Goal: Task Accomplishment & Management: Complete application form

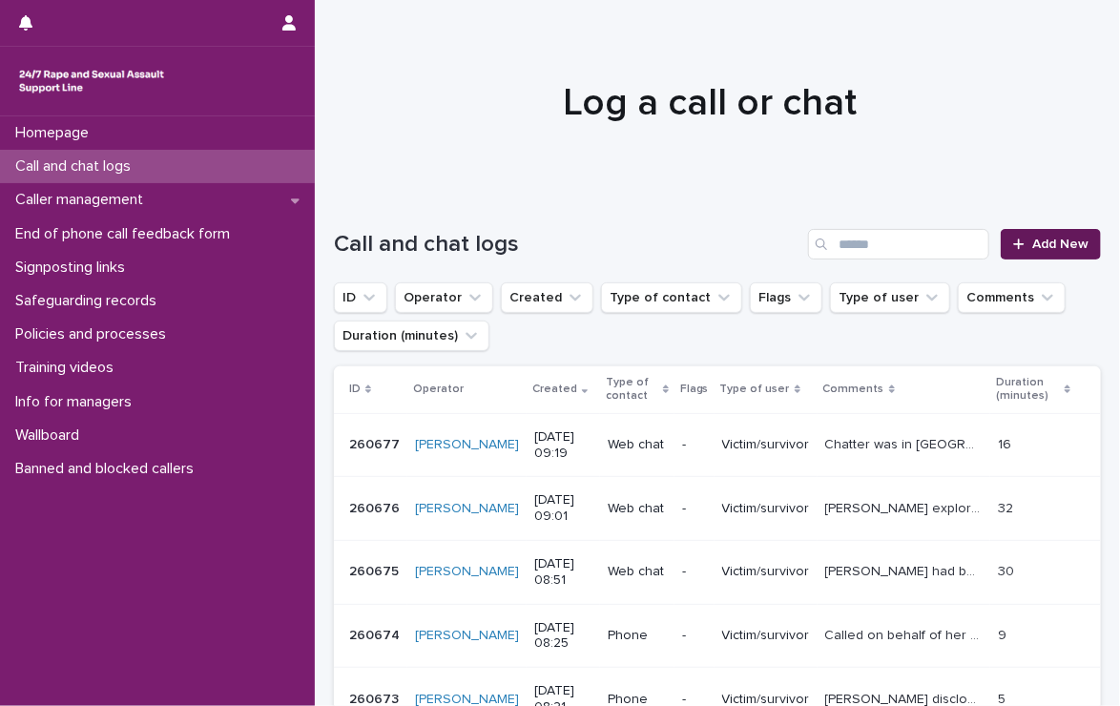
click at [1043, 240] on span "Add New" at bounding box center [1061, 244] width 56 height 13
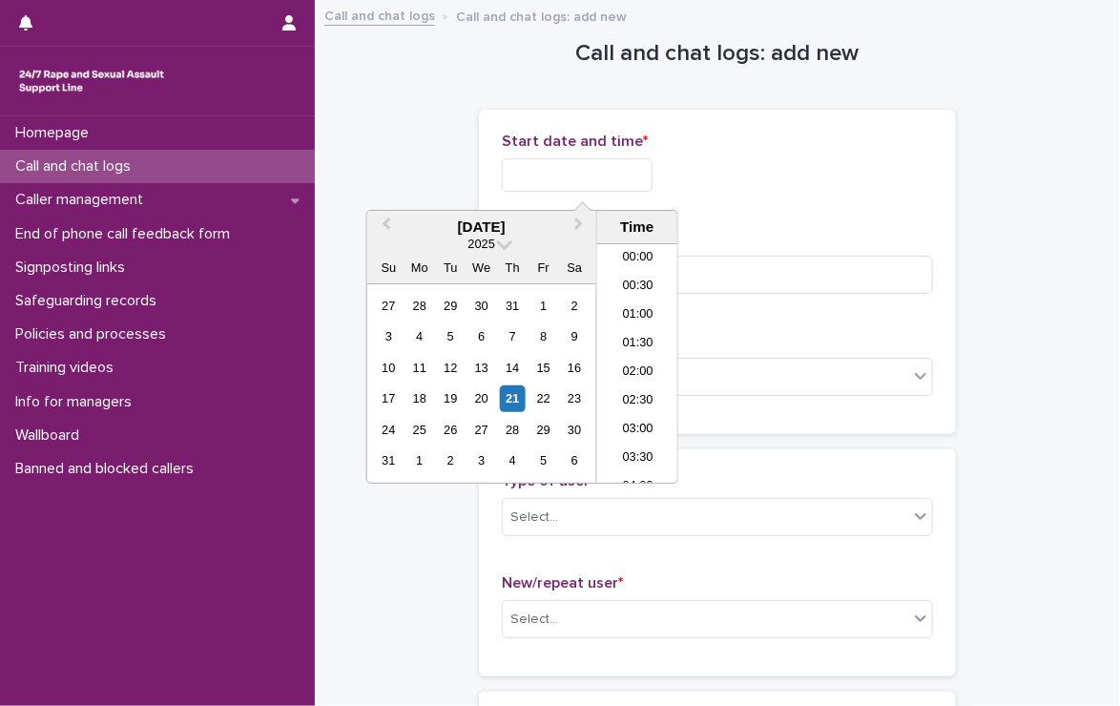
click at [624, 178] on input "text" at bounding box center [577, 174] width 151 height 33
click at [616, 331] on li "08:30" at bounding box center [637, 335] width 81 height 29
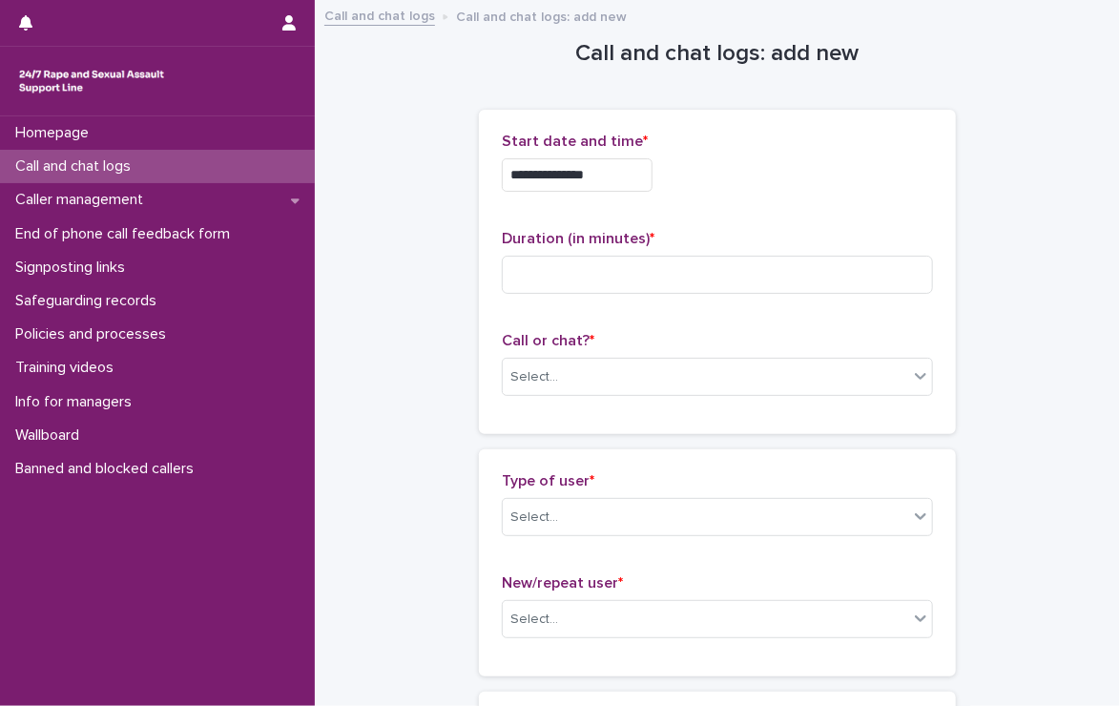
click at [623, 189] on input "**********" at bounding box center [577, 174] width 151 height 33
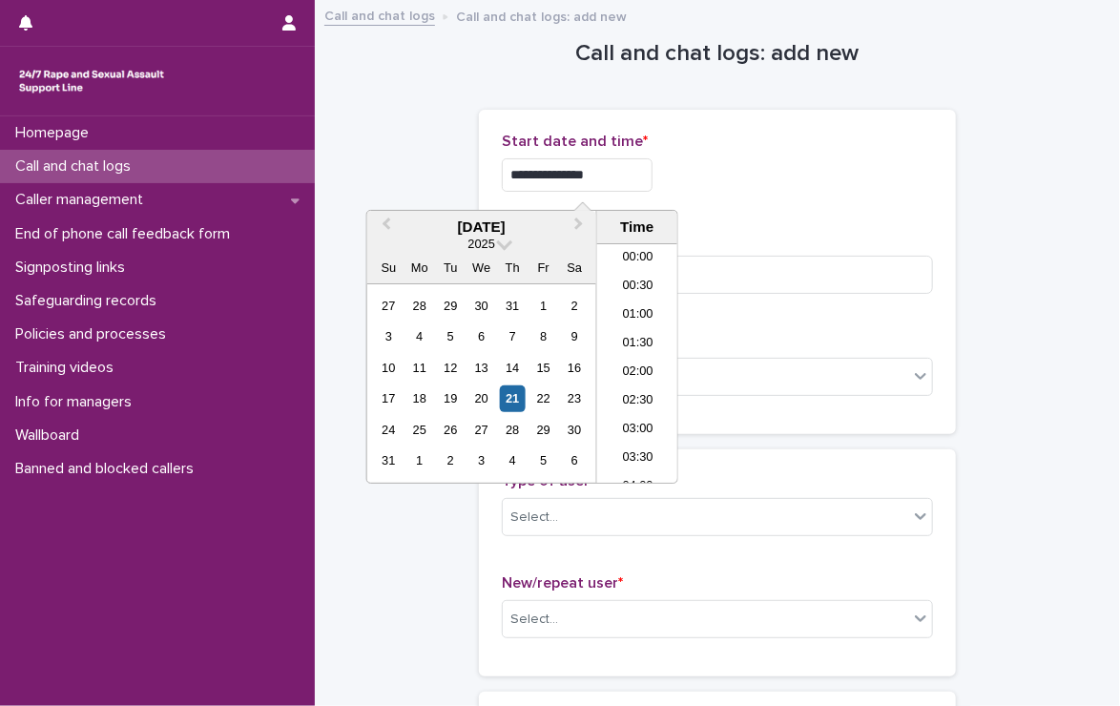
scroll to position [382, 0]
type input "**********"
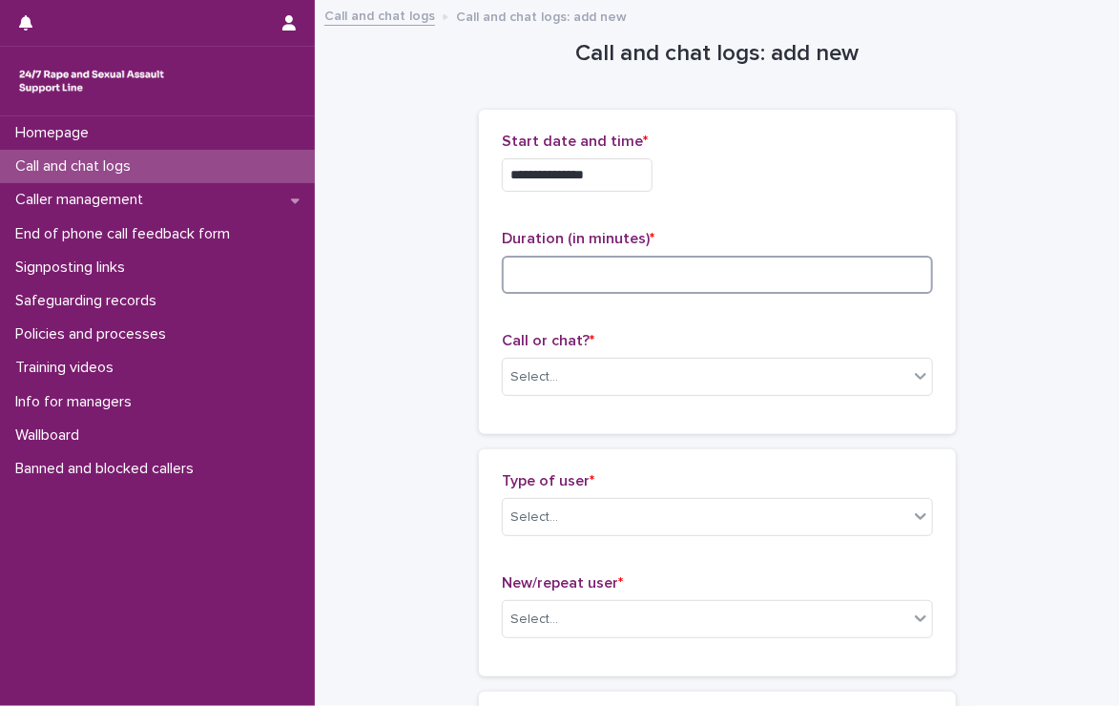
click at [735, 281] on input at bounding box center [717, 275] width 431 height 38
type input "**"
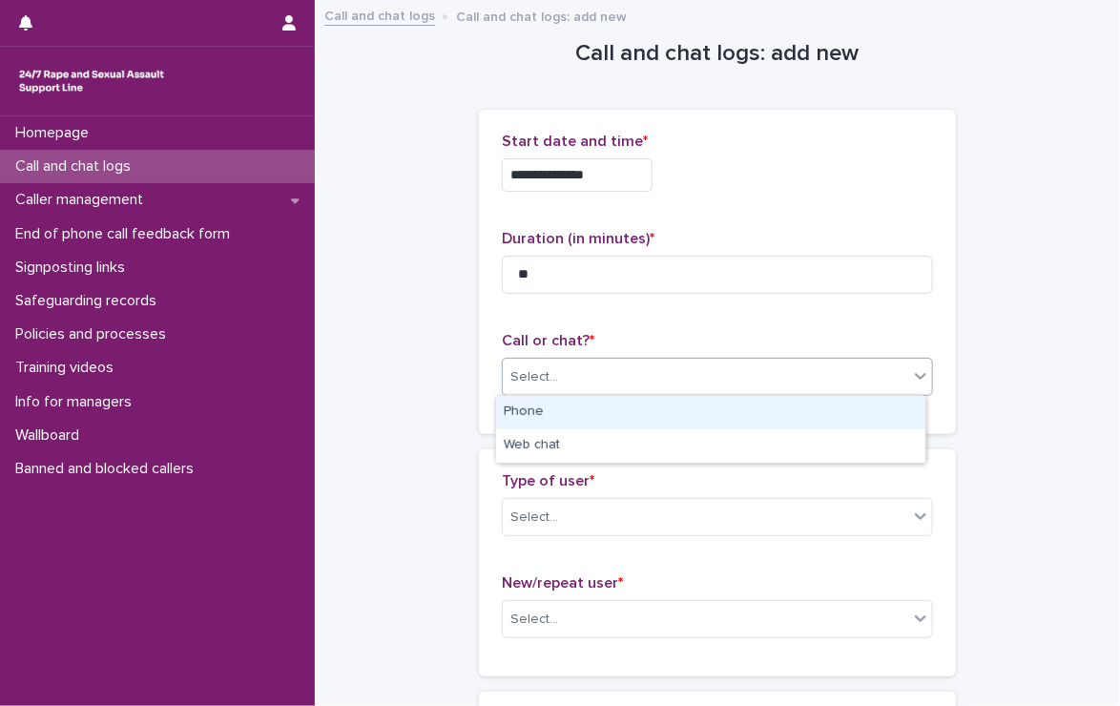
click at [584, 375] on div "Select..." at bounding box center [706, 377] width 406 height 31
click at [579, 405] on div "Phone" at bounding box center [710, 412] width 429 height 33
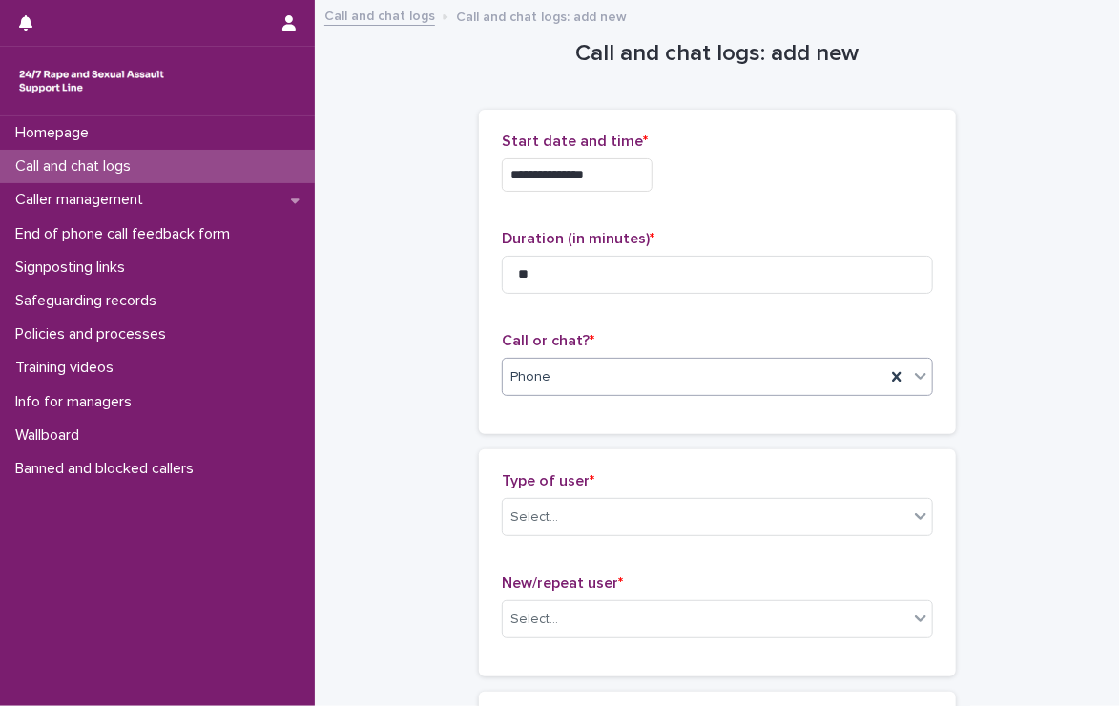
click at [551, 498] on div "Select..." at bounding box center [717, 517] width 431 height 38
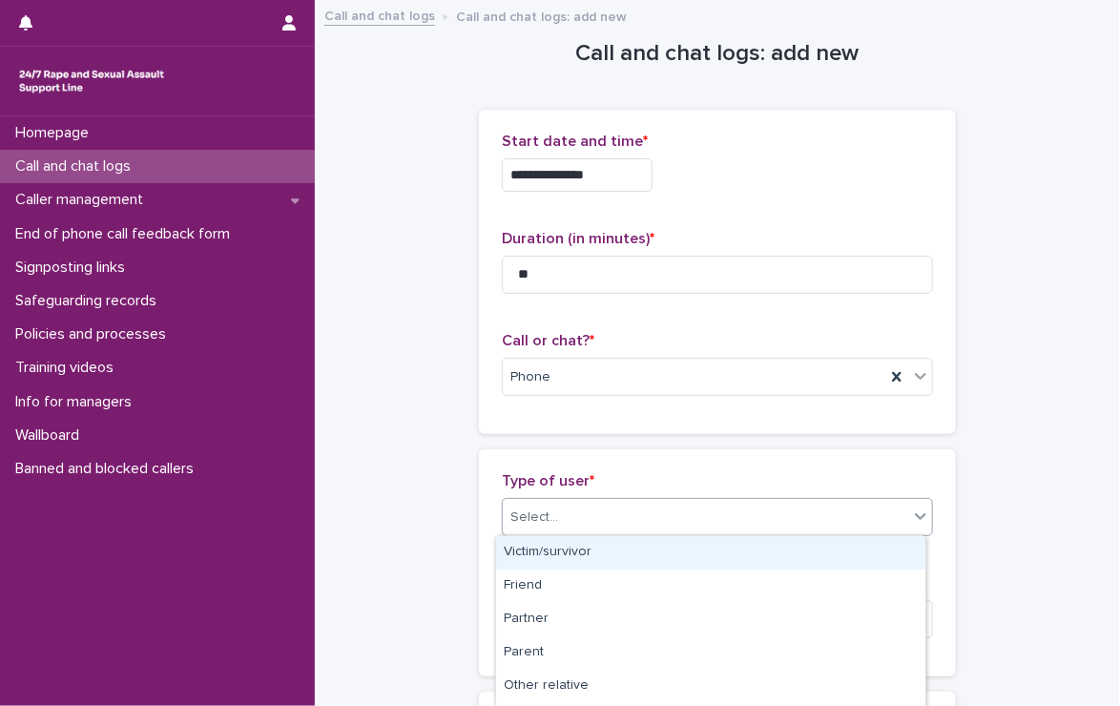
click at [549, 504] on div "Select..." at bounding box center [706, 517] width 406 height 31
click at [580, 549] on div "Victim/survivor" at bounding box center [710, 552] width 429 height 33
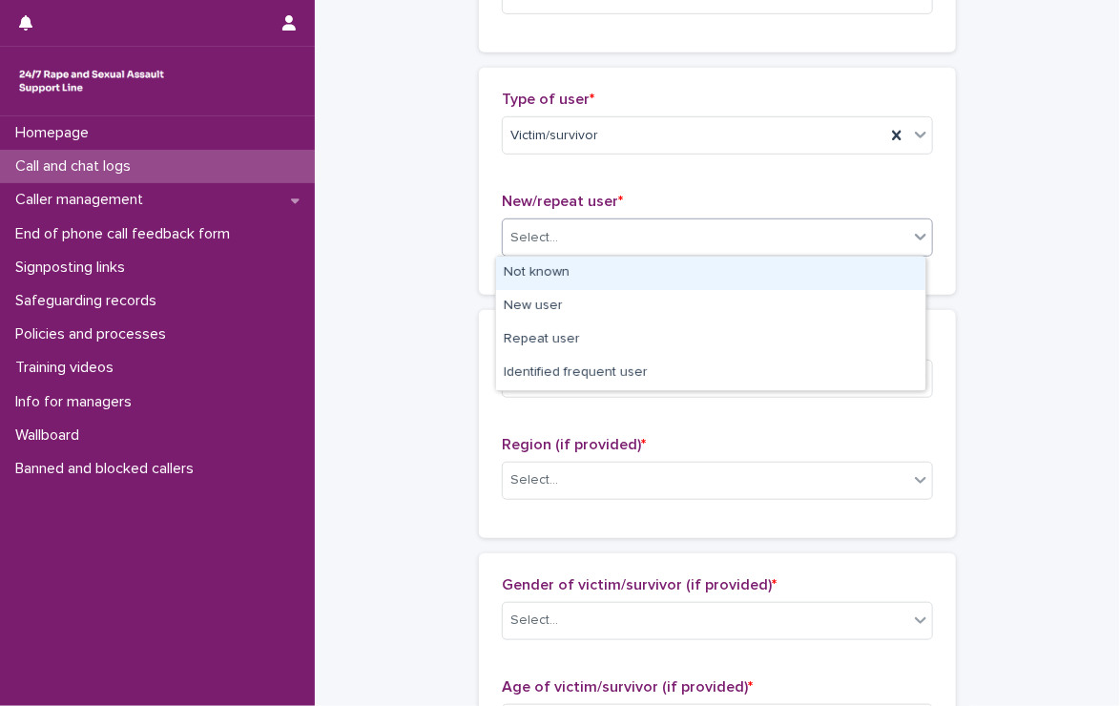
click at [575, 224] on div "Select..." at bounding box center [706, 237] width 406 height 31
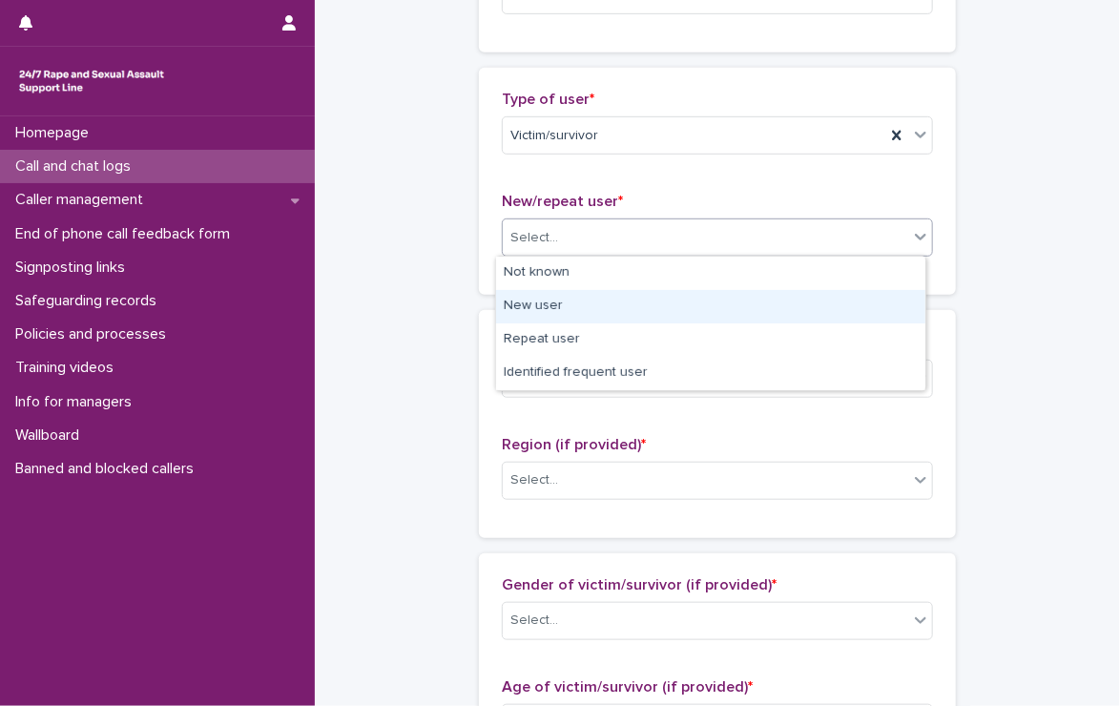
click at [564, 307] on div "New user" at bounding box center [710, 306] width 429 height 33
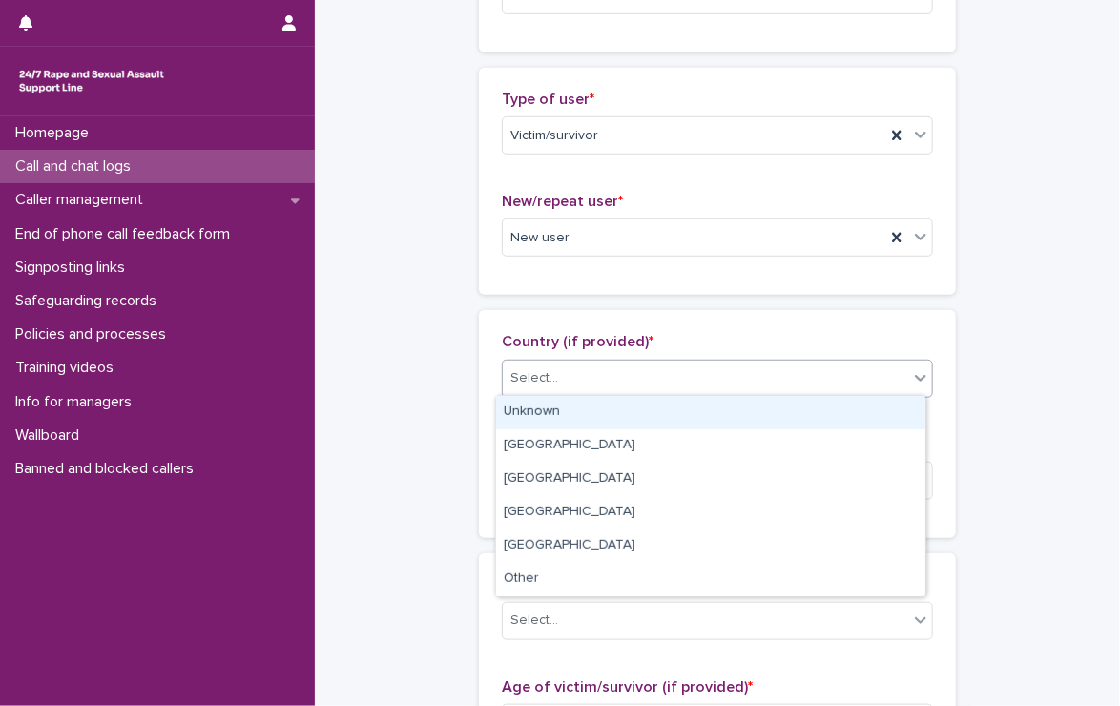
click at [548, 369] on div "Select..." at bounding box center [535, 378] width 48 height 20
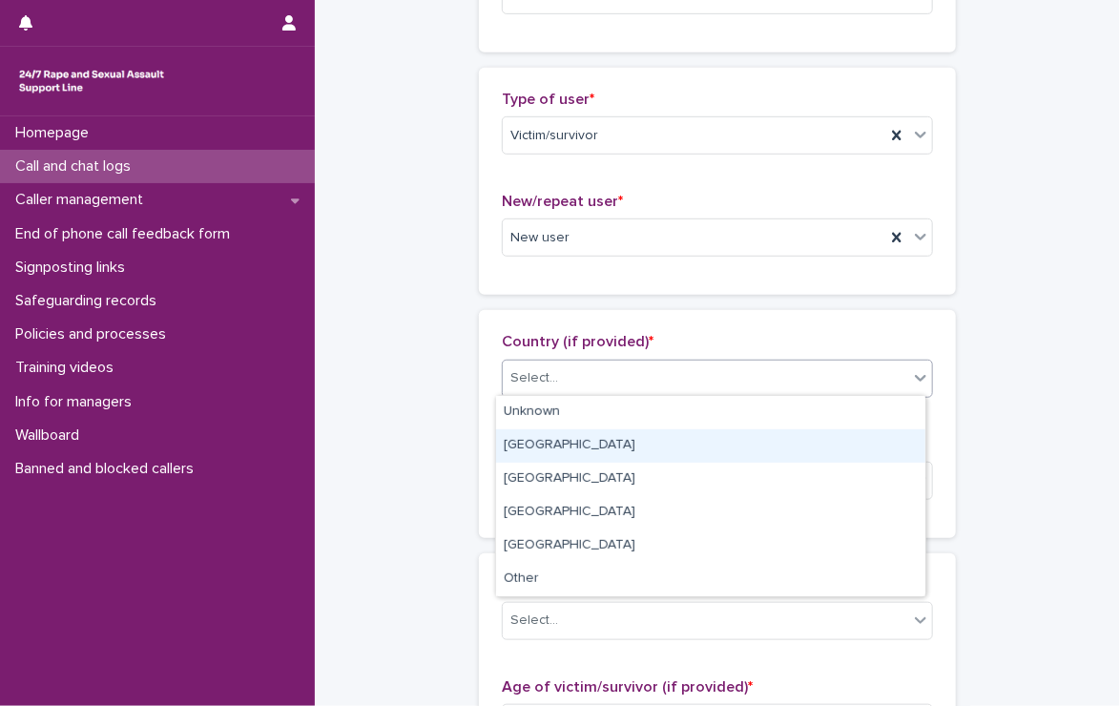
click at [540, 440] on div "[GEOGRAPHIC_DATA]" at bounding box center [710, 445] width 429 height 33
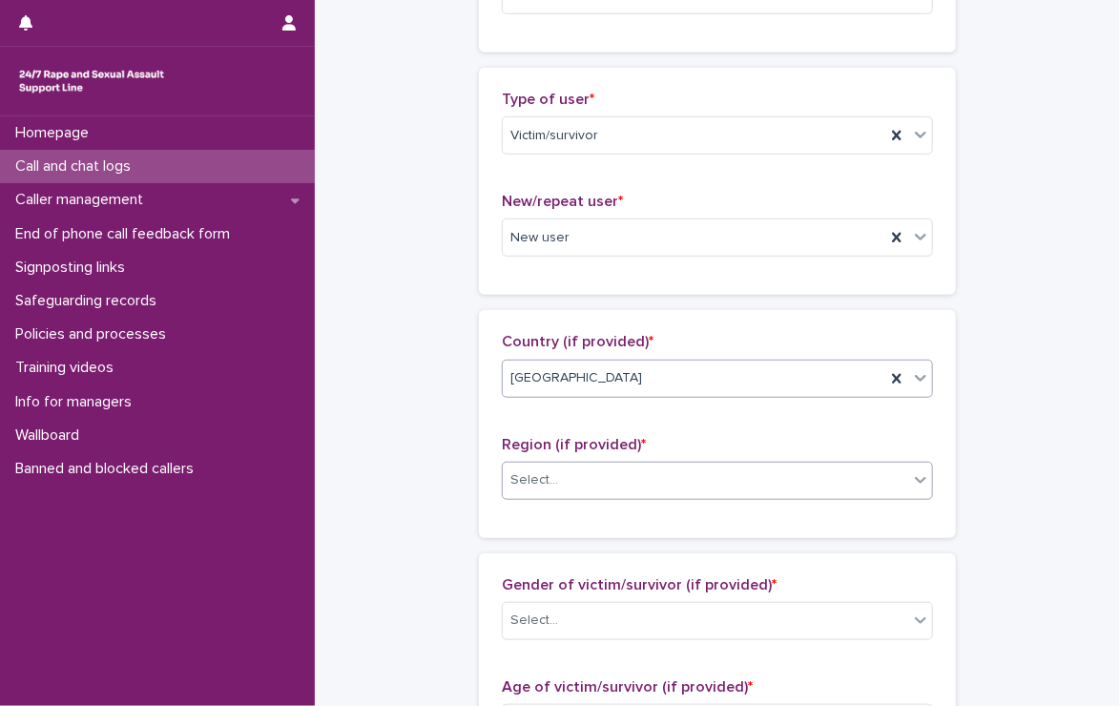
click at [541, 478] on div "Select..." at bounding box center [535, 481] width 48 height 20
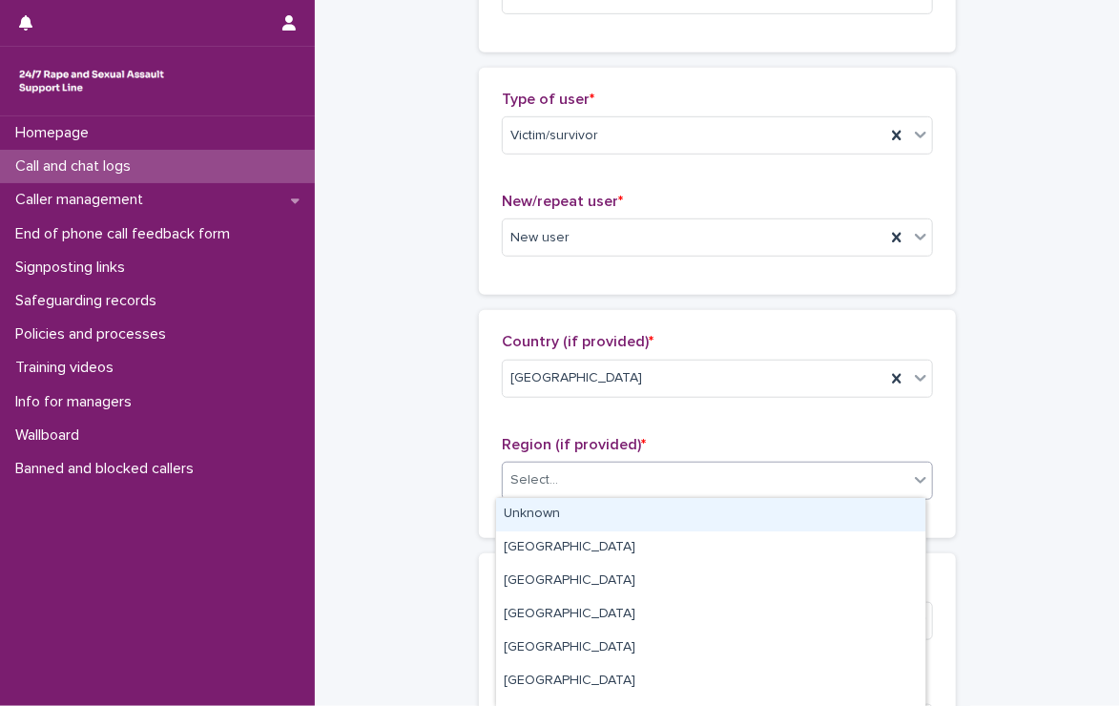
click at [543, 518] on div "Unknown" at bounding box center [710, 514] width 429 height 33
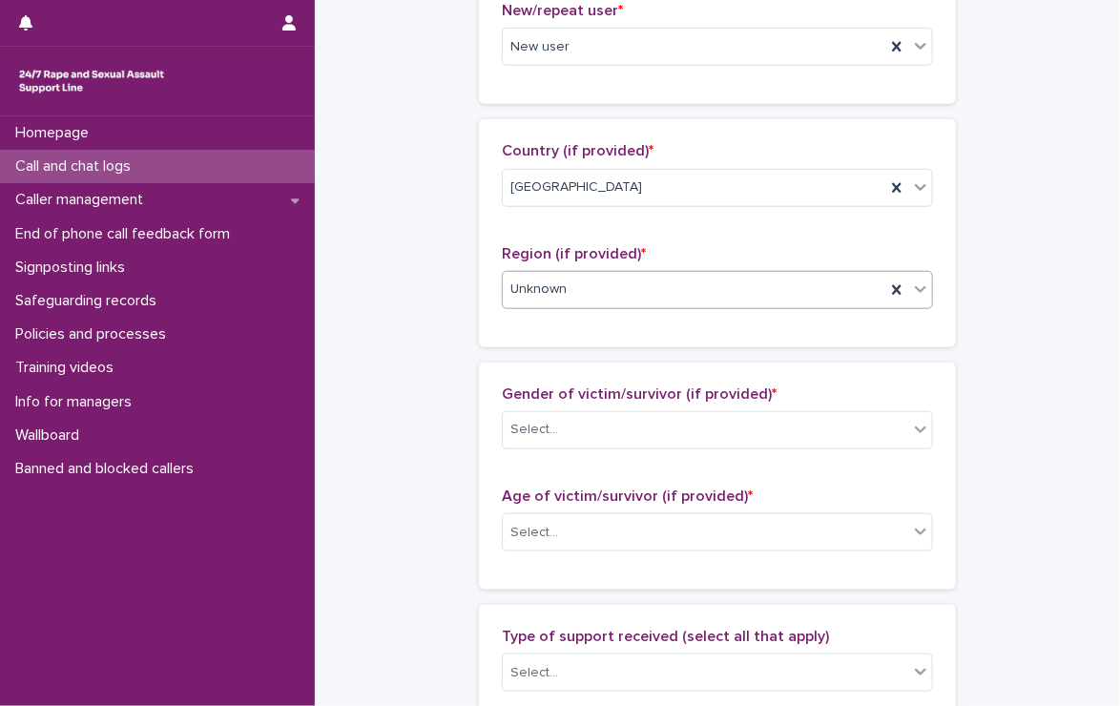
scroll to position [668, 0]
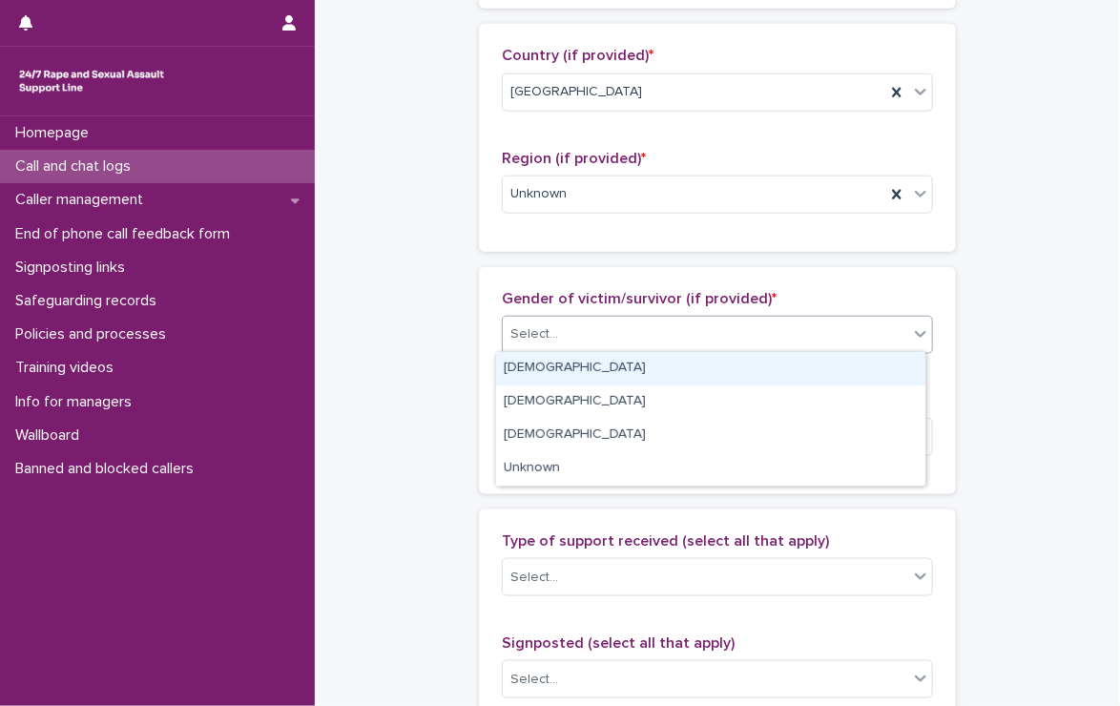
click at [620, 323] on div "Select..." at bounding box center [706, 334] width 406 height 31
click at [631, 369] on div "[DEMOGRAPHIC_DATA]" at bounding box center [710, 368] width 429 height 33
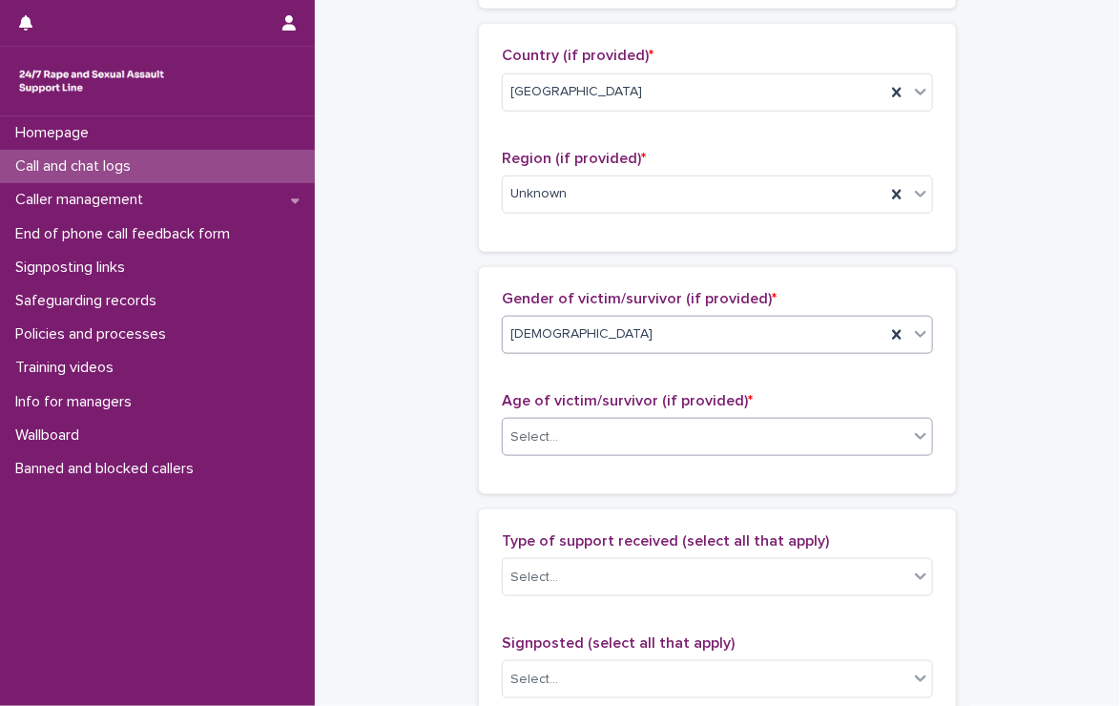
click at [576, 426] on div "Select..." at bounding box center [706, 437] width 406 height 31
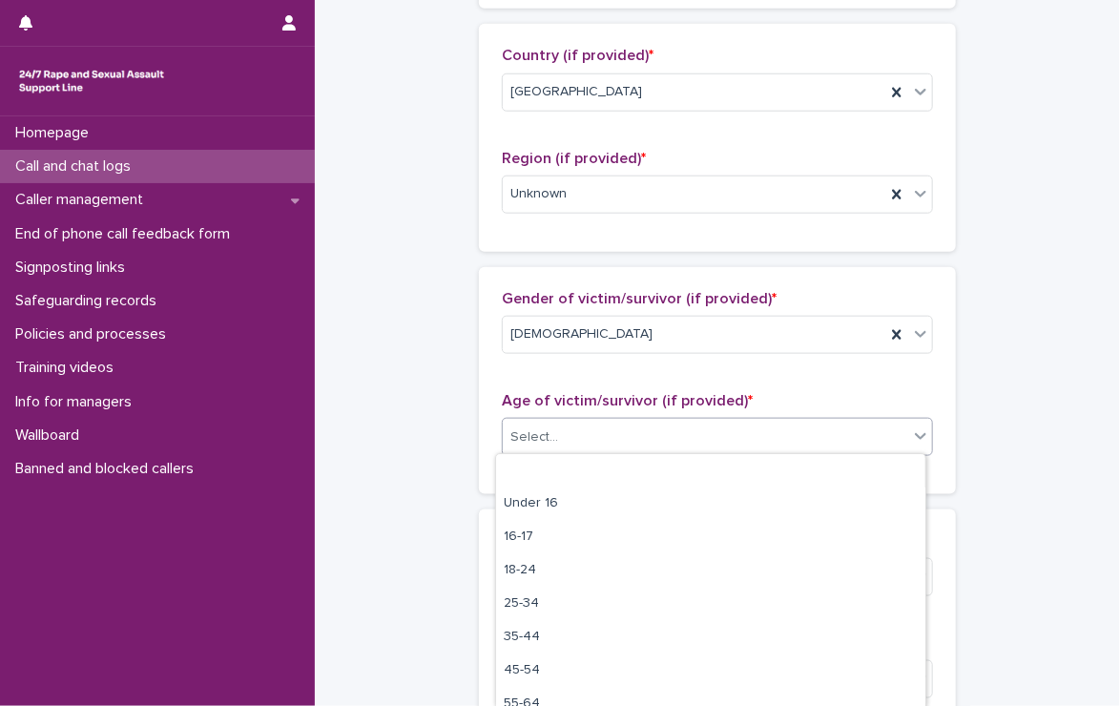
scroll to position [81, 0]
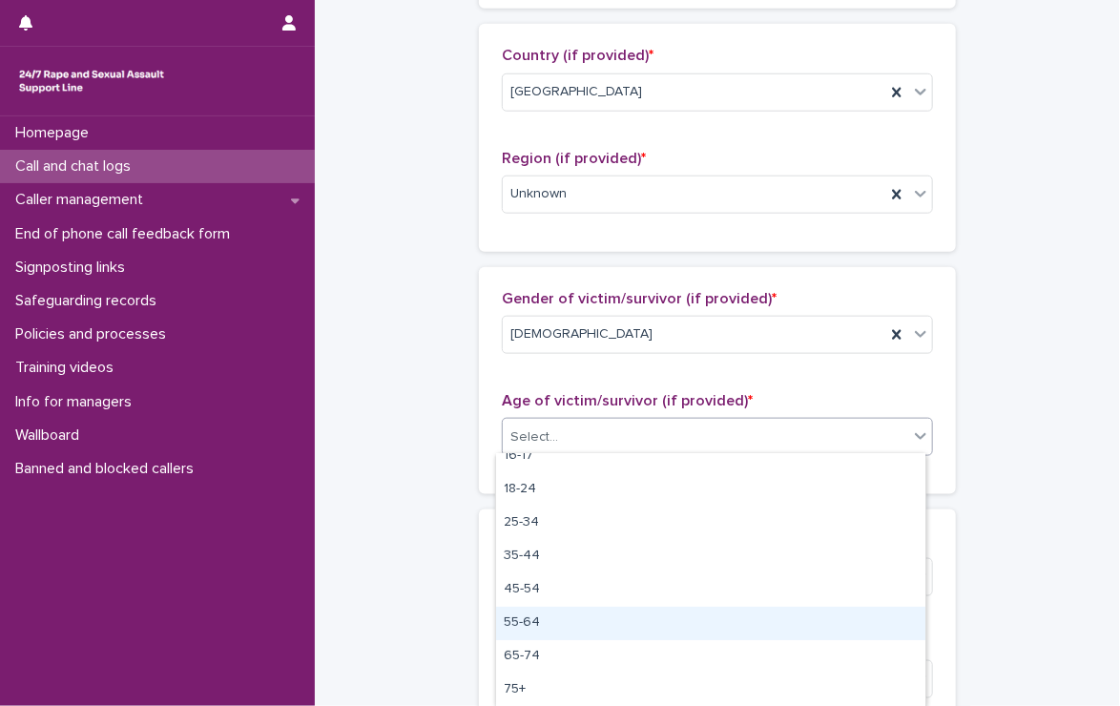
click at [519, 620] on div "55-64" at bounding box center [710, 623] width 429 height 33
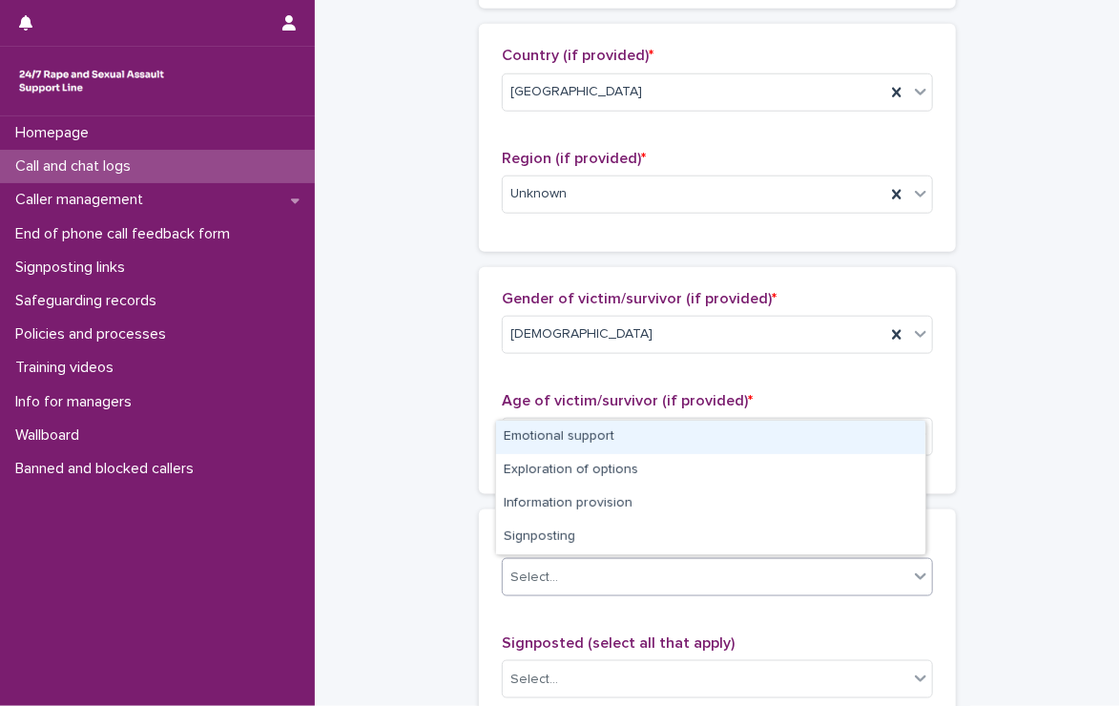
click at [541, 562] on div "Select..." at bounding box center [706, 577] width 406 height 31
click at [653, 432] on div "Emotional support" at bounding box center [710, 437] width 429 height 33
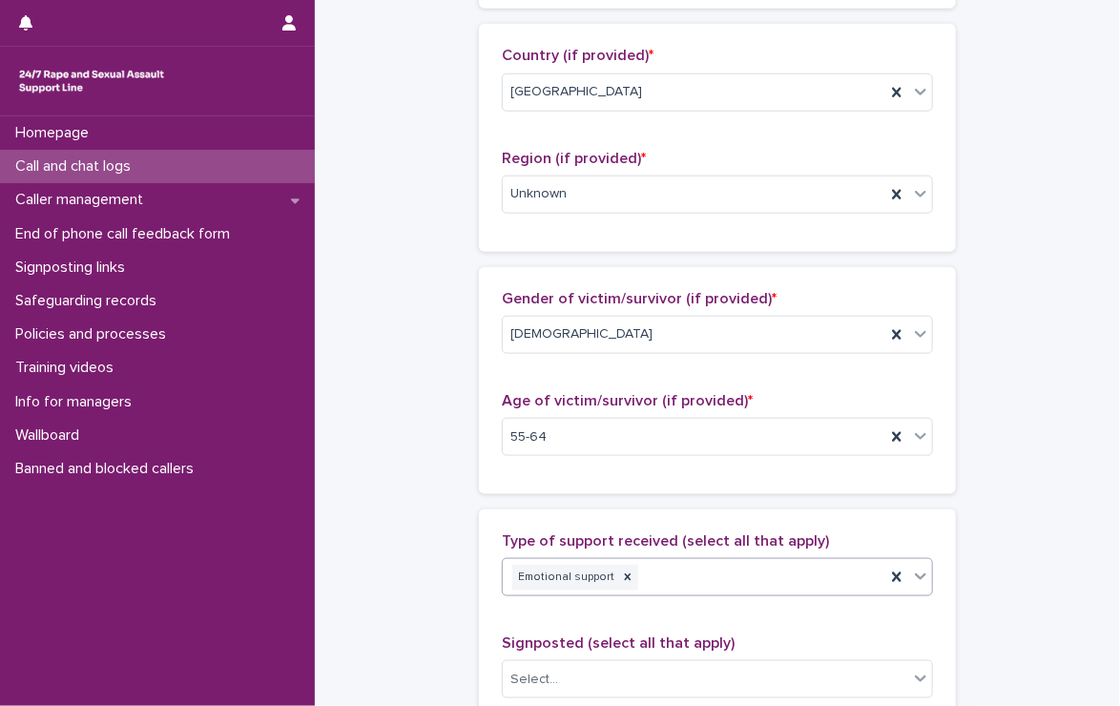
click at [729, 571] on div "Emotional support" at bounding box center [694, 577] width 383 height 33
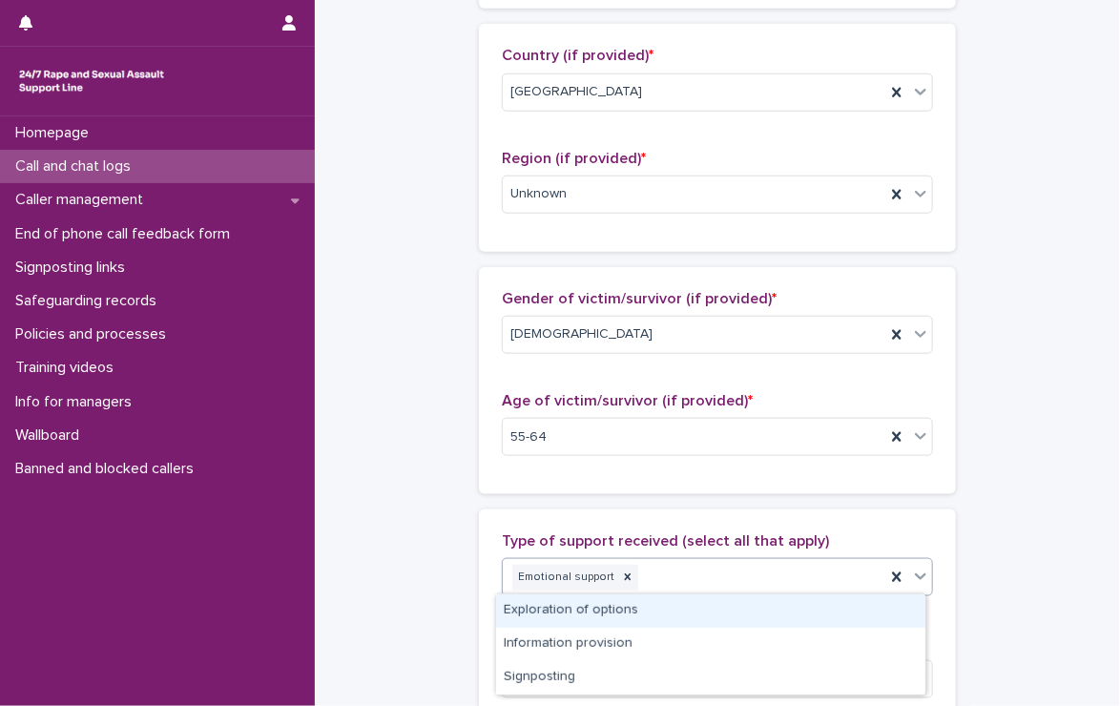
click at [729, 610] on div "Exploration of options" at bounding box center [710, 611] width 429 height 33
click at [821, 576] on div "Emotional support Exploration of options" at bounding box center [694, 577] width 383 height 33
click at [808, 609] on div "Information provision" at bounding box center [710, 611] width 429 height 33
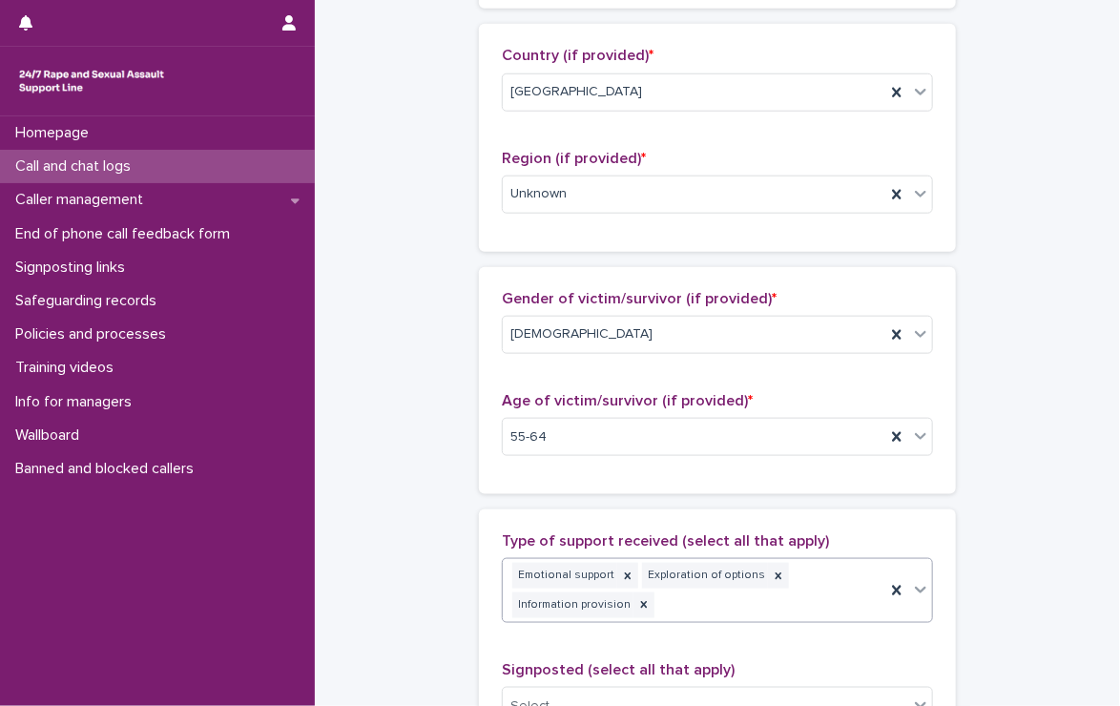
scroll to position [681, 0]
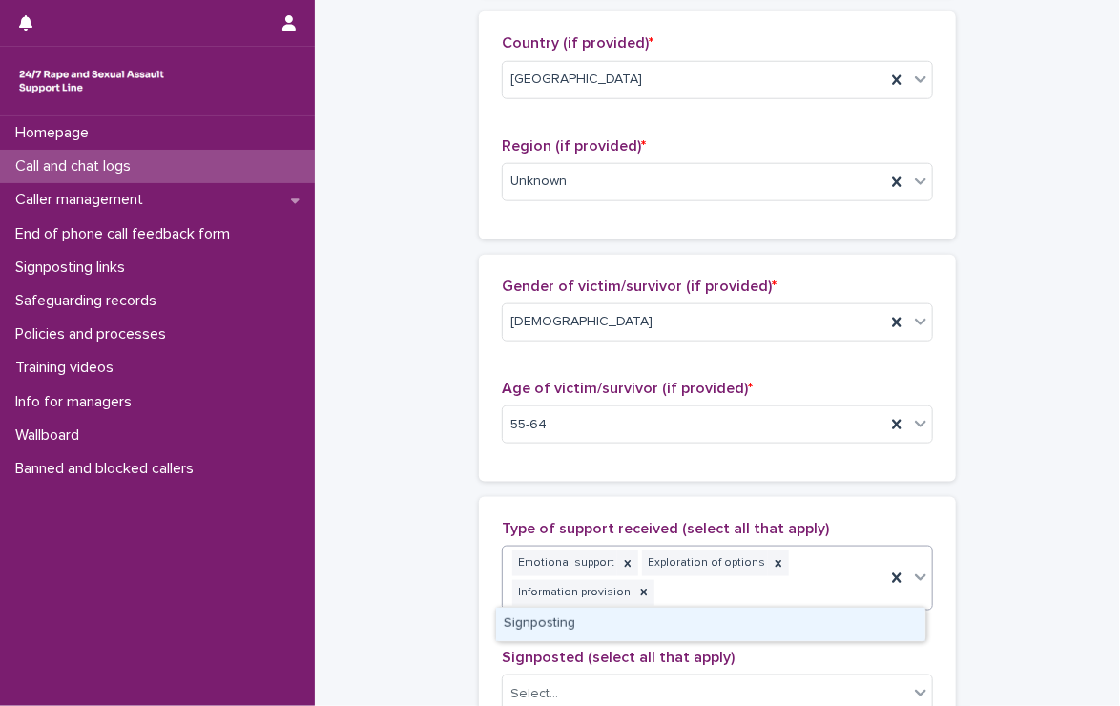
click at [817, 576] on div "Emotional support Exploration of options Information provision" at bounding box center [694, 578] width 383 height 63
click at [789, 628] on div "Signposting" at bounding box center [710, 624] width 429 height 33
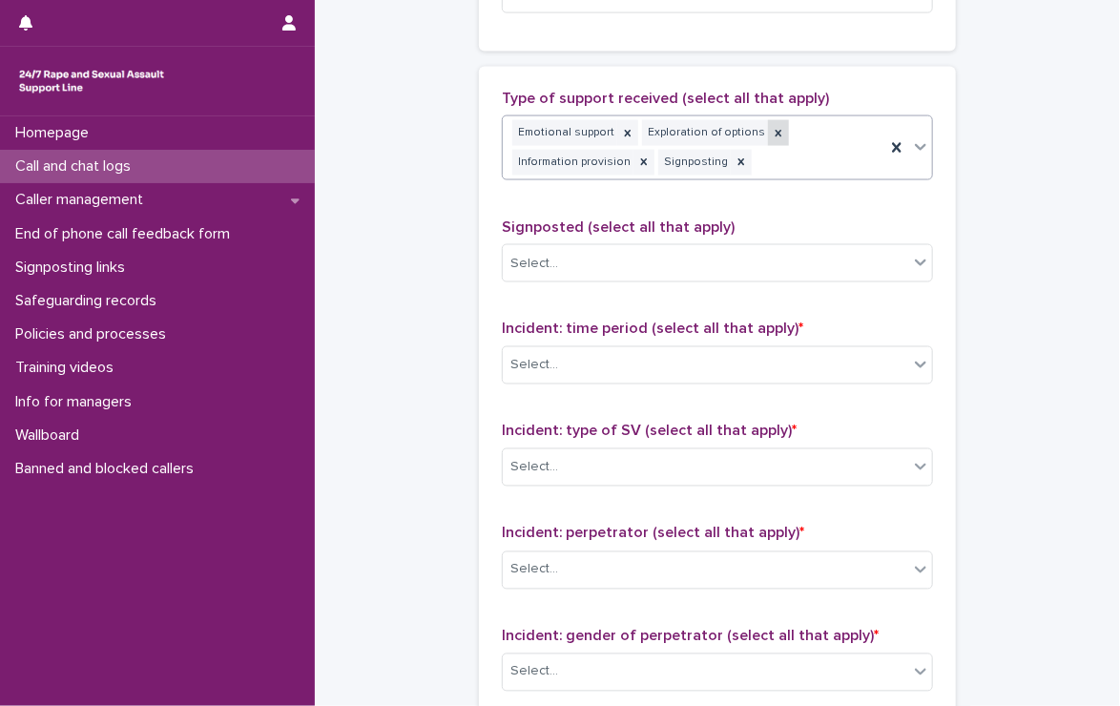
scroll to position [1158, 0]
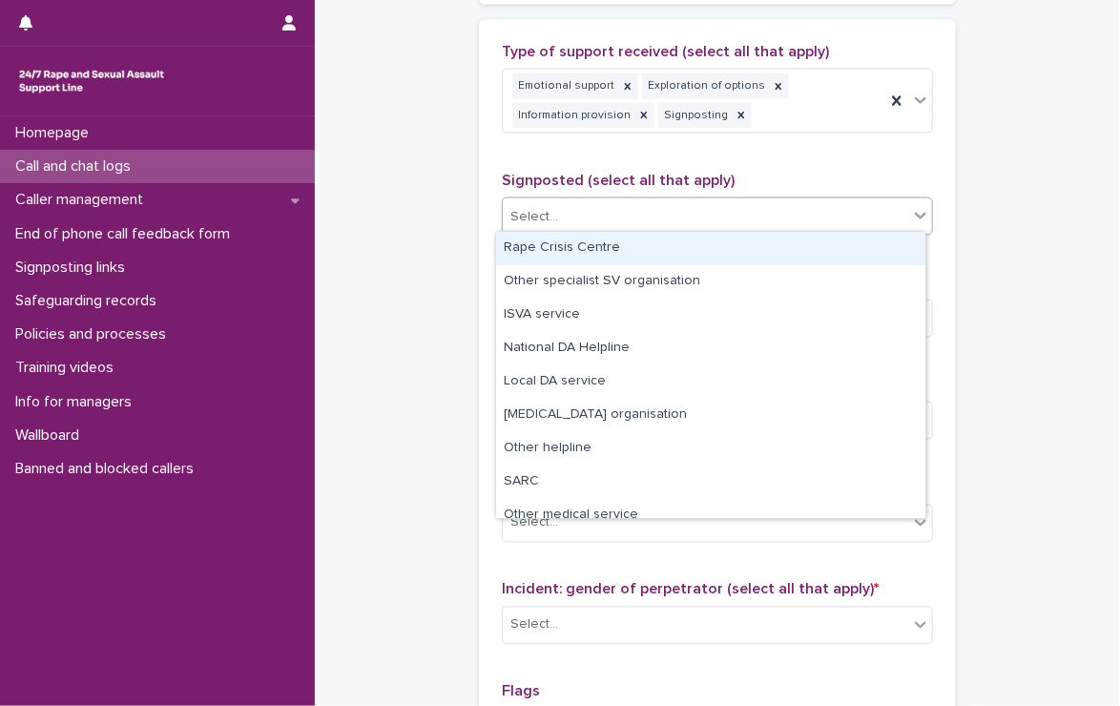
click at [557, 204] on div "Select..." at bounding box center [706, 216] width 406 height 31
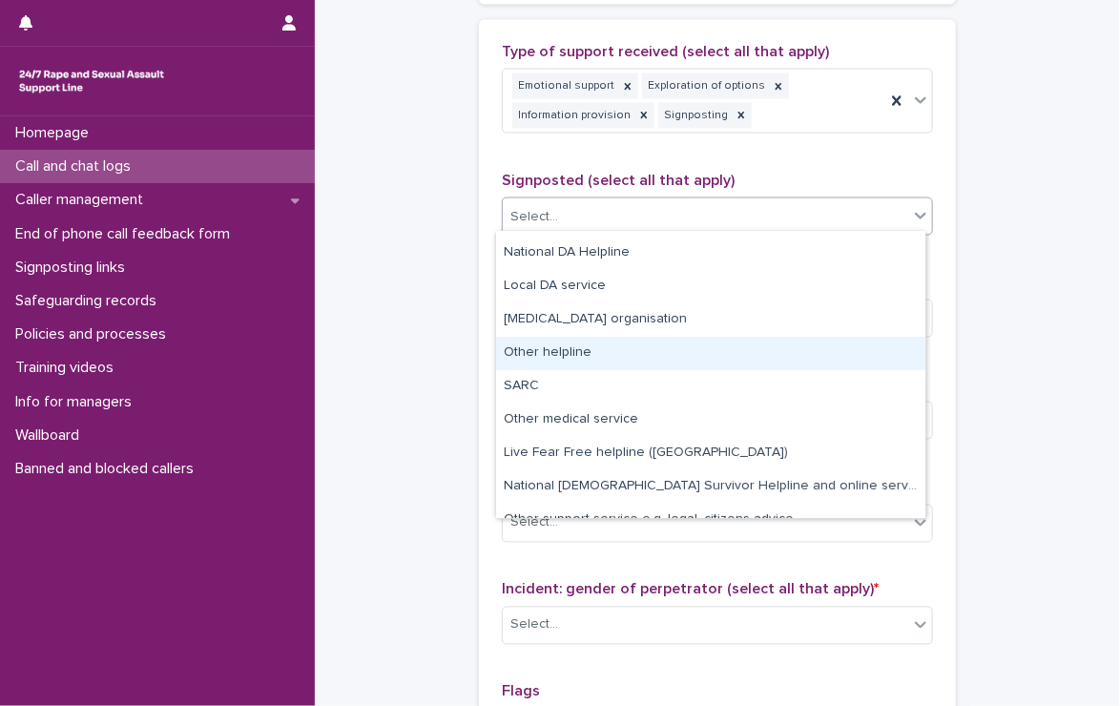
scroll to position [115, 0]
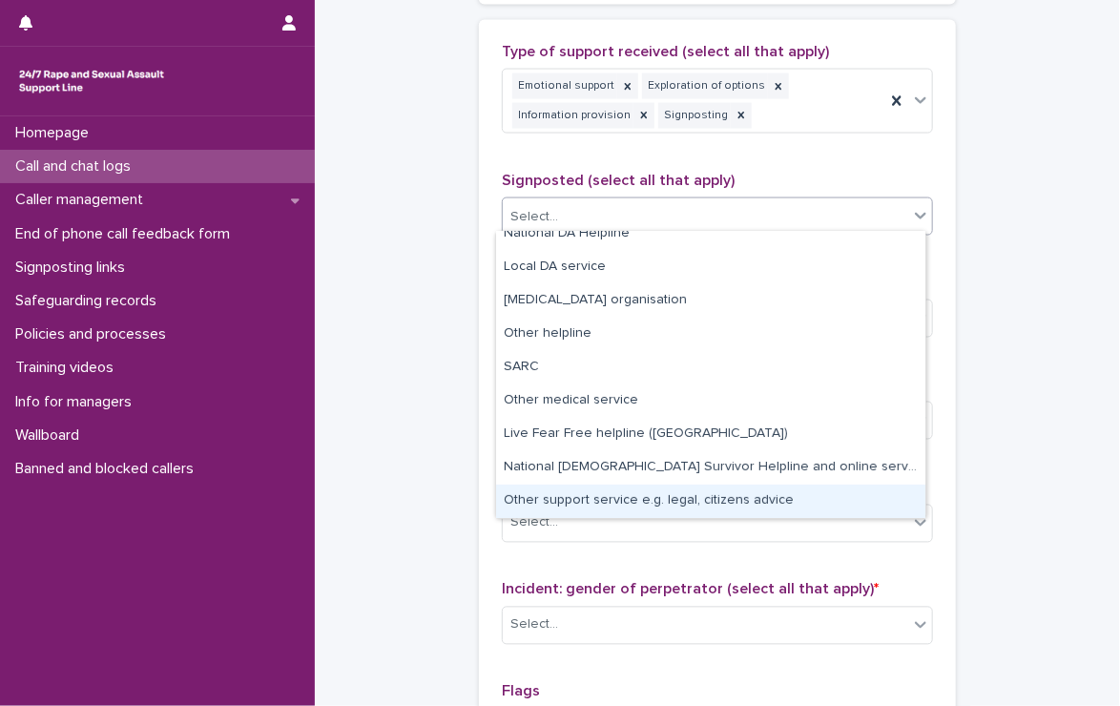
click at [738, 502] on div "Other support service e.g. legal, citizens advice" at bounding box center [710, 501] width 429 height 33
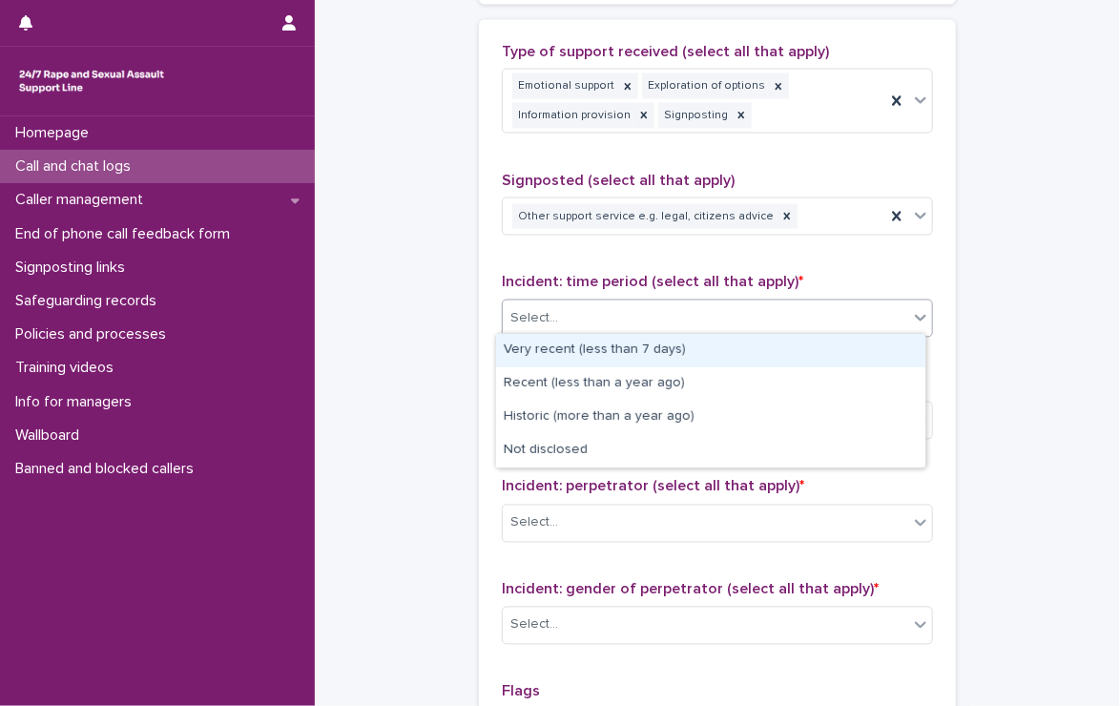
click at [588, 305] on div "Select..." at bounding box center [706, 319] width 406 height 31
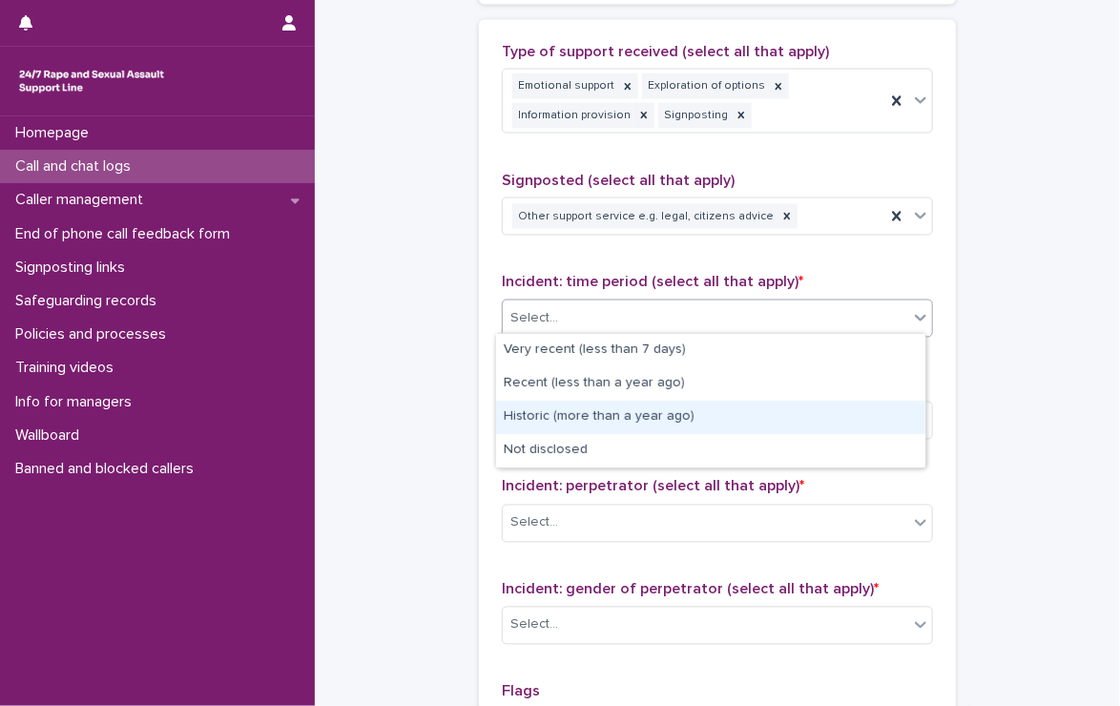
click at [702, 422] on div "Historic (more than a year ago)" at bounding box center [710, 417] width 429 height 33
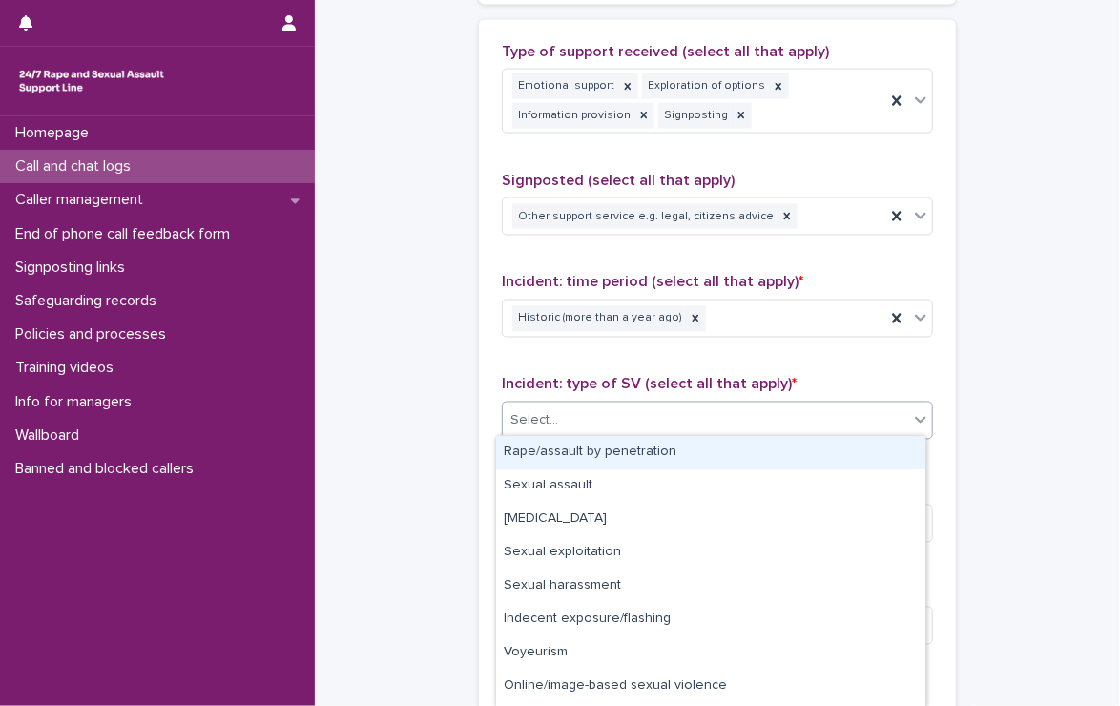
click at [700, 427] on div "Select..." at bounding box center [706, 421] width 406 height 31
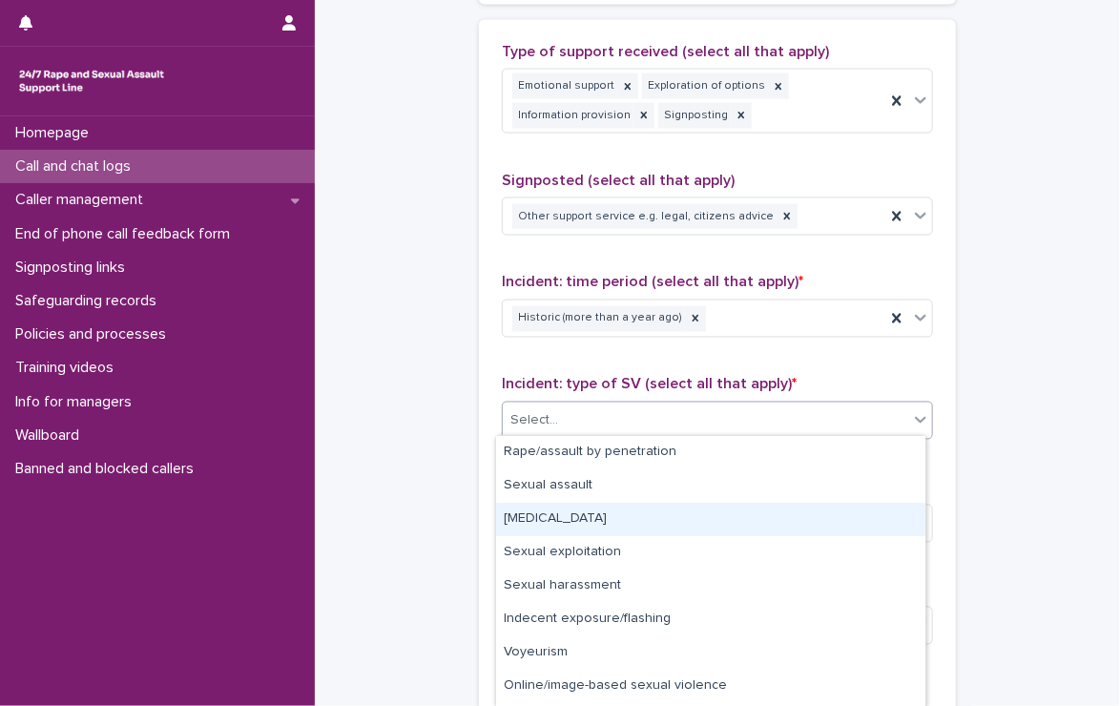
click at [627, 519] on div "[MEDICAL_DATA]" at bounding box center [710, 519] width 429 height 33
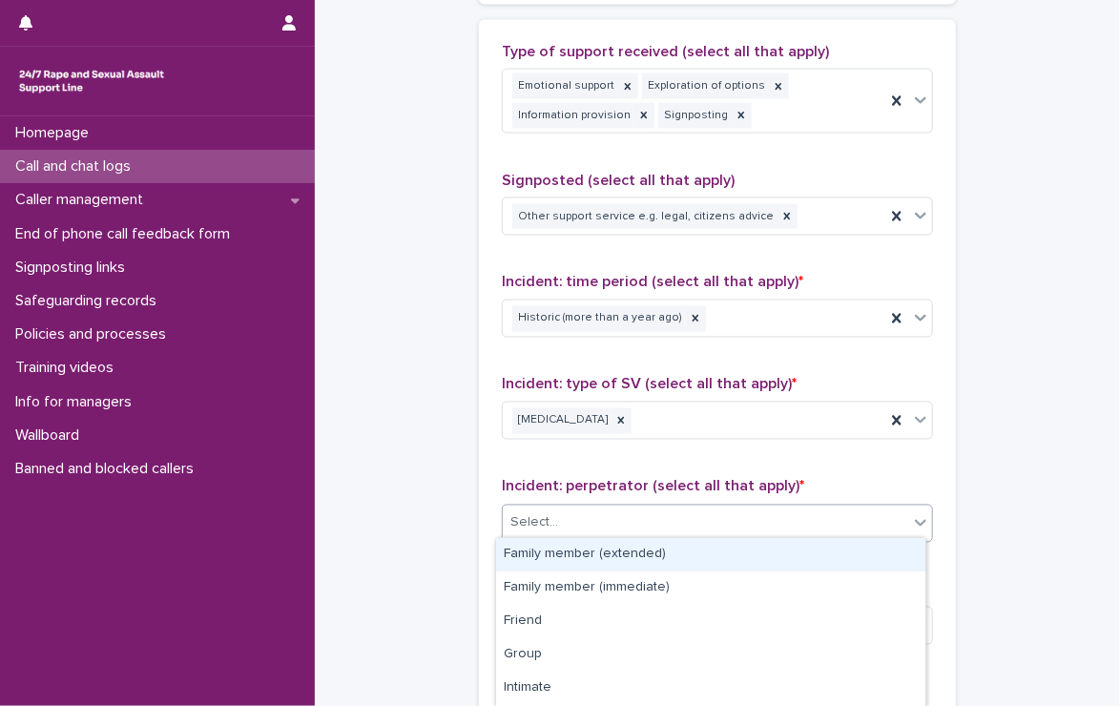
click at [627, 519] on div "Select..." at bounding box center [706, 523] width 406 height 31
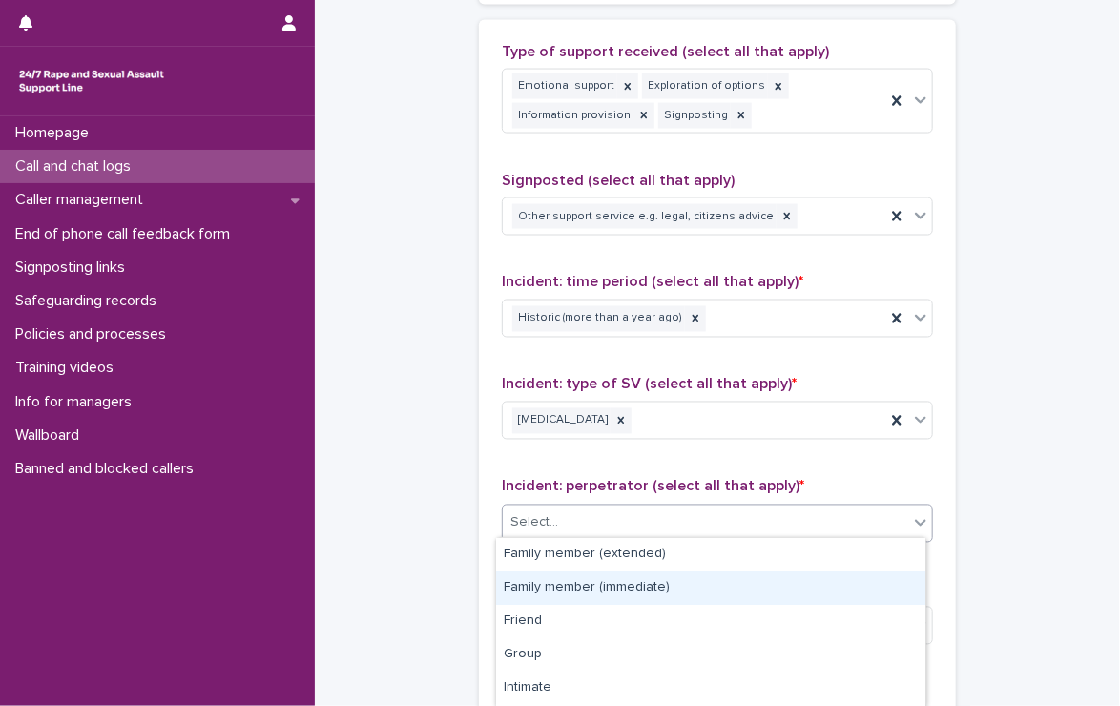
click at [640, 594] on div "Family member (immediate)" at bounding box center [710, 588] width 429 height 33
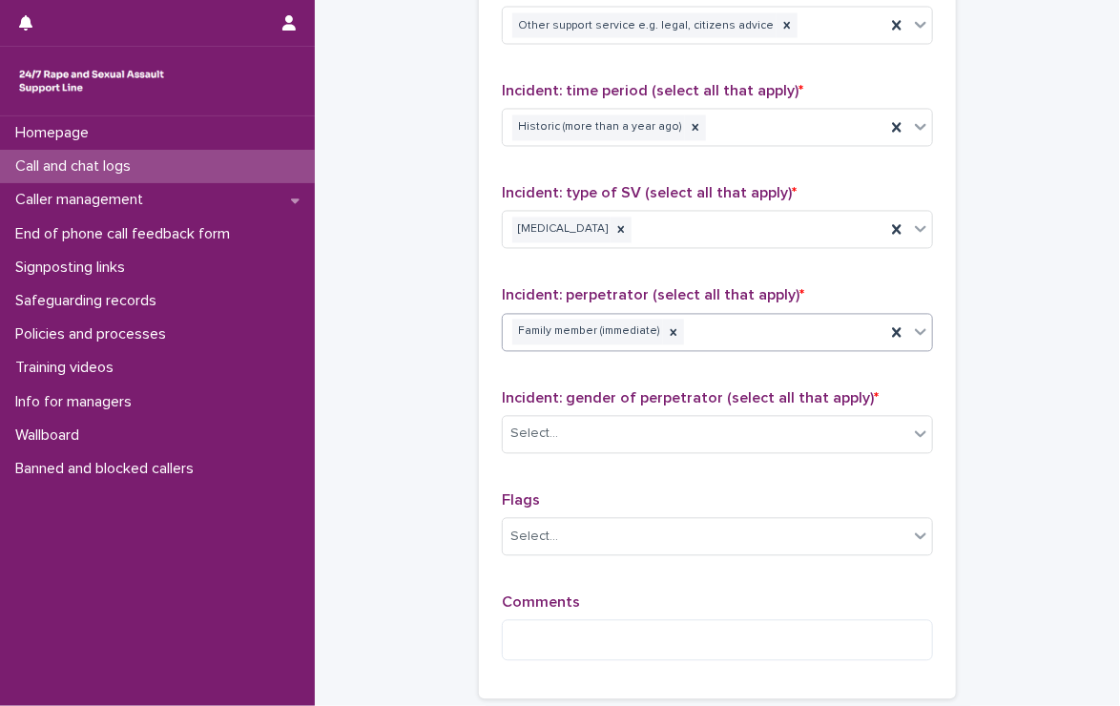
scroll to position [1444, 0]
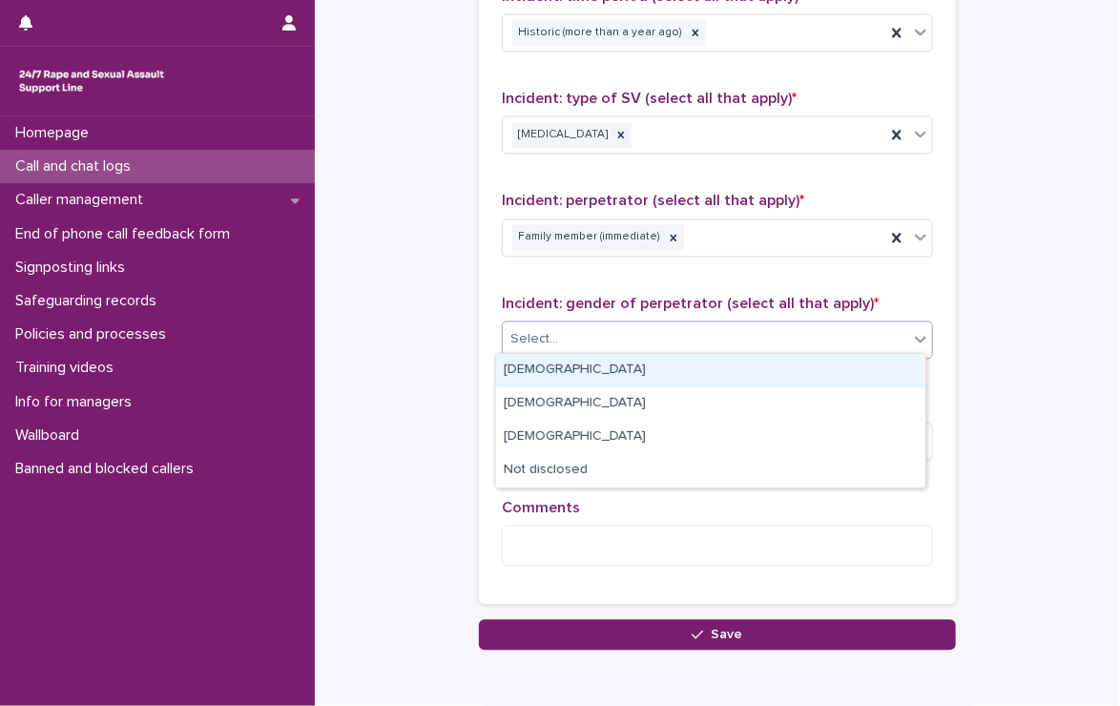
click at [729, 329] on div "Select..." at bounding box center [706, 339] width 406 height 31
click at [722, 364] on div "[DEMOGRAPHIC_DATA]" at bounding box center [710, 370] width 429 height 33
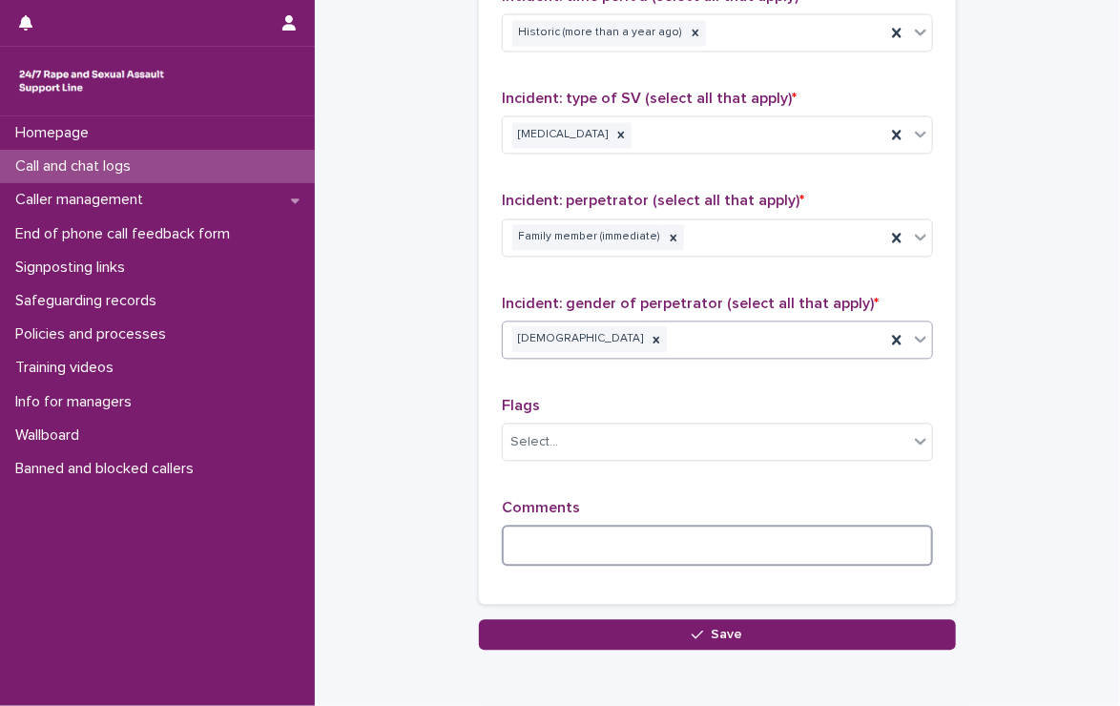
click at [618, 538] on textarea at bounding box center [717, 545] width 431 height 41
click at [618, 541] on textarea at bounding box center [717, 545] width 431 height 41
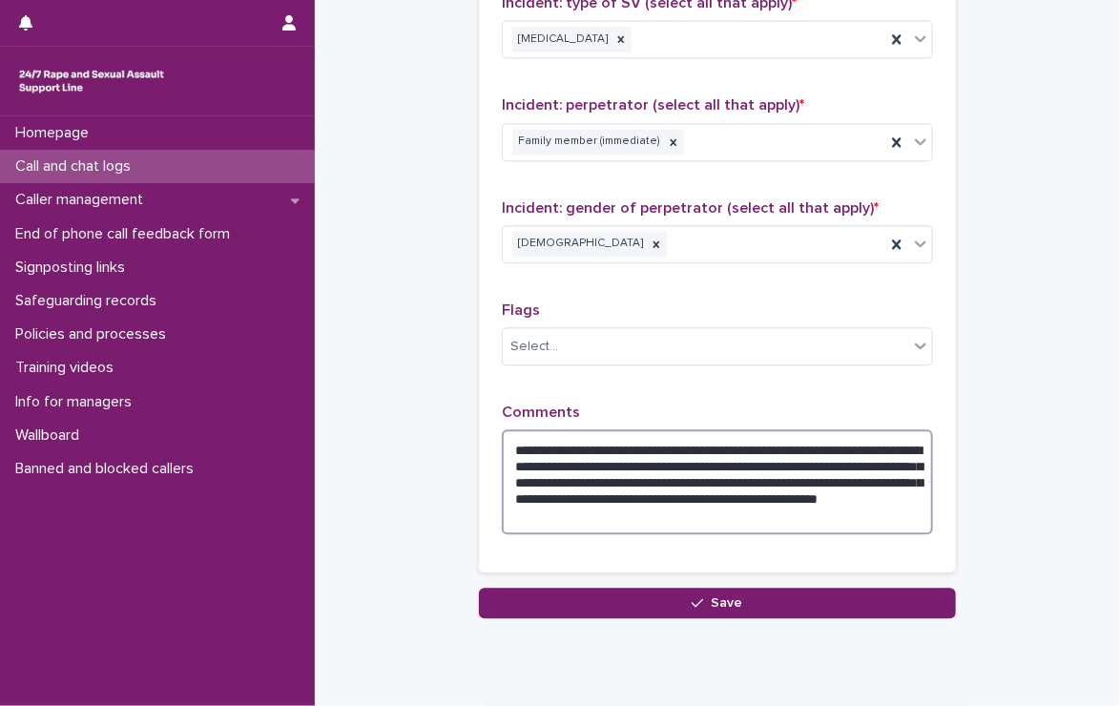
scroll to position [1596, 0]
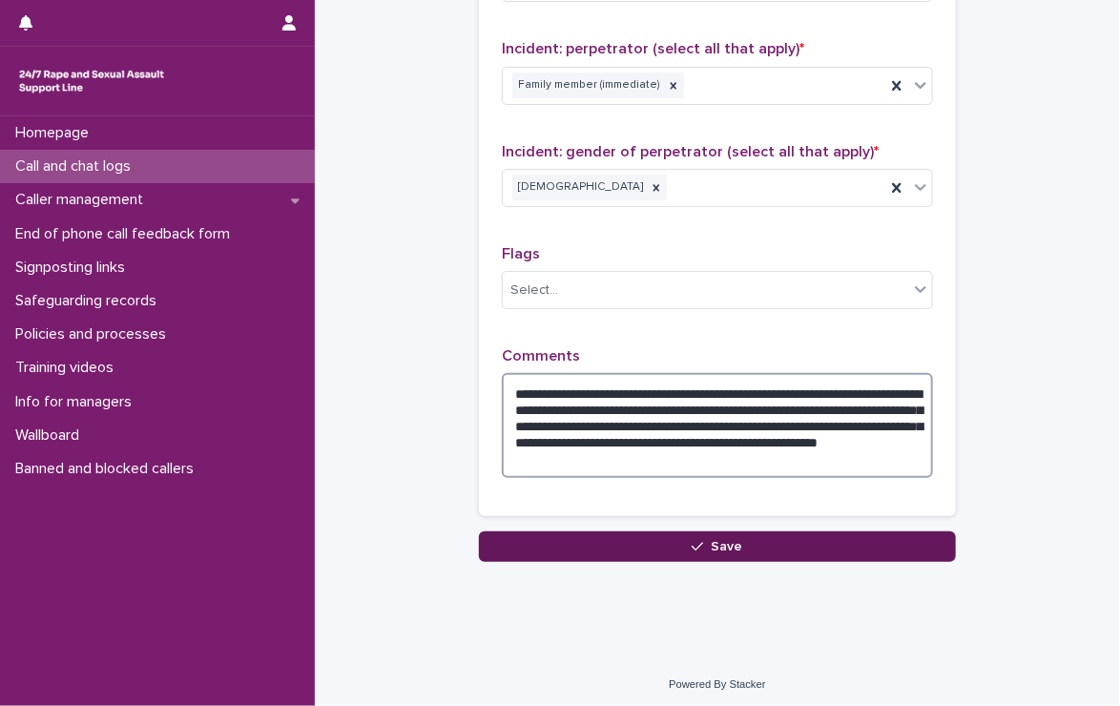
type textarea "**********"
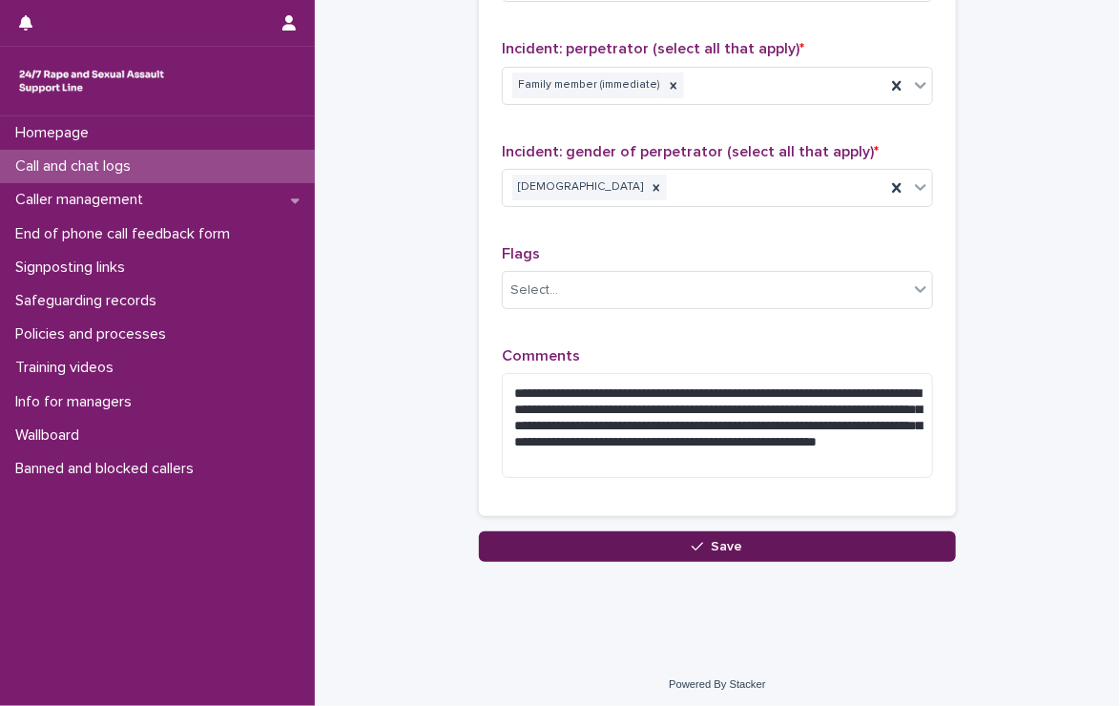
click at [735, 534] on button "Save" at bounding box center [717, 547] width 477 height 31
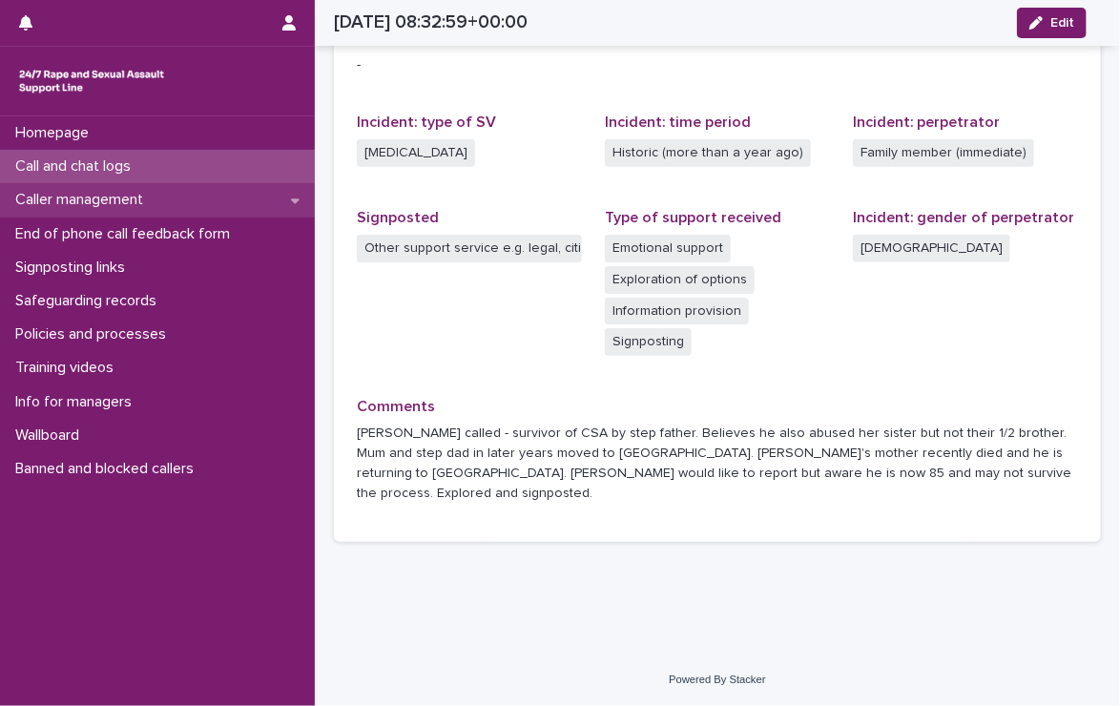
scroll to position [459, 0]
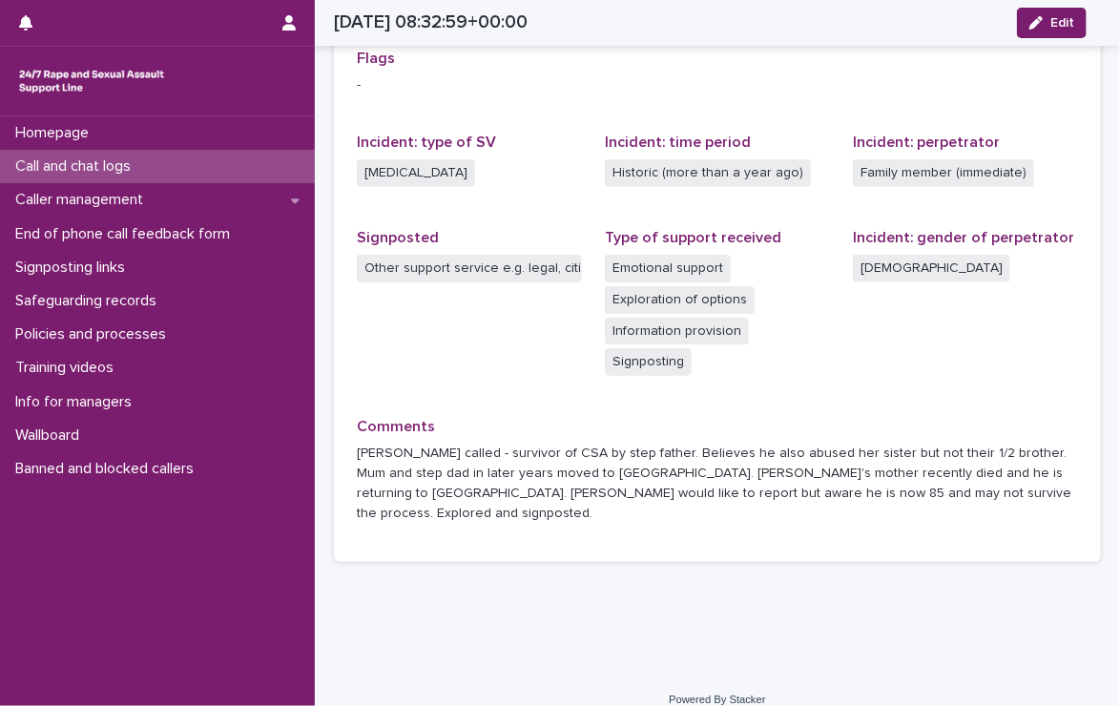
click at [31, 162] on p "Call and chat logs" at bounding box center [77, 166] width 138 height 18
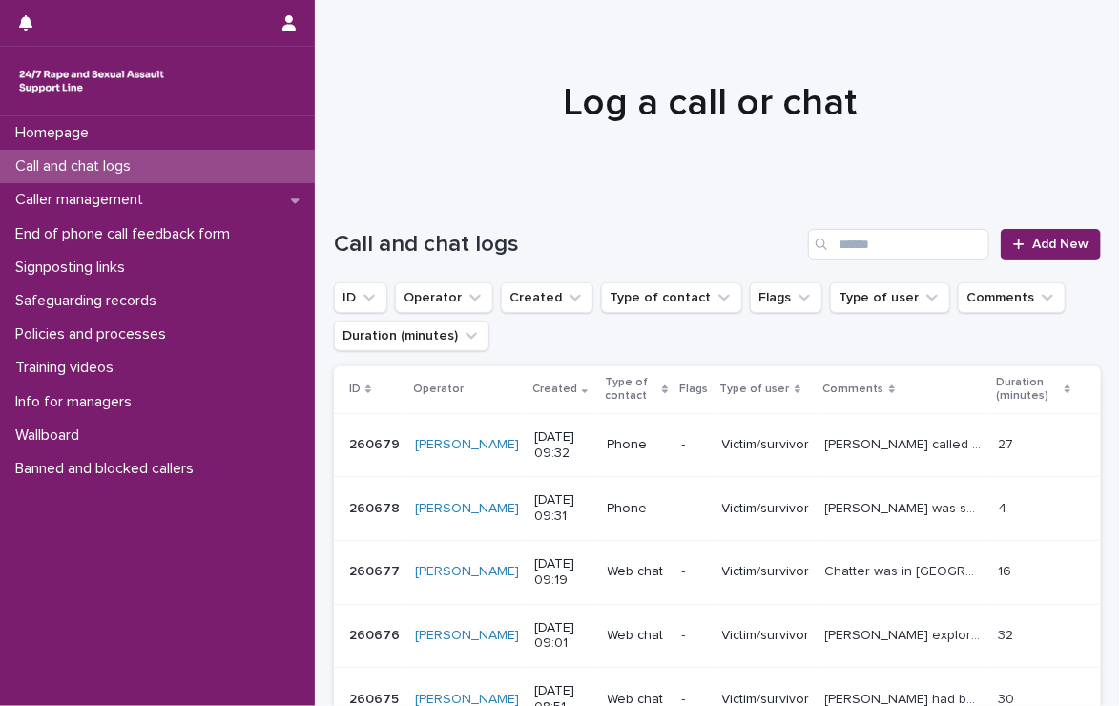
click at [31, 157] on p "Call and chat logs" at bounding box center [77, 166] width 138 height 18
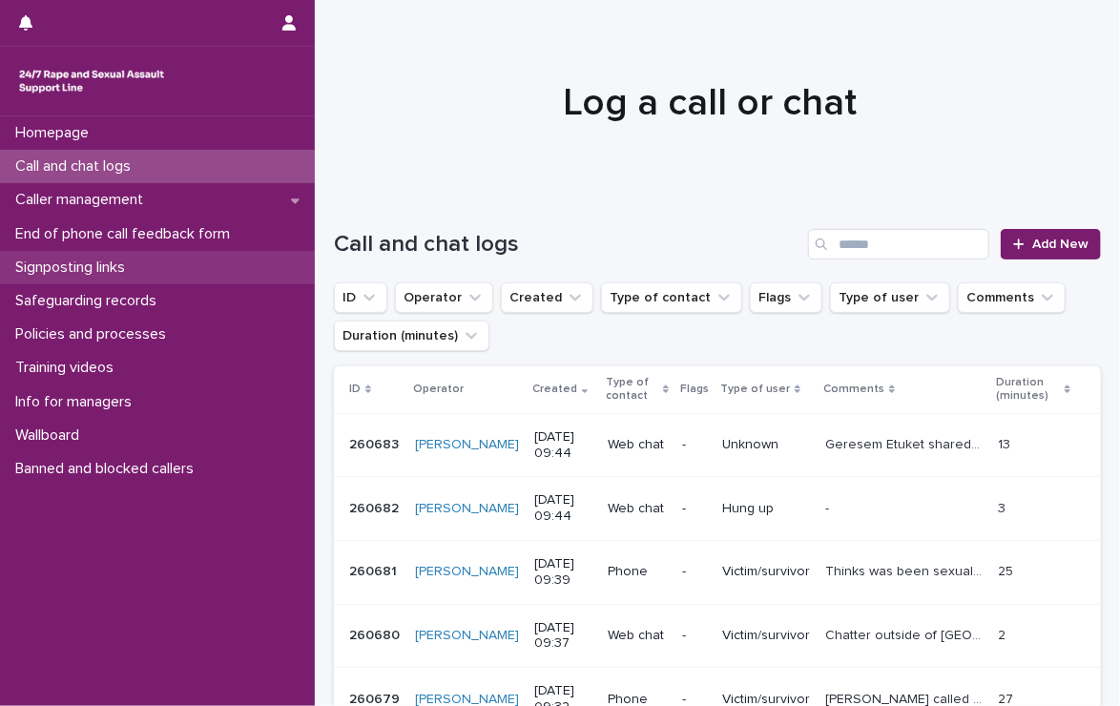
click at [73, 265] on p "Signposting links" at bounding box center [74, 268] width 133 height 18
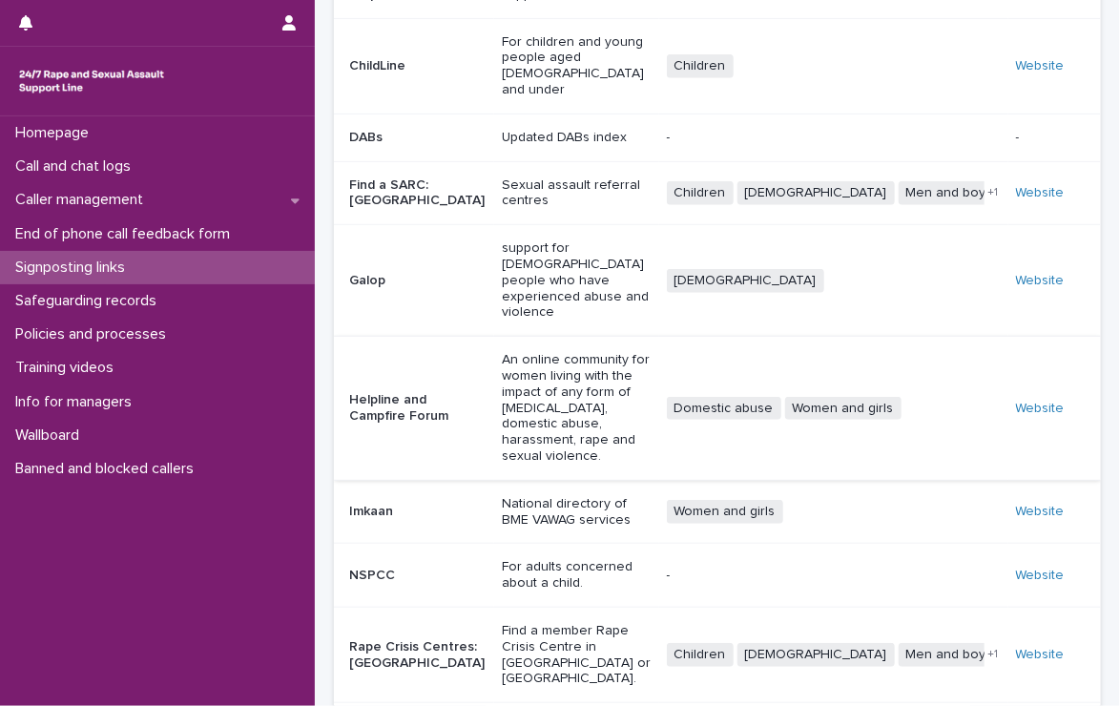
scroll to position [314, 0]
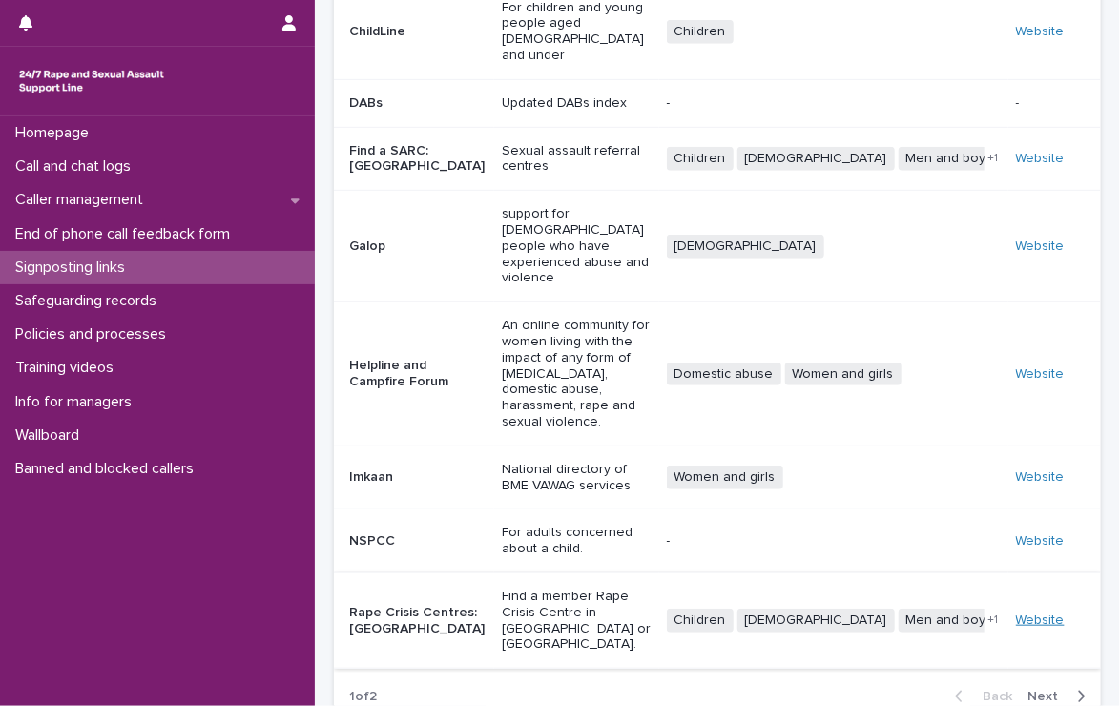
click at [1019, 614] on link "Website" at bounding box center [1040, 620] width 49 height 13
click at [163, 163] on div "Call and chat logs" at bounding box center [157, 166] width 315 height 33
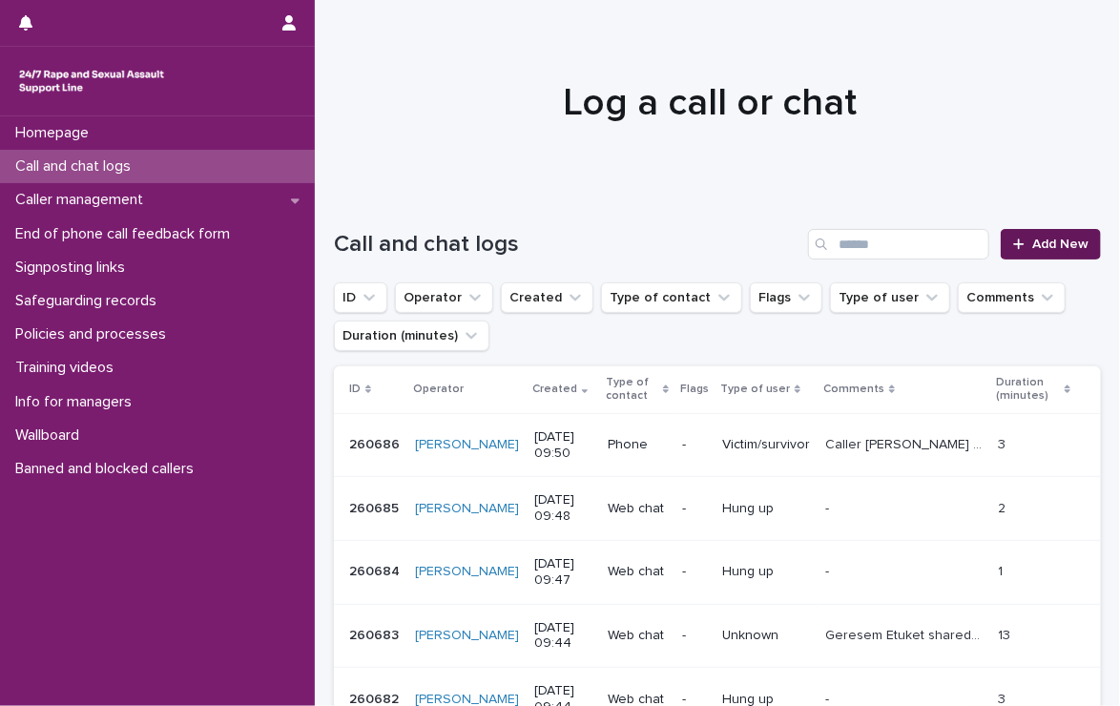
click at [1064, 235] on link "Add New" at bounding box center [1051, 244] width 100 height 31
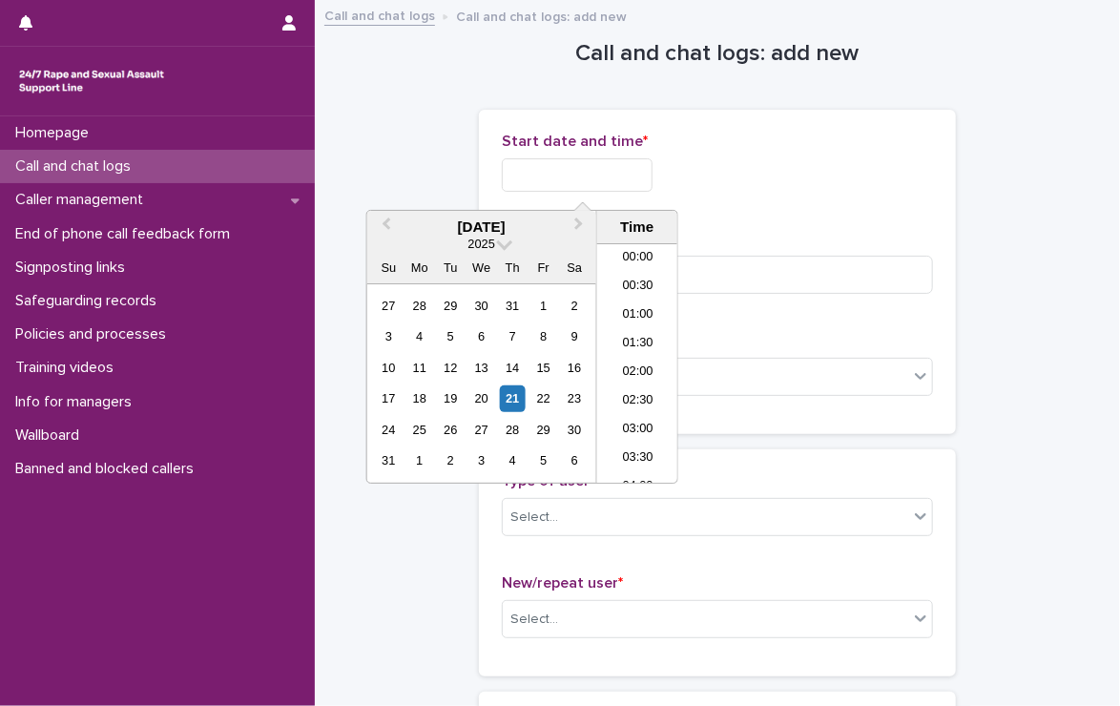
click at [537, 175] on input "text" at bounding box center [577, 174] width 151 height 33
click at [639, 354] on li "09:30" at bounding box center [637, 363] width 81 height 29
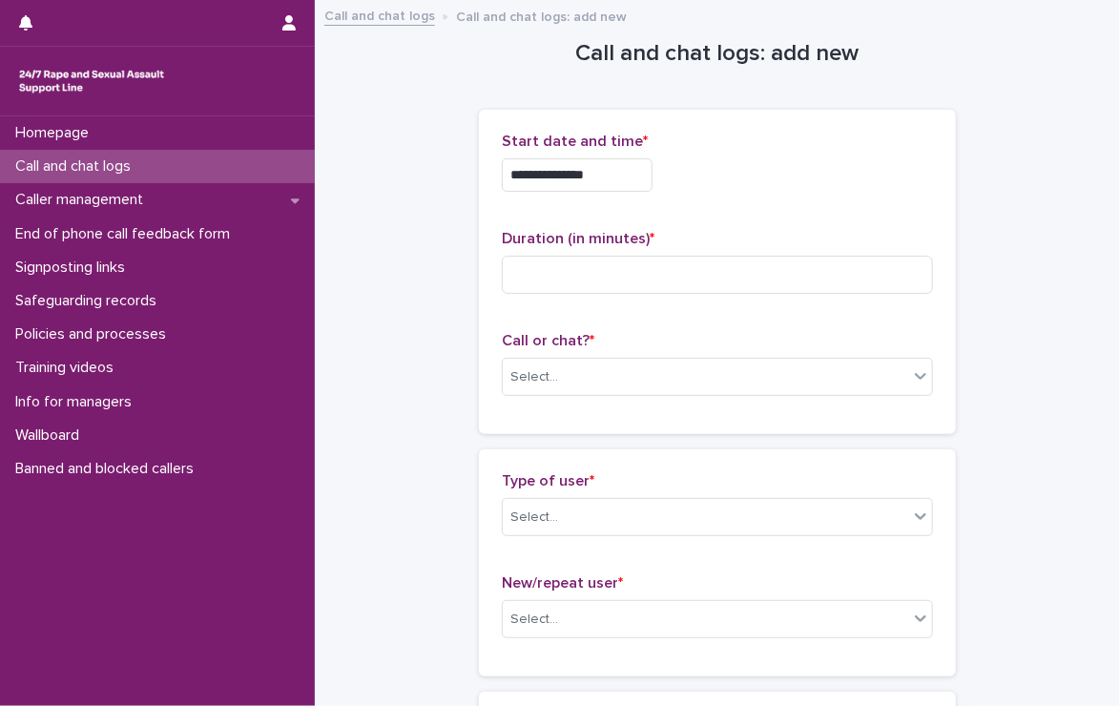
click at [644, 171] on input "**********" at bounding box center [577, 174] width 151 height 33
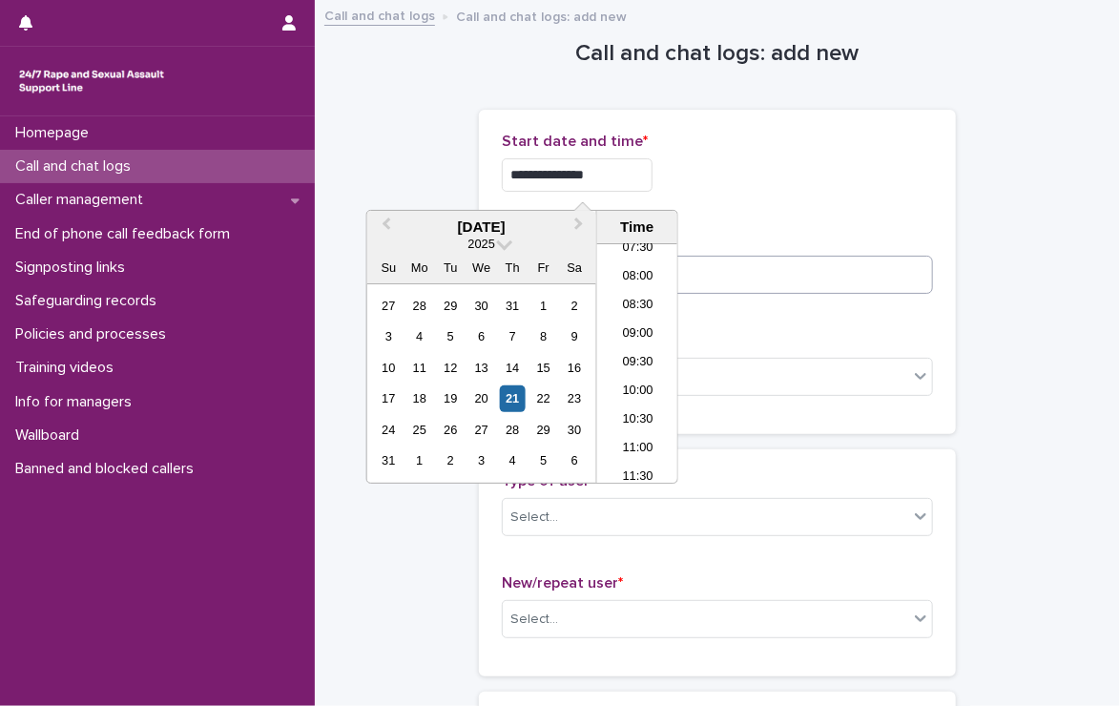
type input "**********"
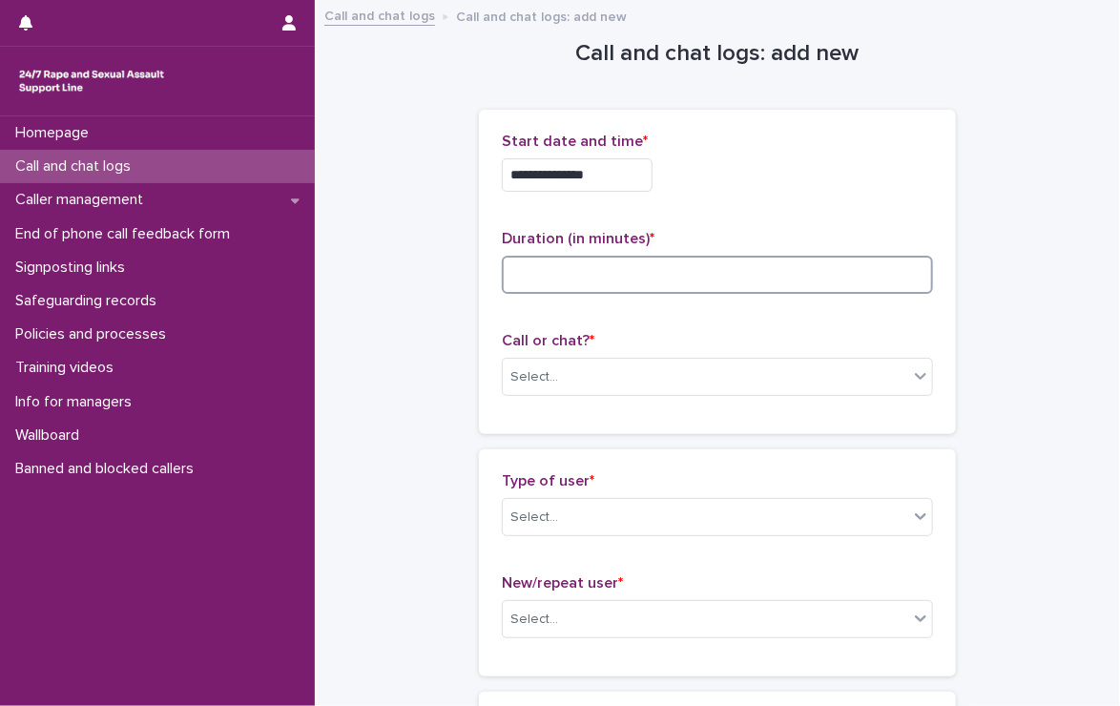
click at [722, 269] on input at bounding box center [717, 275] width 431 height 38
type input "*"
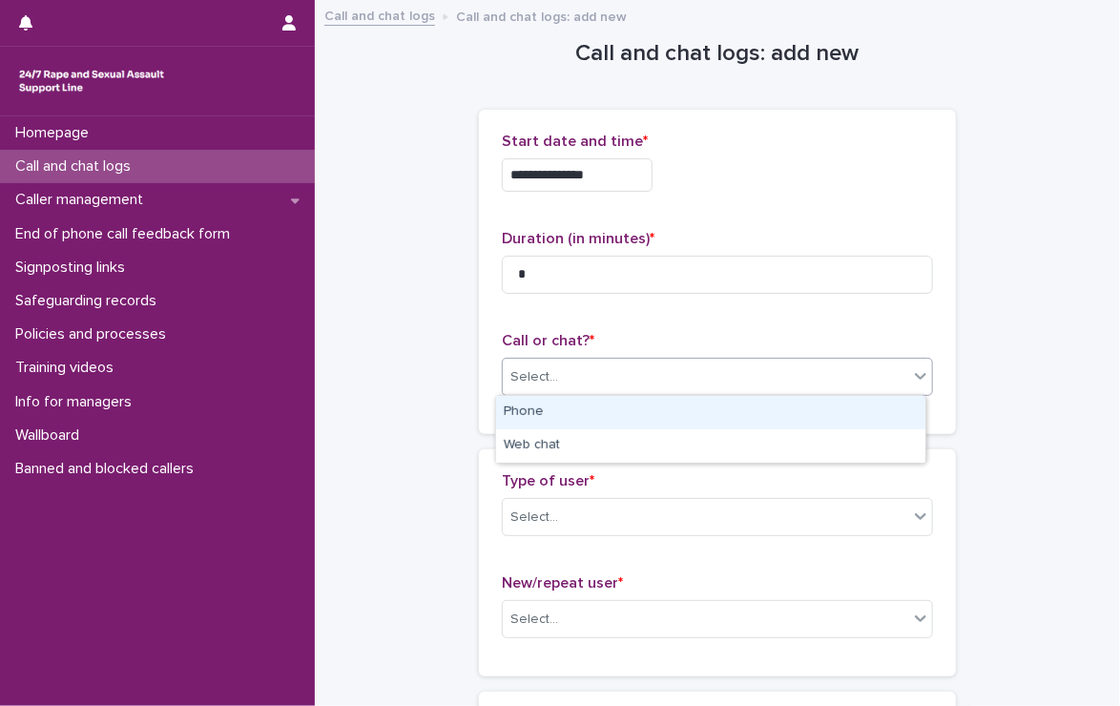
click at [706, 367] on div "Select..." at bounding box center [706, 377] width 406 height 31
click at [517, 411] on div "Phone" at bounding box center [710, 412] width 429 height 33
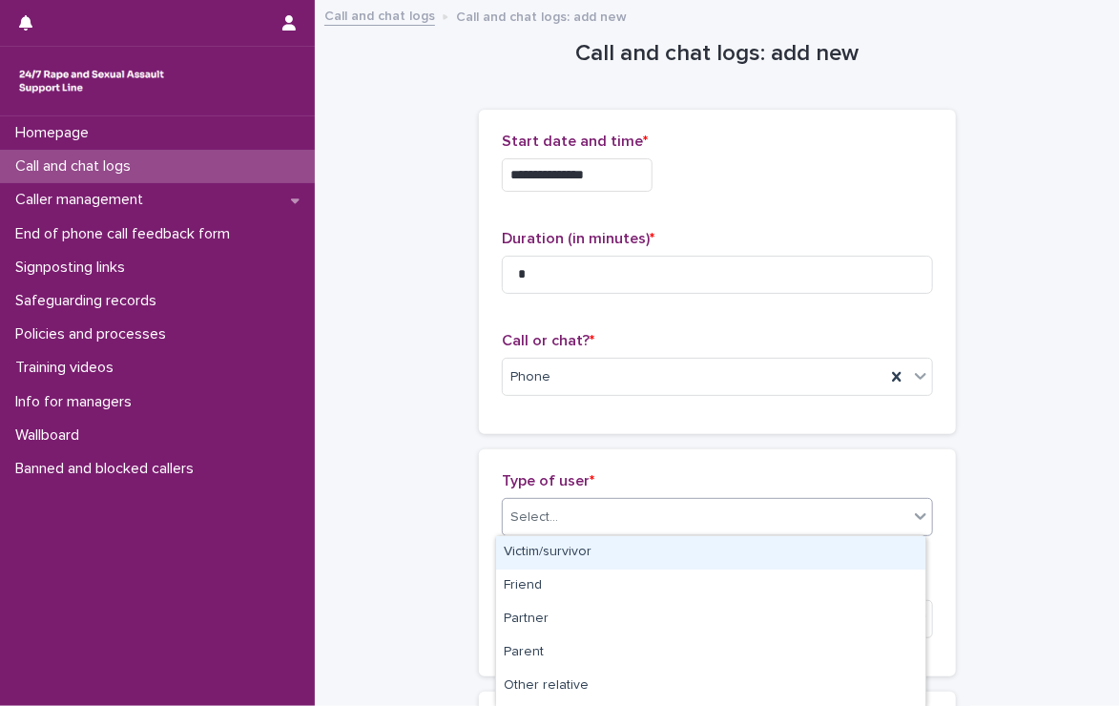
click at [560, 508] on div at bounding box center [561, 518] width 2 height 20
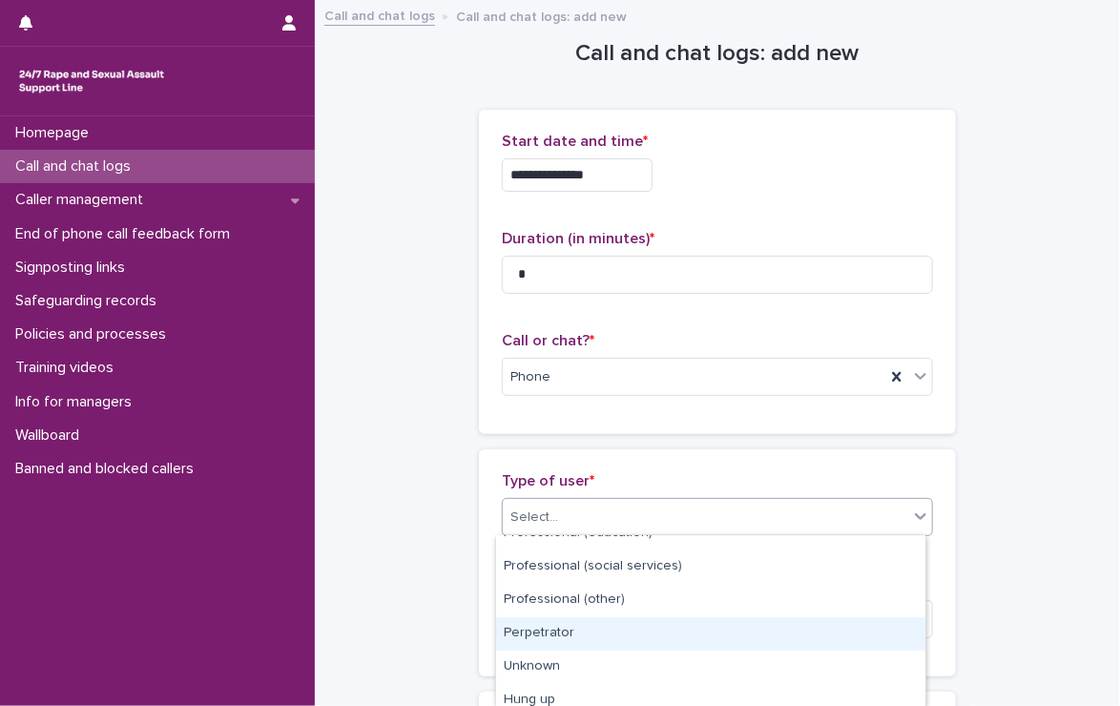
scroll to position [191, 0]
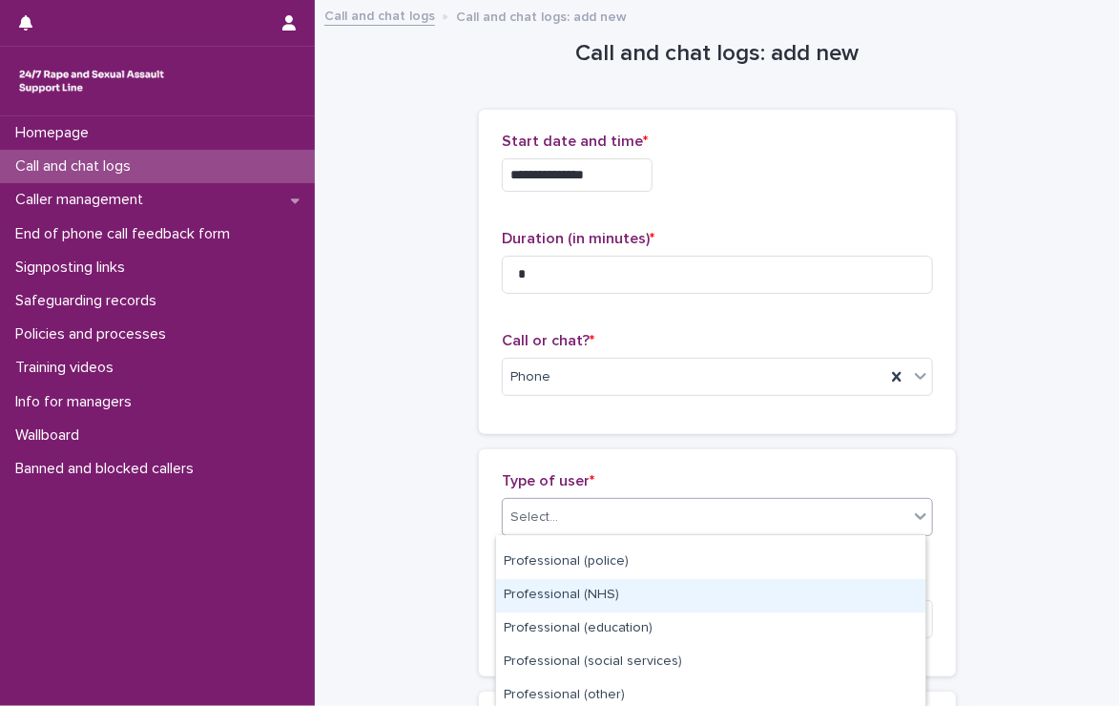
click at [588, 586] on div "Professional (NHS)" at bounding box center [710, 595] width 429 height 33
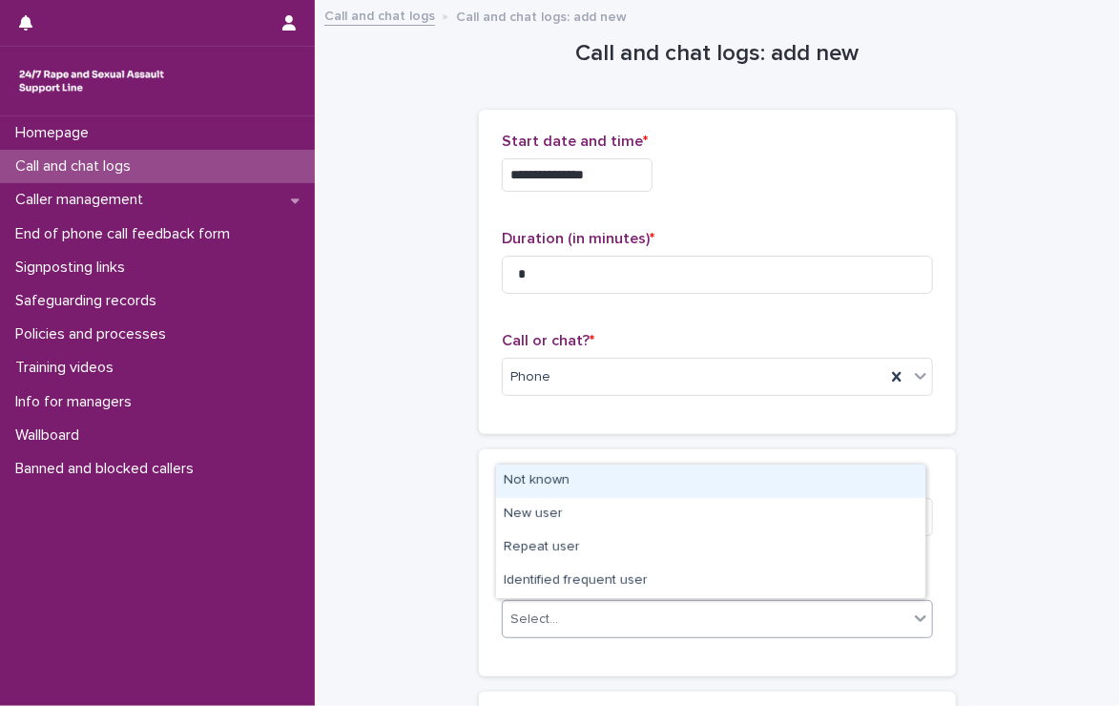
click at [617, 610] on div "Select..." at bounding box center [706, 619] width 406 height 31
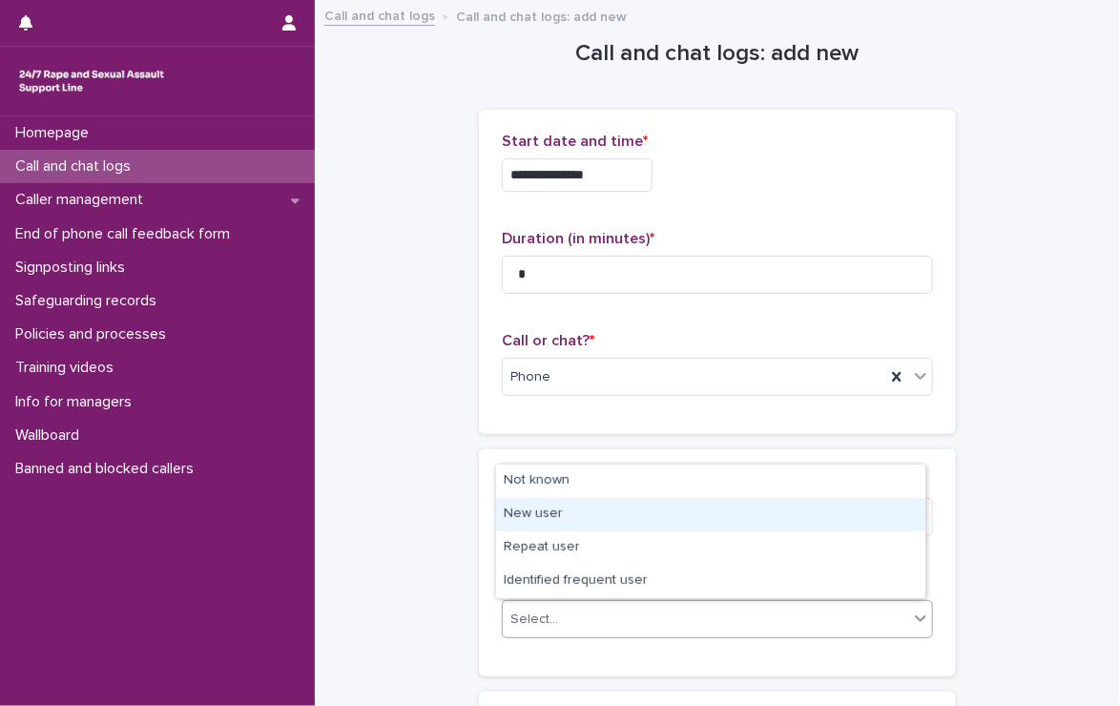
click at [610, 516] on div "New user" at bounding box center [710, 514] width 429 height 33
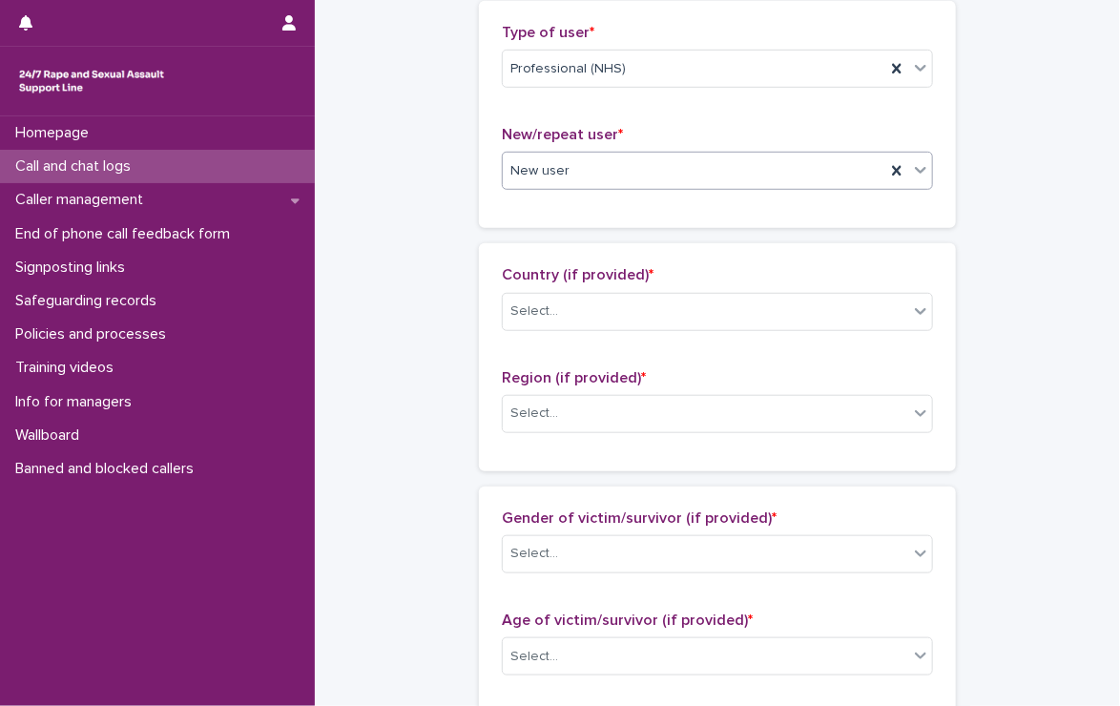
scroll to position [477, 0]
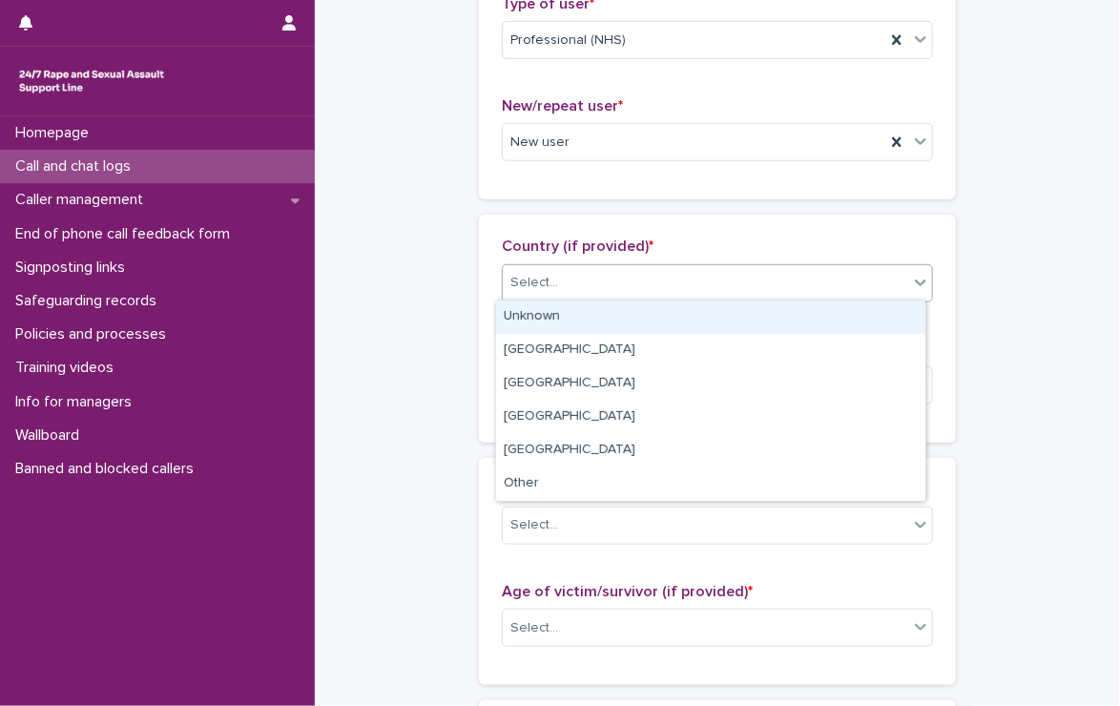
click at [558, 270] on div "Select..." at bounding box center [706, 282] width 406 height 31
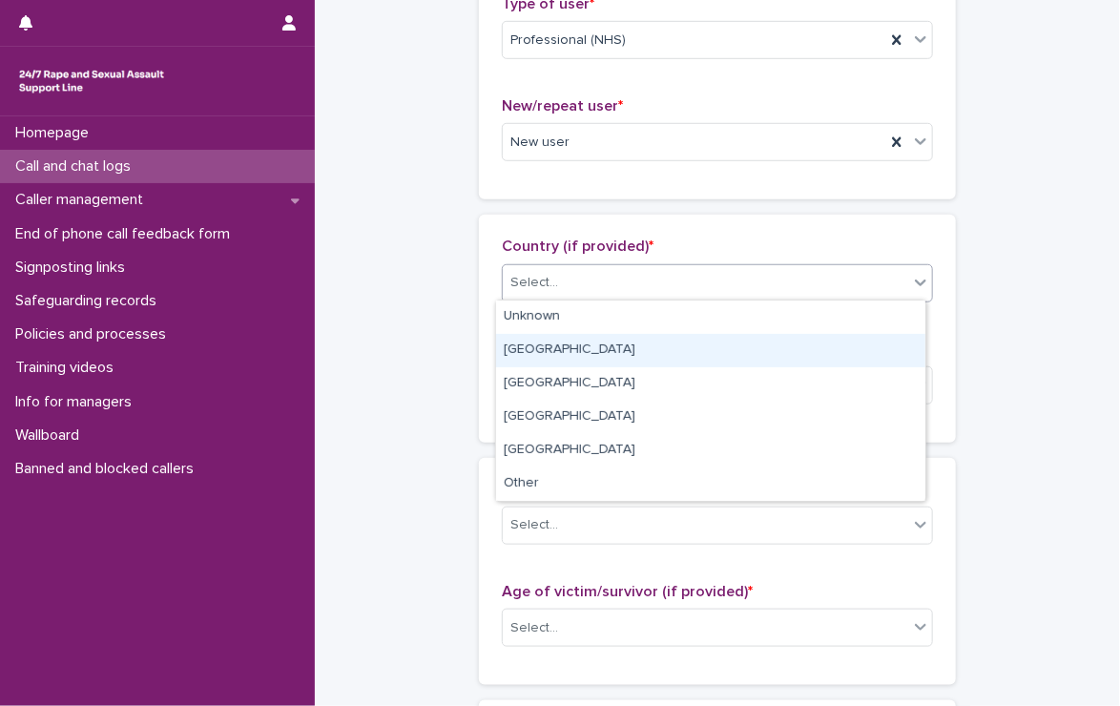
click at [534, 351] on div "[GEOGRAPHIC_DATA]" at bounding box center [710, 350] width 429 height 33
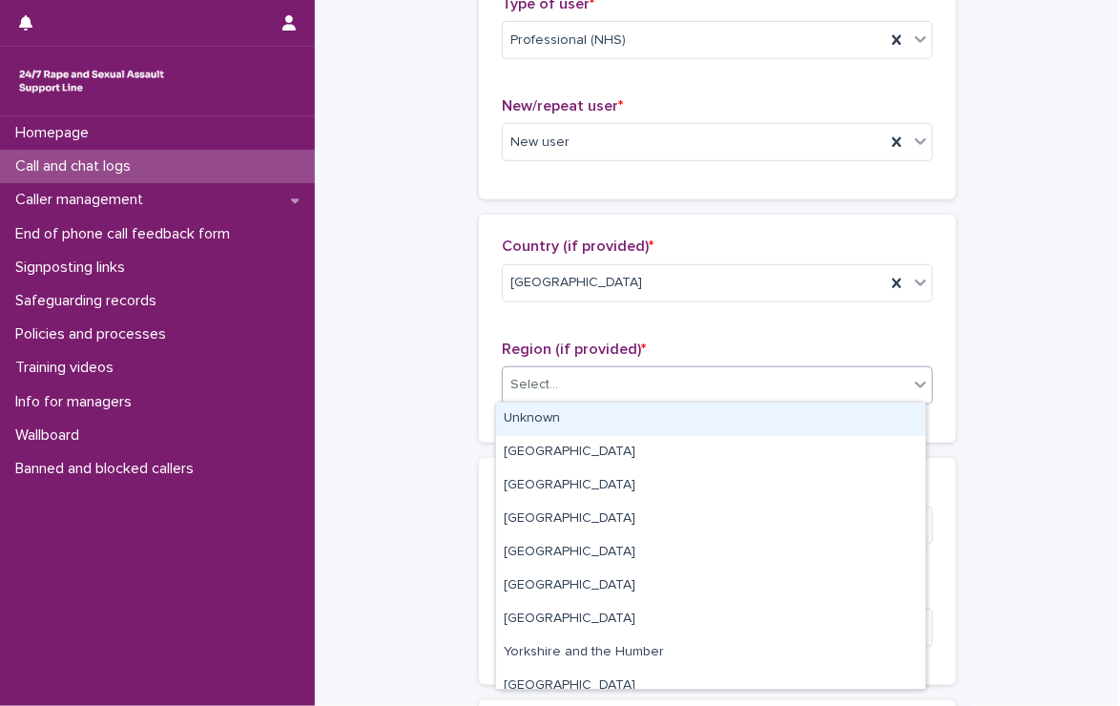
click at [536, 376] on div "Select..." at bounding box center [535, 385] width 48 height 20
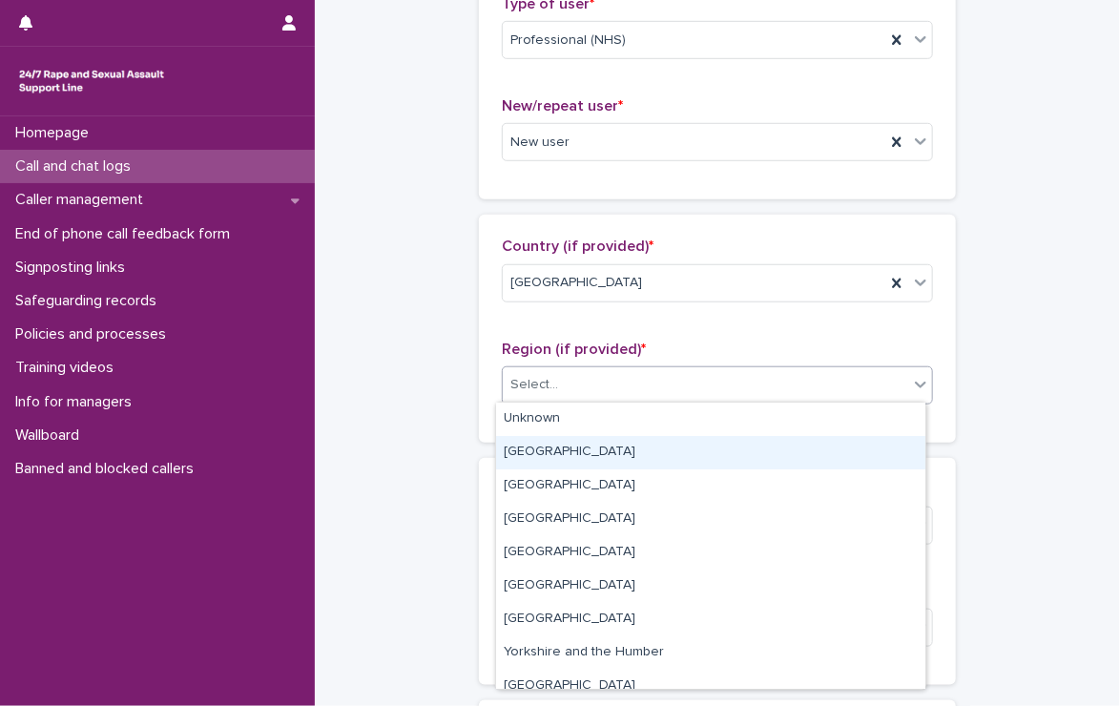
click at [555, 450] on div "[GEOGRAPHIC_DATA]" at bounding box center [710, 452] width 429 height 33
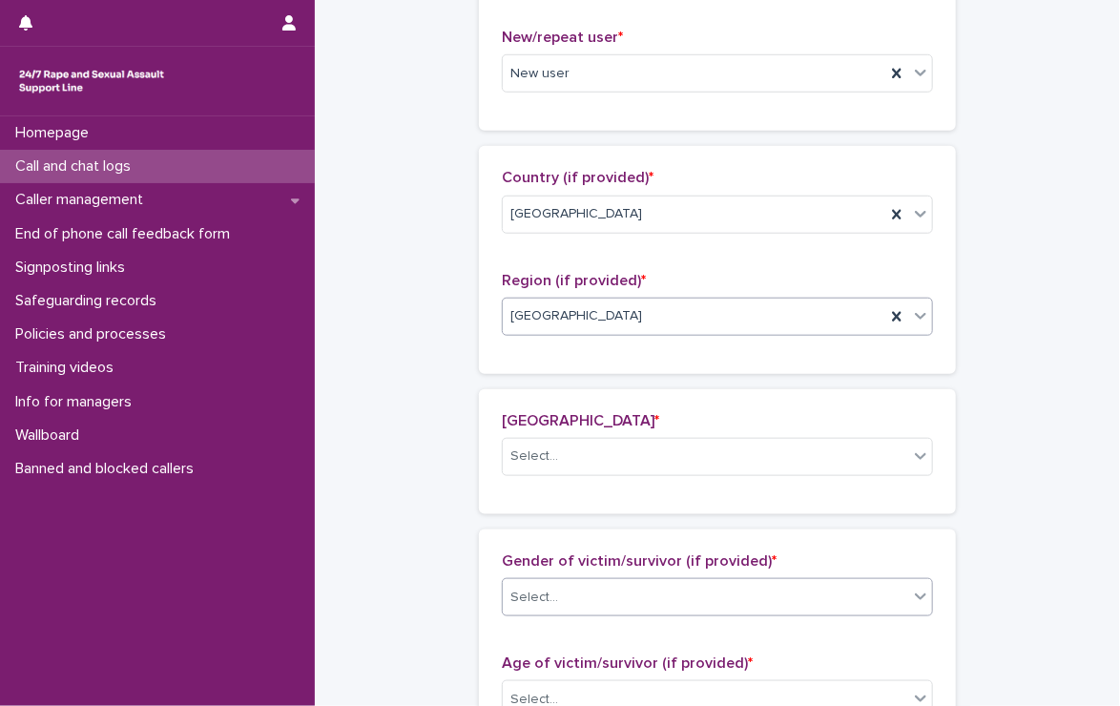
scroll to position [546, 0]
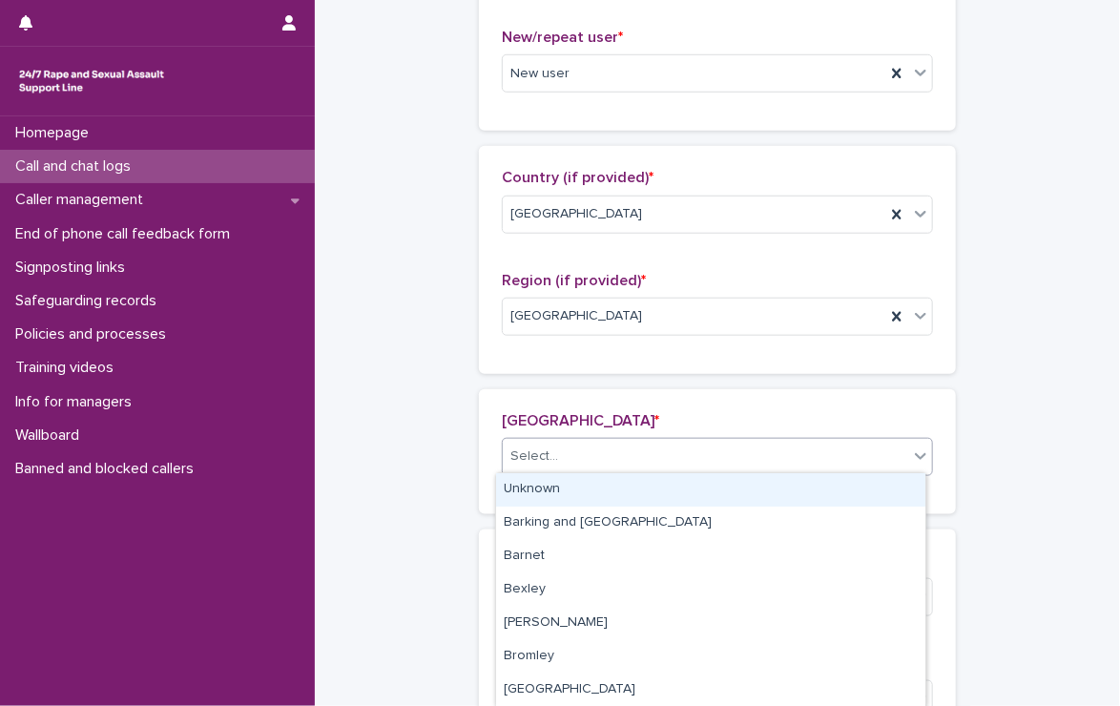
click at [554, 462] on div "Select..." at bounding box center [706, 456] width 406 height 31
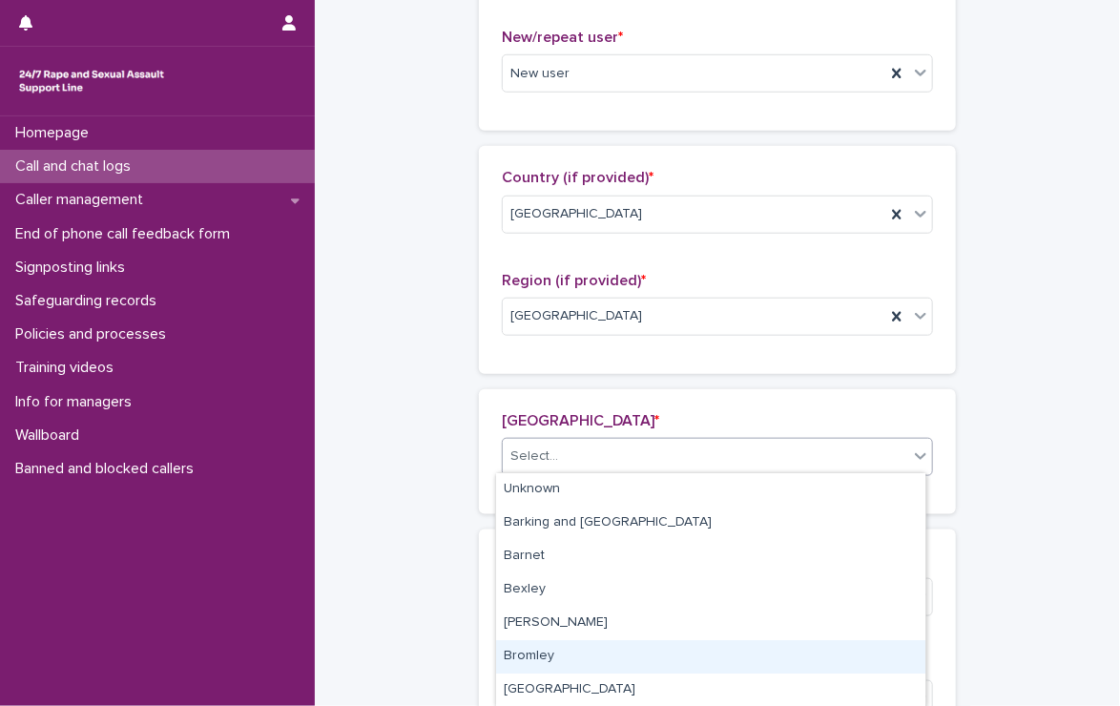
click at [543, 657] on div "Bromley" at bounding box center [710, 656] width 429 height 33
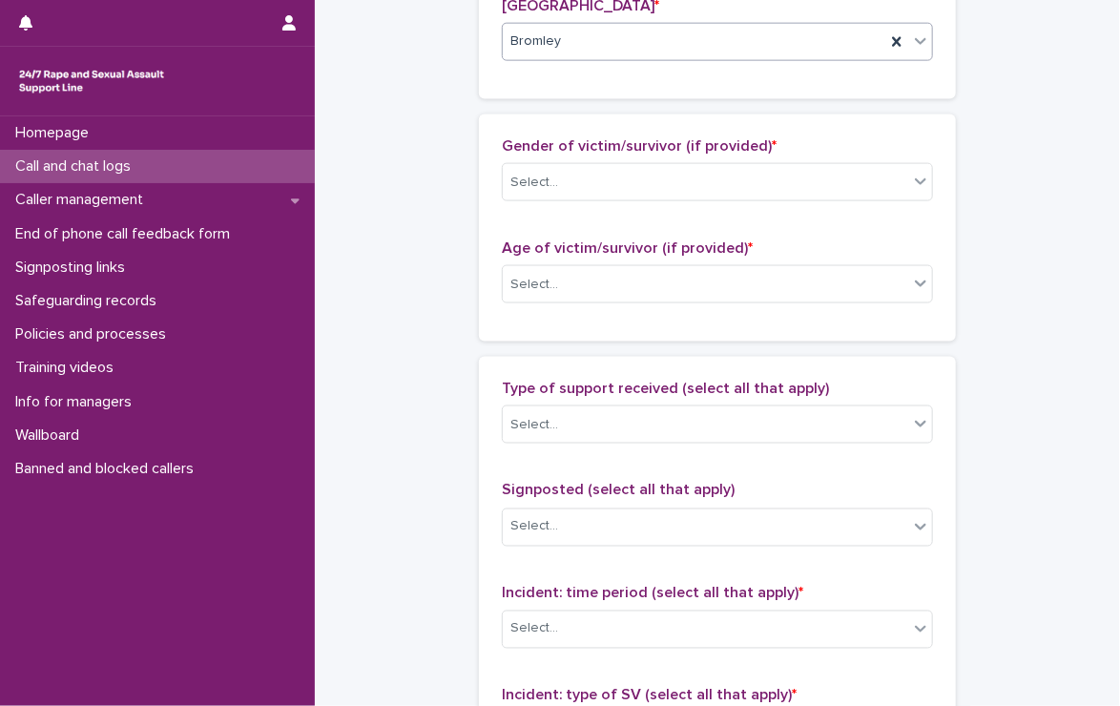
scroll to position [928, 0]
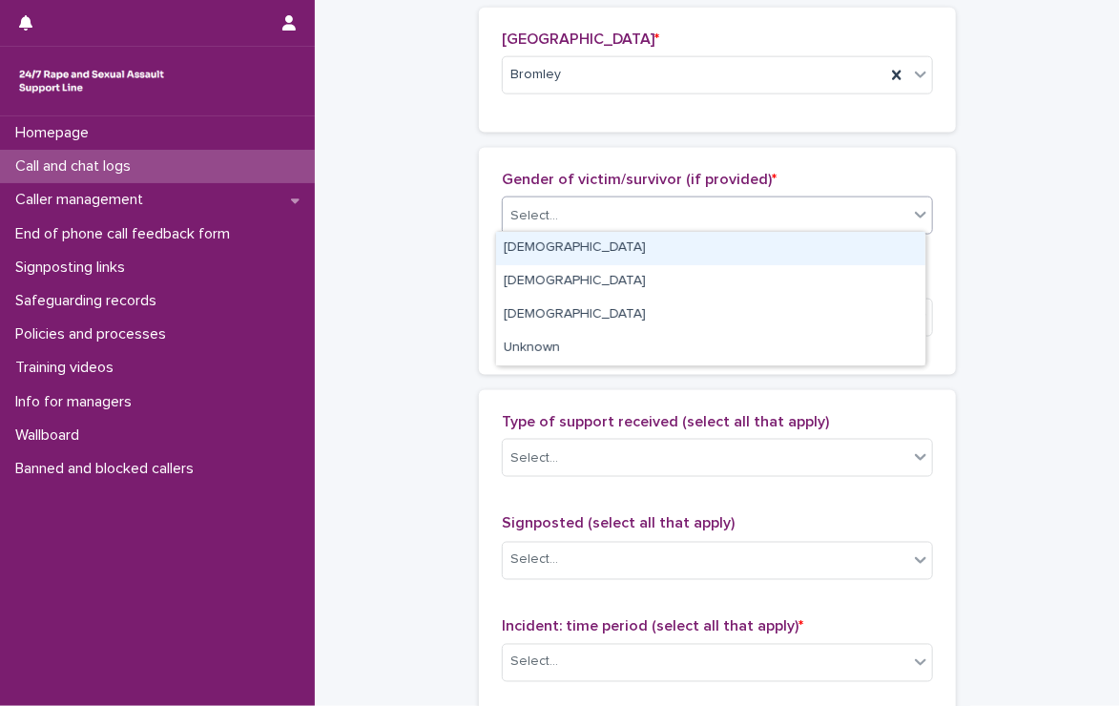
click at [549, 206] on div "Select..." at bounding box center [535, 216] width 48 height 20
click at [548, 249] on div "[DEMOGRAPHIC_DATA]" at bounding box center [710, 248] width 429 height 33
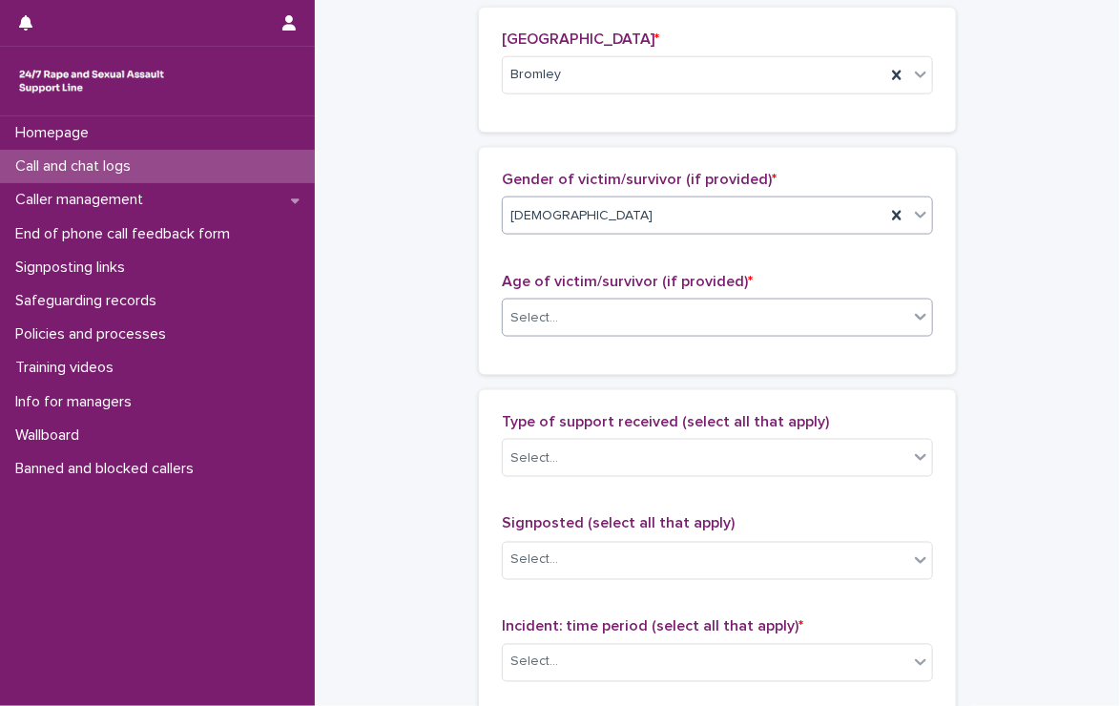
click at [560, 316] on input "text" at bounding box center [561, 318] width 2 height 16
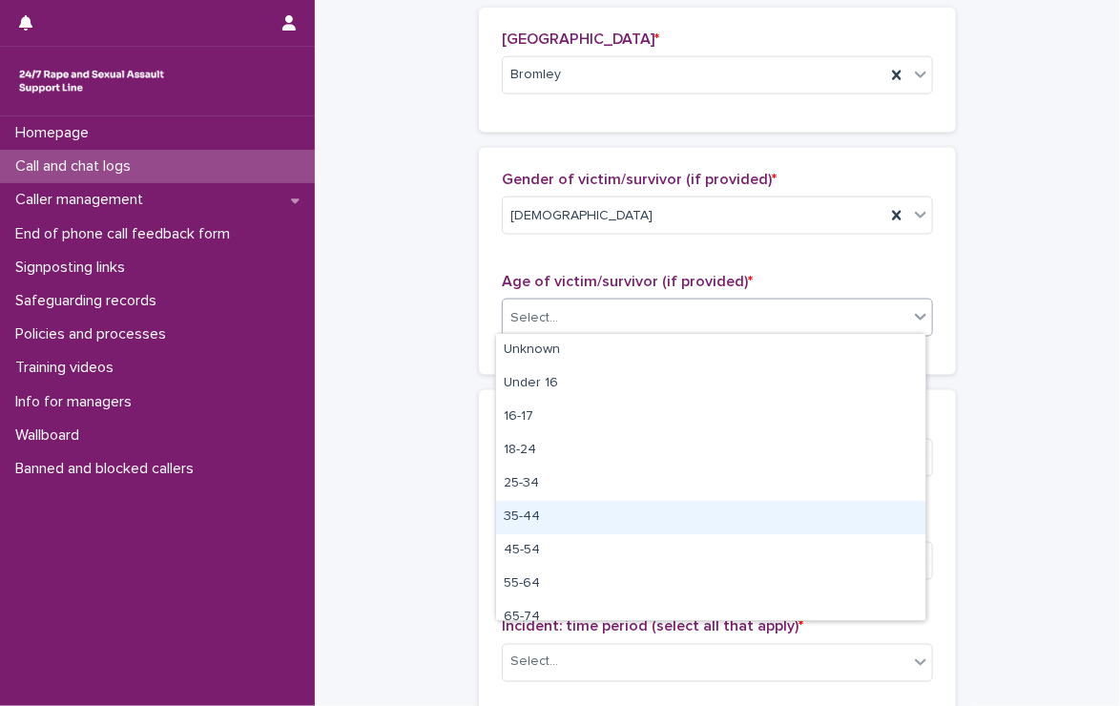
click at [531, 514] on div "35-44" at bounding box center [710, 517] width 429 height 33
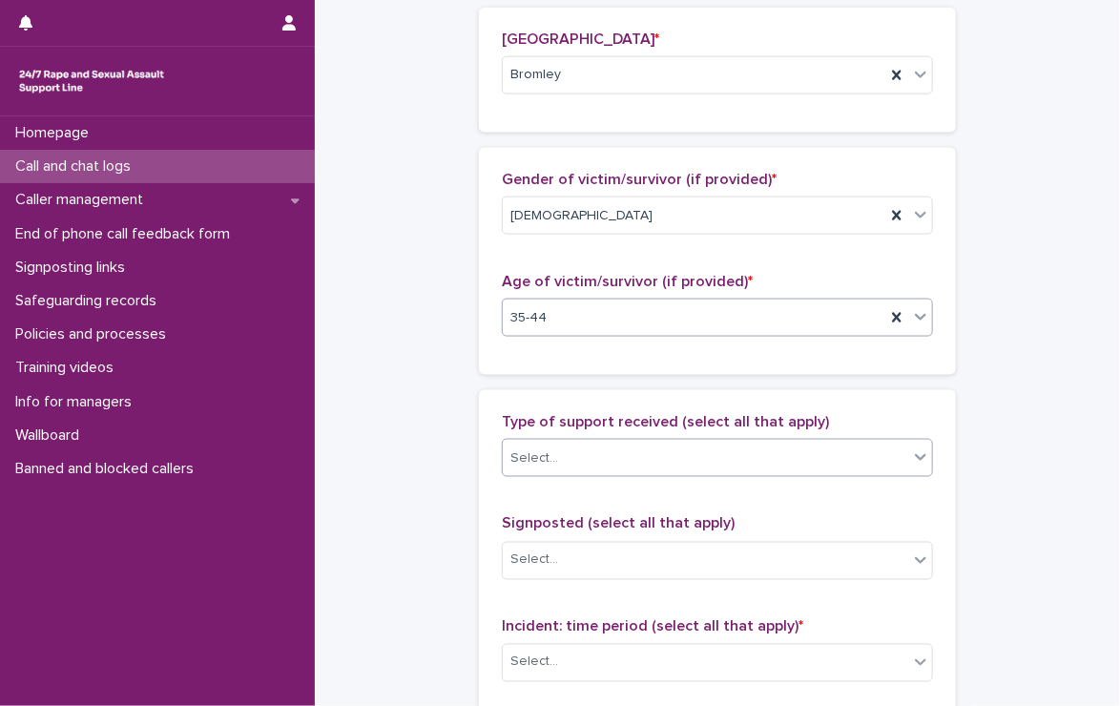
click at [547, 449] on div "Select..." at bounding box center [535, 459] width 48 height 20
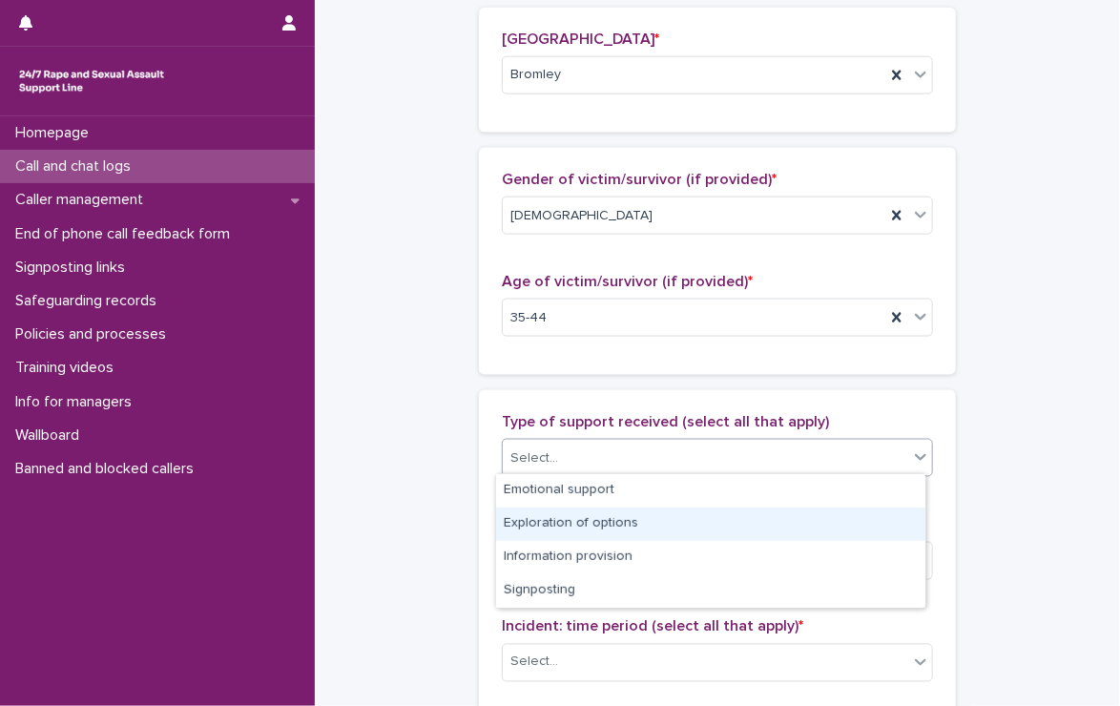
drag, startPoint x: 580, startPoint y: 502, endPoint x: 586, endPoint y: 522, distance: 20.8
click at [586, 522] on div "Exploration of options" at bounding box center [710, 524] width 429 height 33
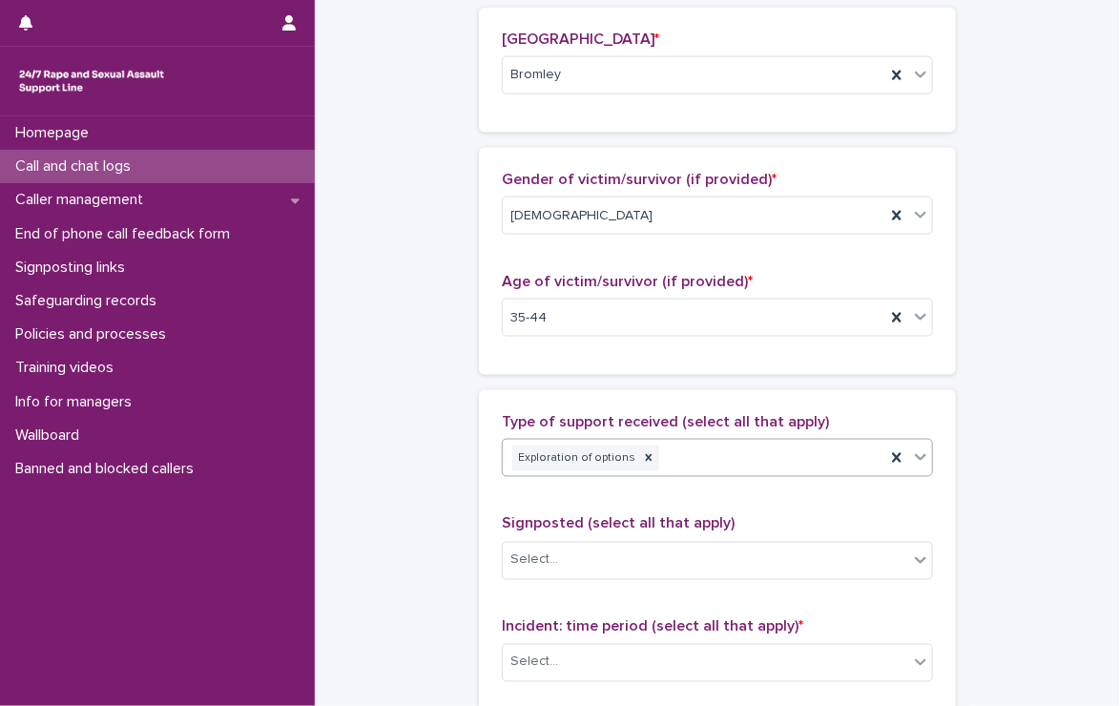
click at [699, 446] on div "Exploration of options" at bounding box center [694, 458] width 383 height 33
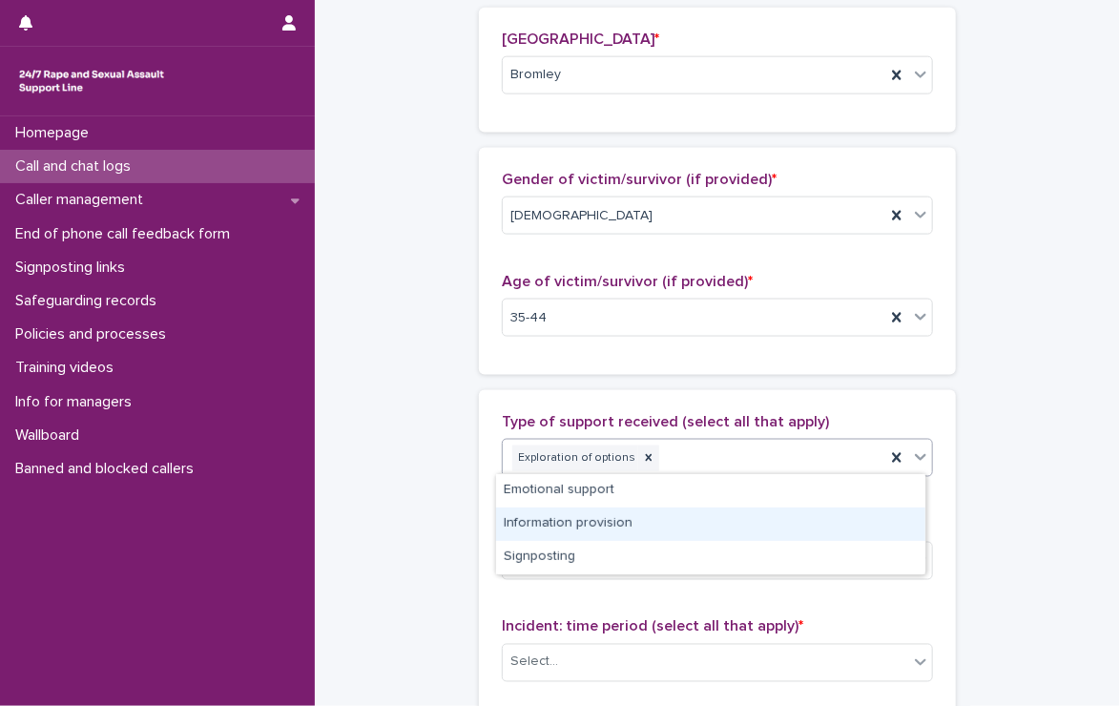
click at [611, 524] on div "Information provision" at bounding box center [710, 524] width 429 height 33
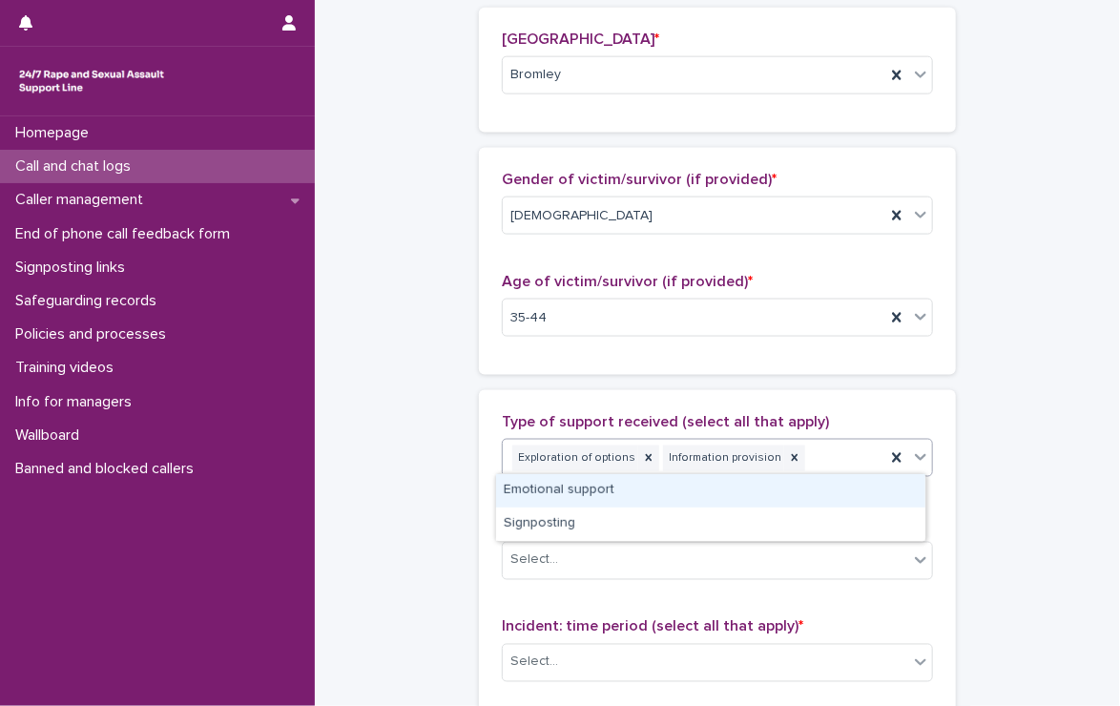
click at [820, 442] on div "Exploration of options Information provision" at bounding box center [694, 458] width 383 height 33
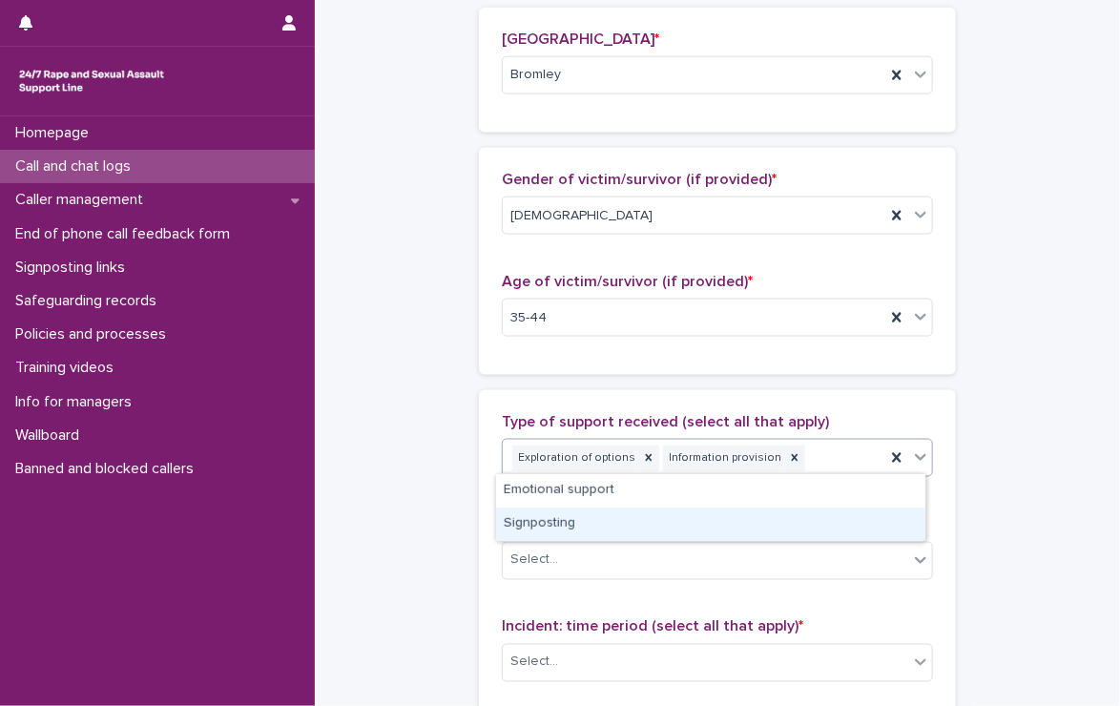
click at [576, 518] on div "Signposting" at bounding box center [710, 524] width 429 height 33
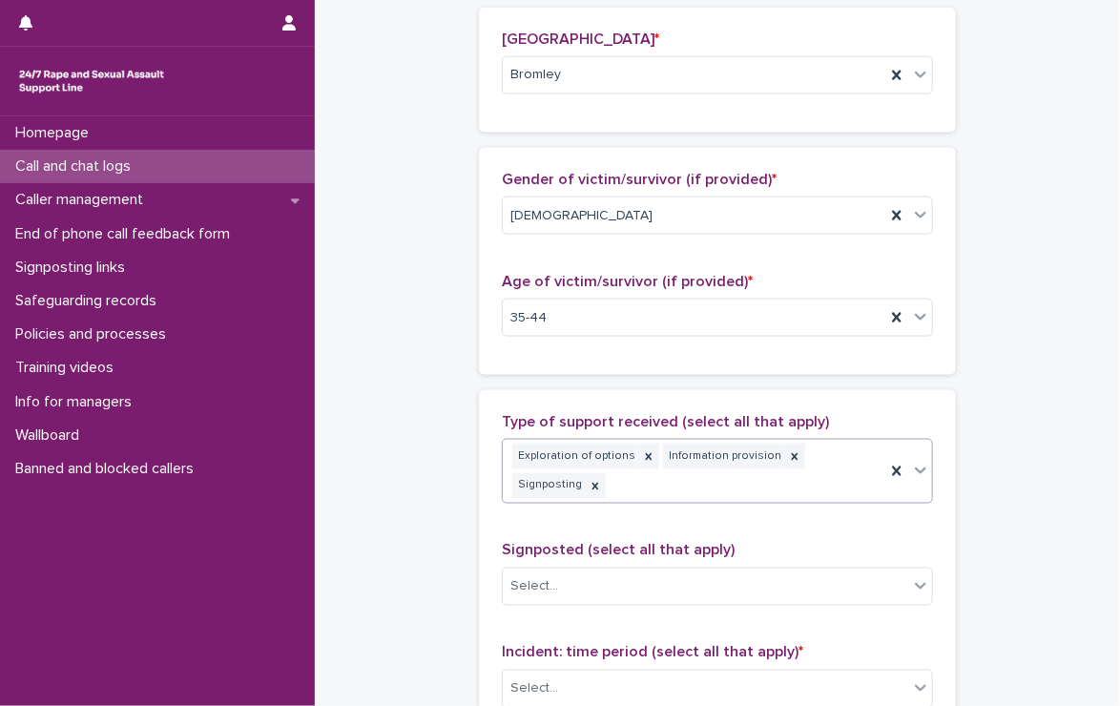
scroll to position [942, 0]
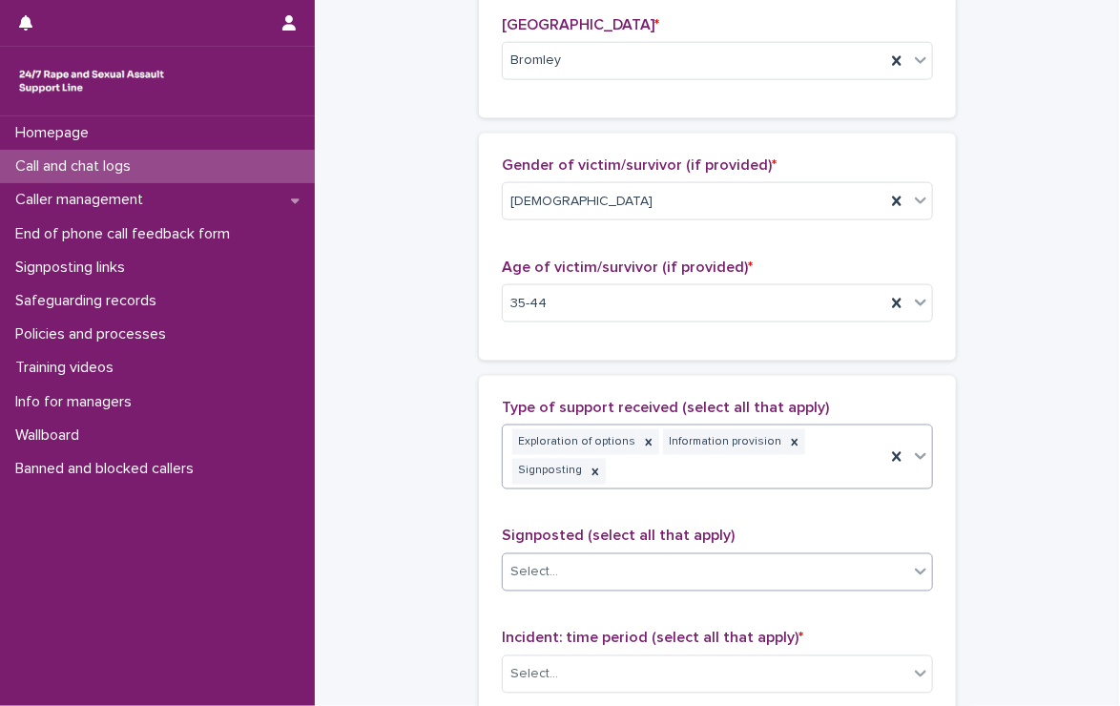
click at [585, 561] on div "Select..." at bounding box center [706, 572] width 406 height 31
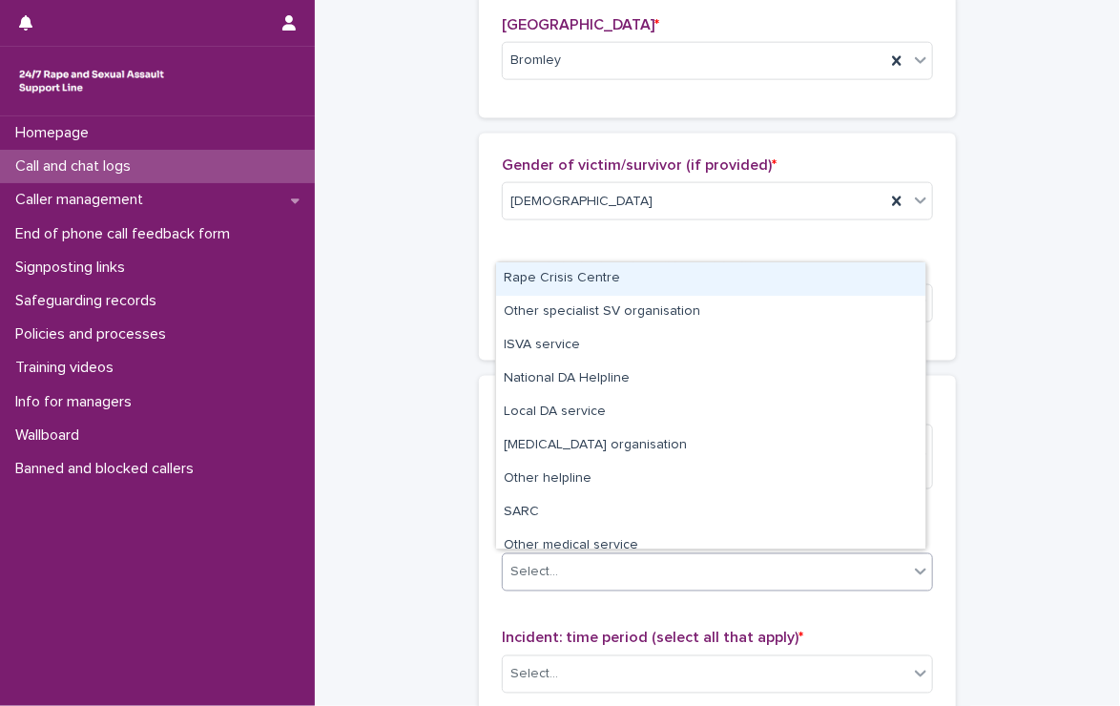
click at [582, 278] on div "Rape Crisis Centre" at bounding box center [710, 278] width 429 height 33
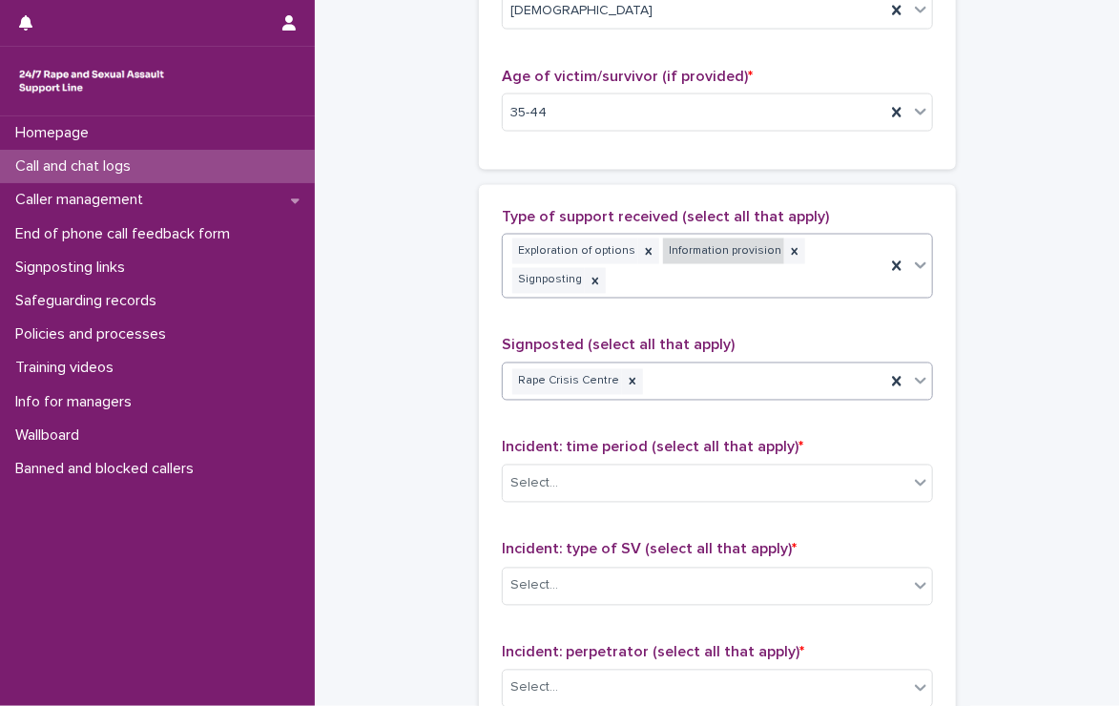
scroll to position [1228, 0]
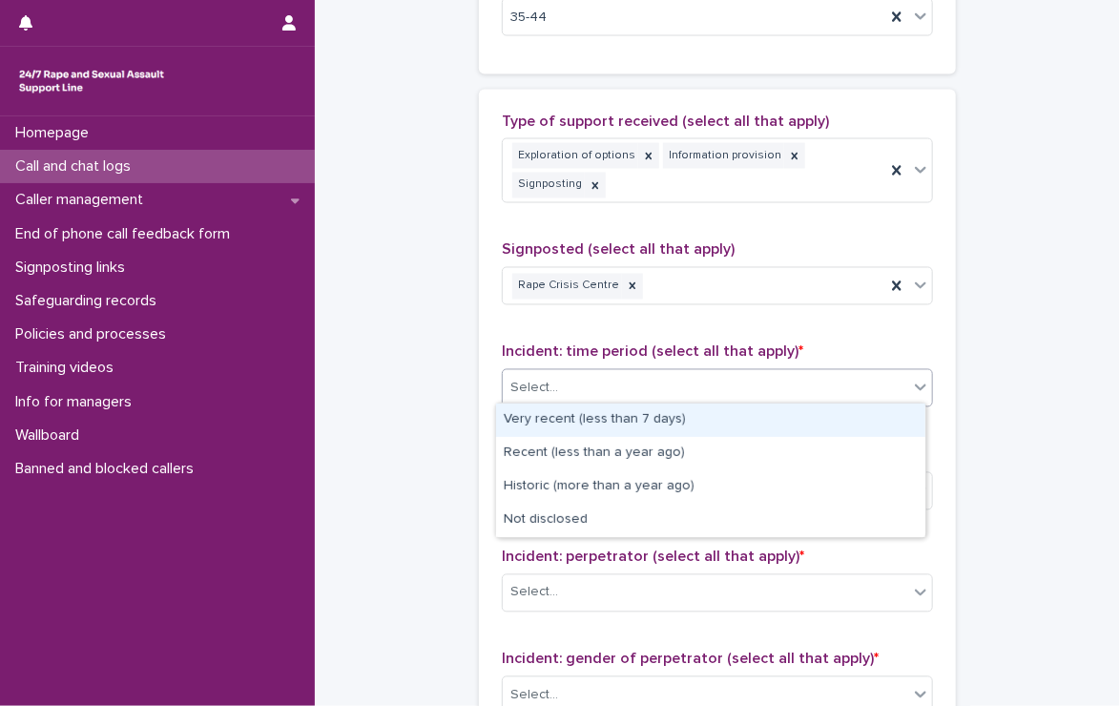
click at [653, 382] on div "Select..." at bounding box center [706, 388] width 406 height 31
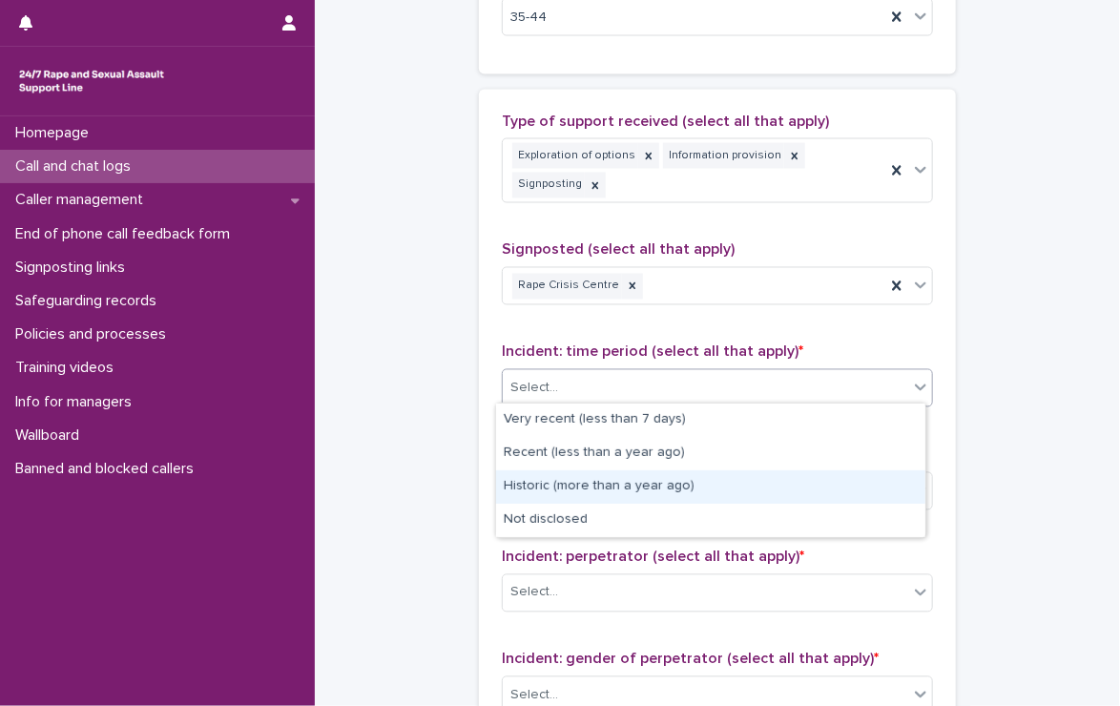
click at [649, 478] on div "Historic (more than a year ago)" at bounding box center [710, 487] width 429 height 33
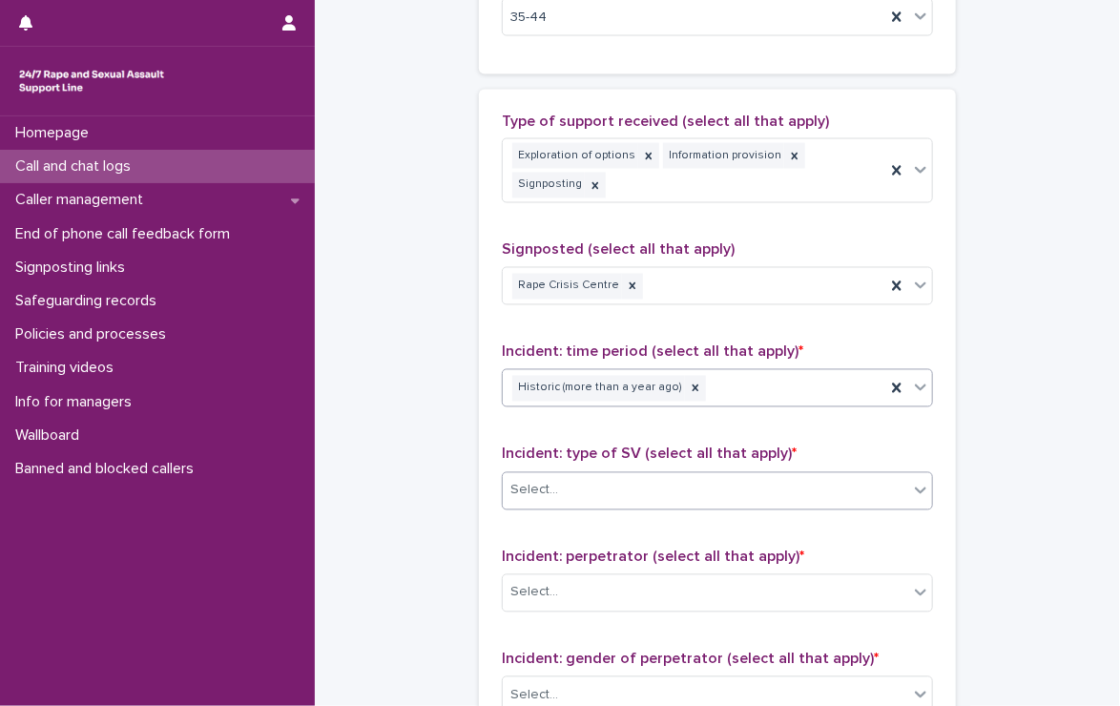
click at [605, 472] on div "Select..." at bounding box center [717, 491] width 431 height 38
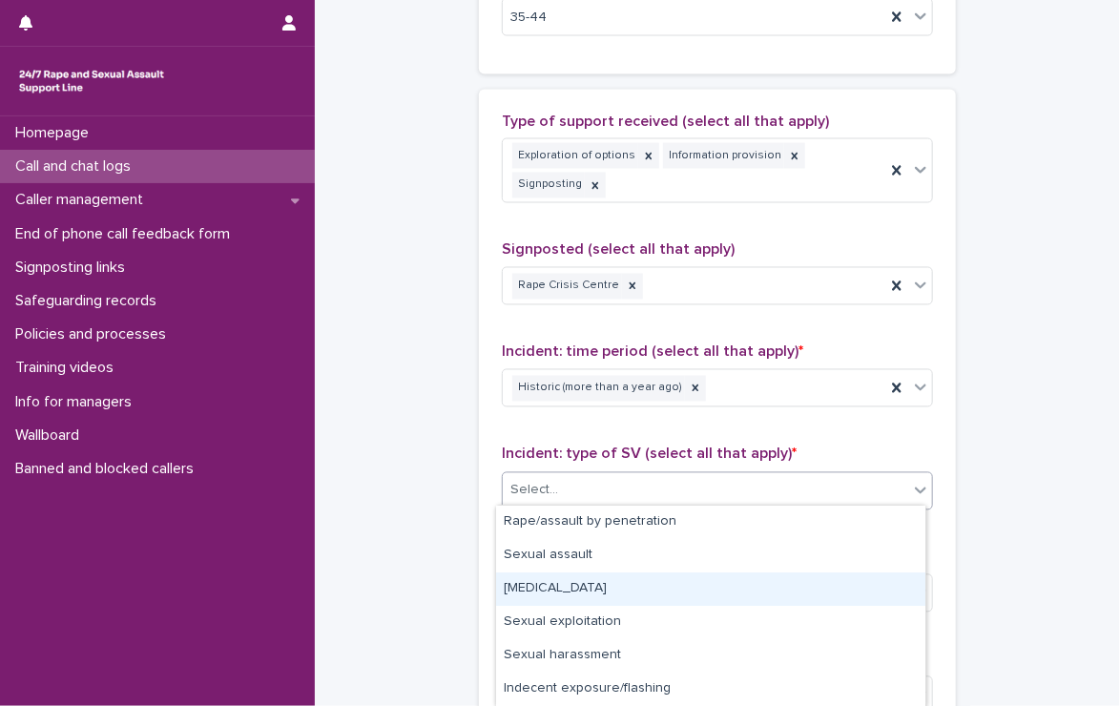
click at [558, 586] on div "[MEDICAL_DATA]" at bounding box center [710, 589] width 429 height 33
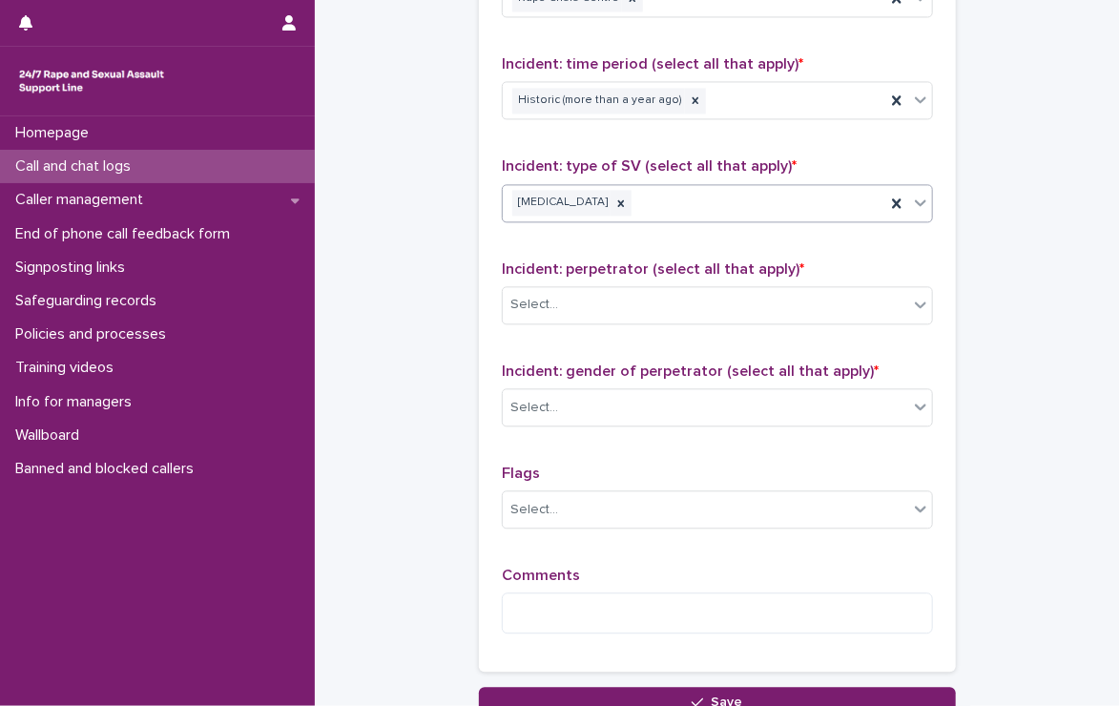
scroll to position [1610, 0]
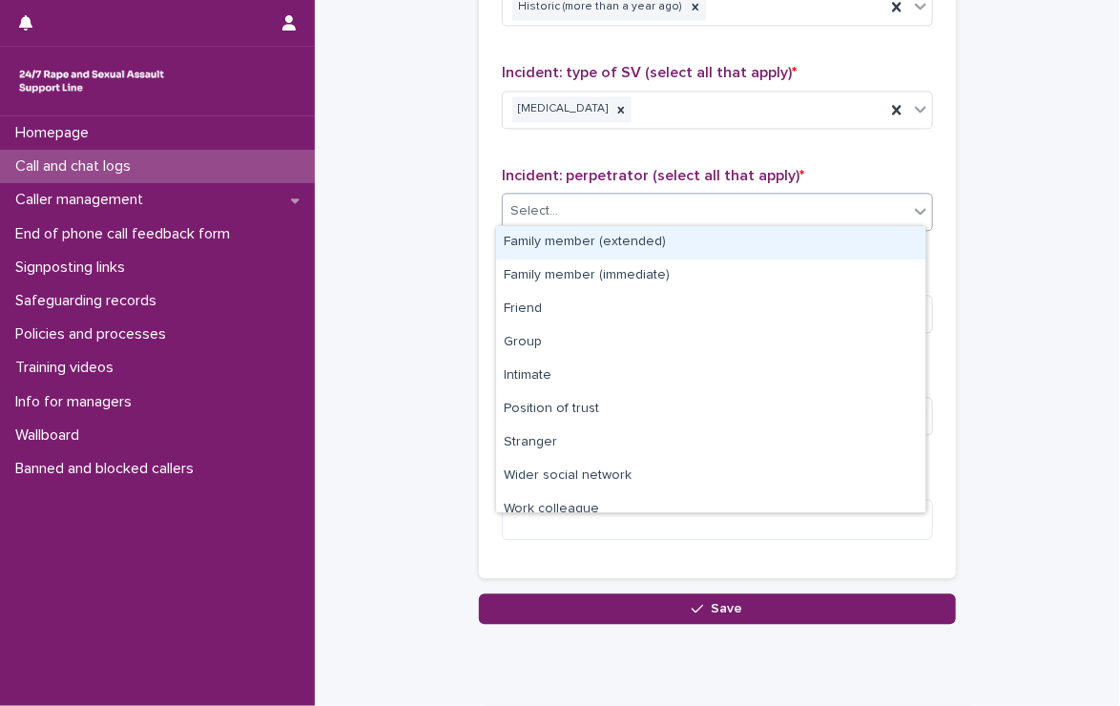
click at [686, 201] on div "Select..." at bounding box center [706, 211] width 406 height 31
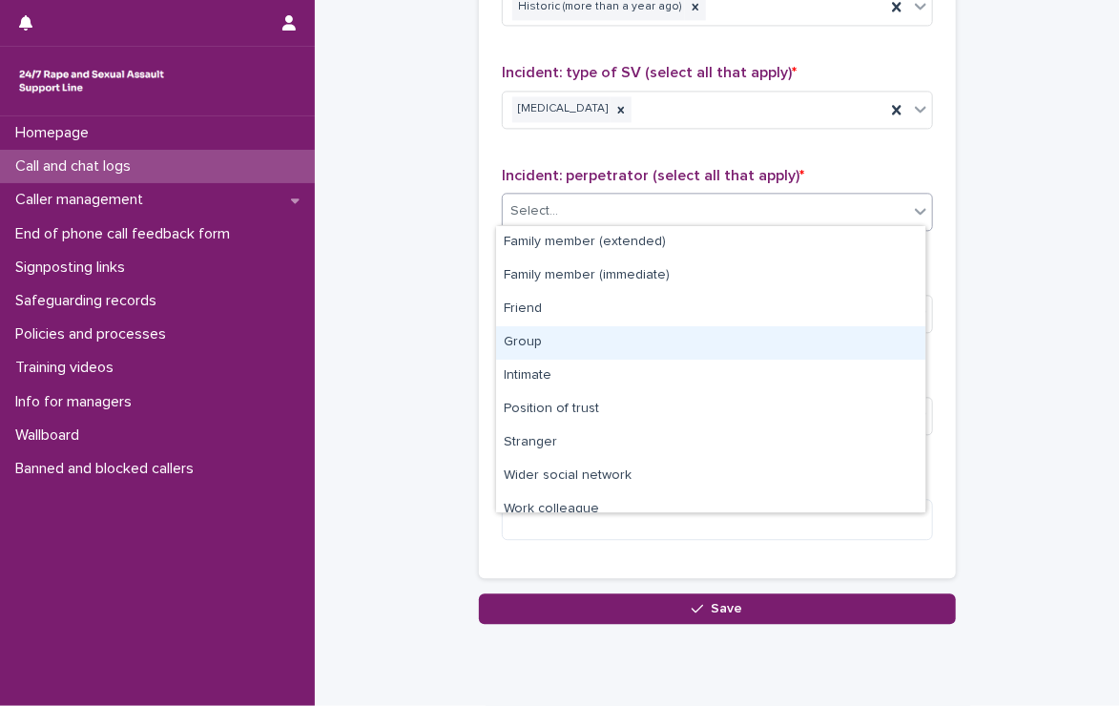
scroll to position [80, 0]
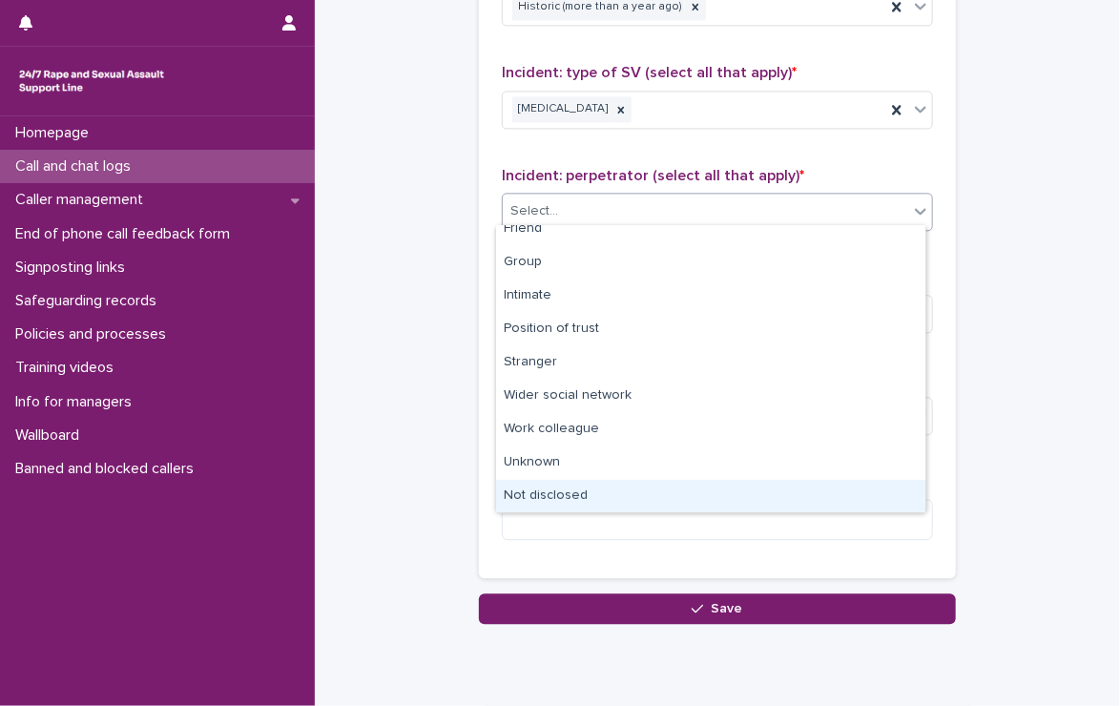
click at [599, 499] on div "Not disclosed" at bounding box center [710, 496] width 429 height 33
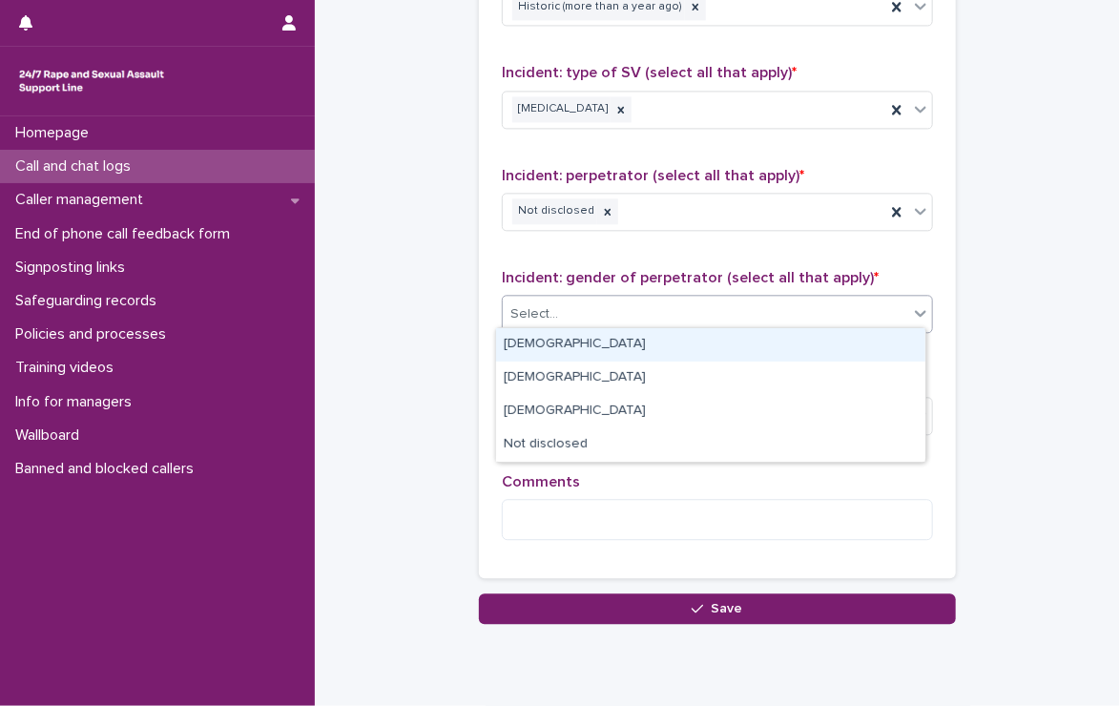
click at [548, 305] on div "Select..." at bounding box center [535, 314] width 48 height 20
click at [543, 338] on div "[DEMOGRAPHIC_DATA]" at bounding box center [710, 344] width 429 height 33
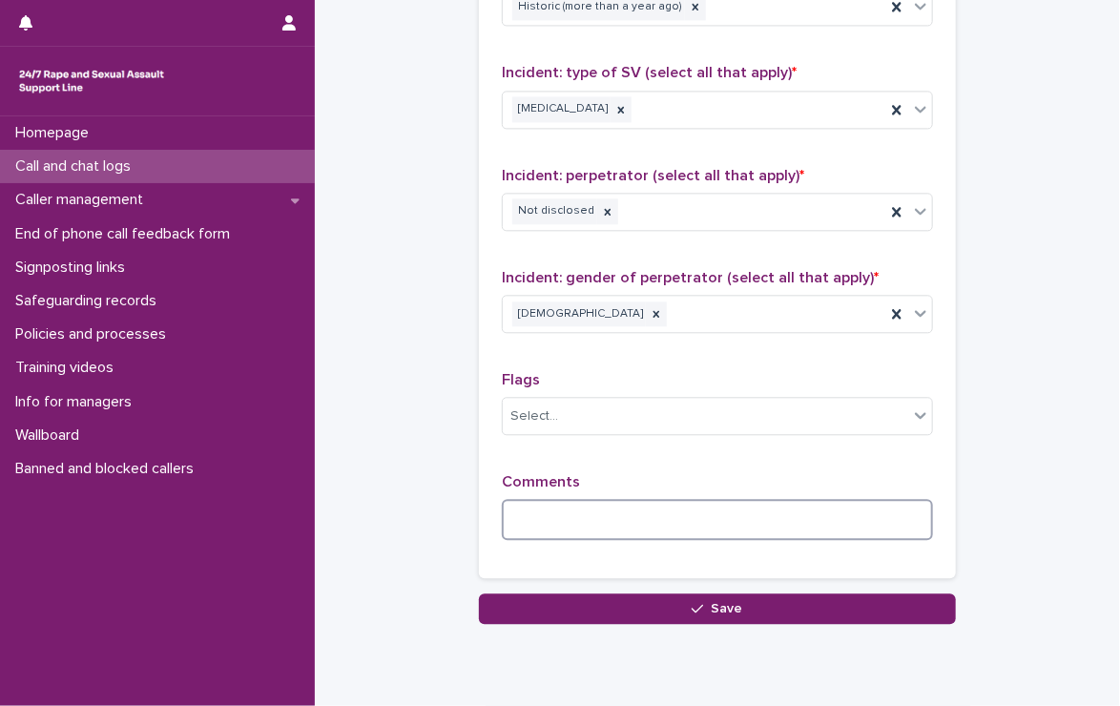
click at [599, 507] on textarea at bounding box center [717, 519] width 431 height 41
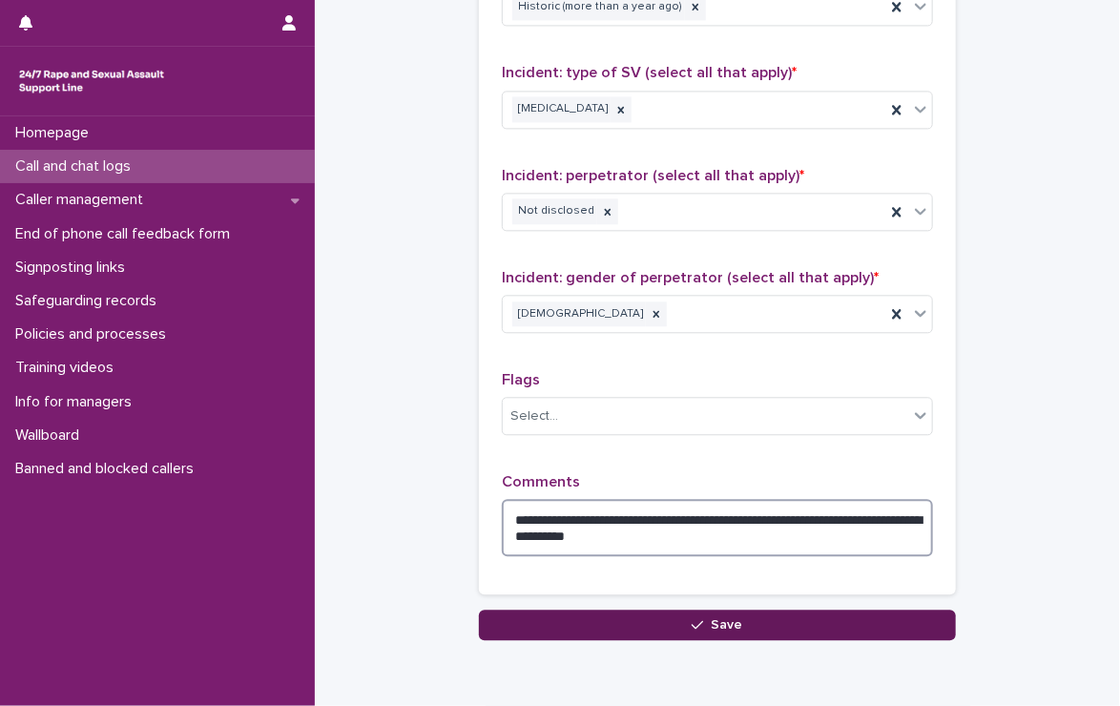
type textarea "**********"
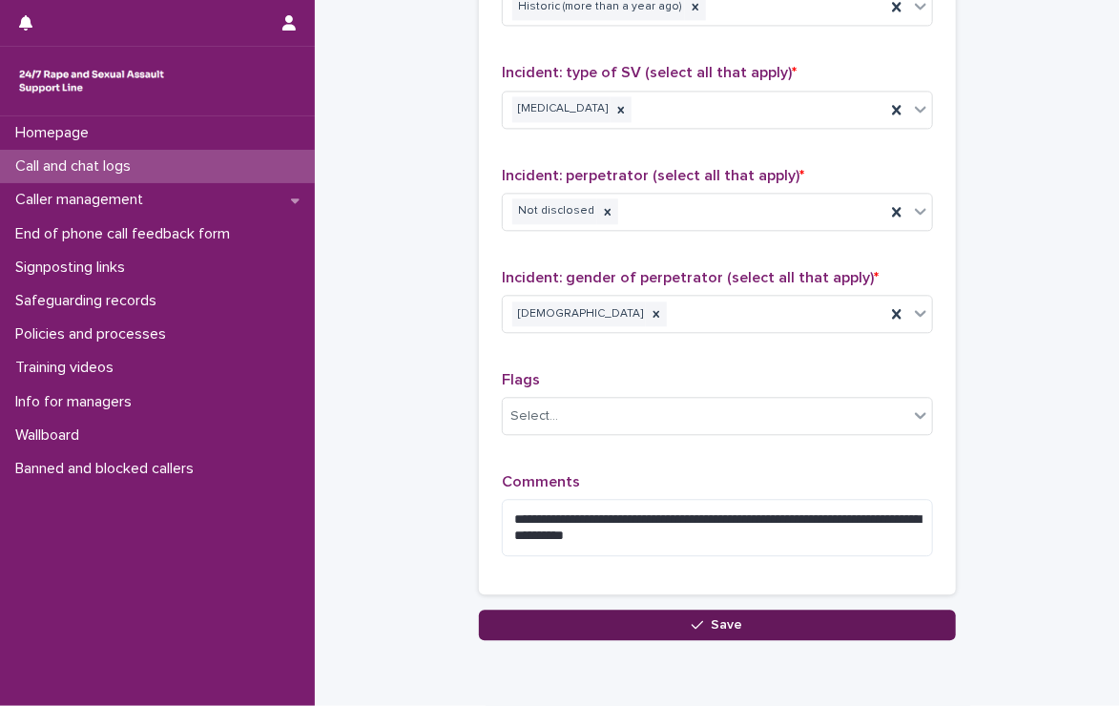
click at [670, 610] on button "Save" at bounding box center [717, 625] width 477 height 31
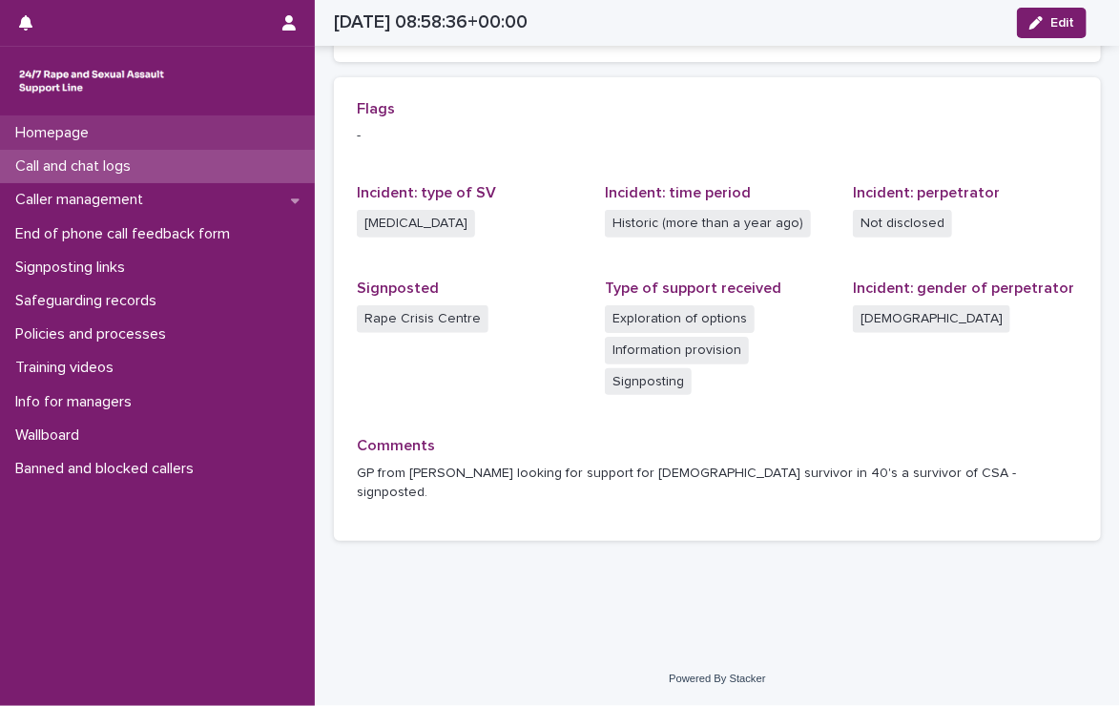
scroll to position [388, 0]
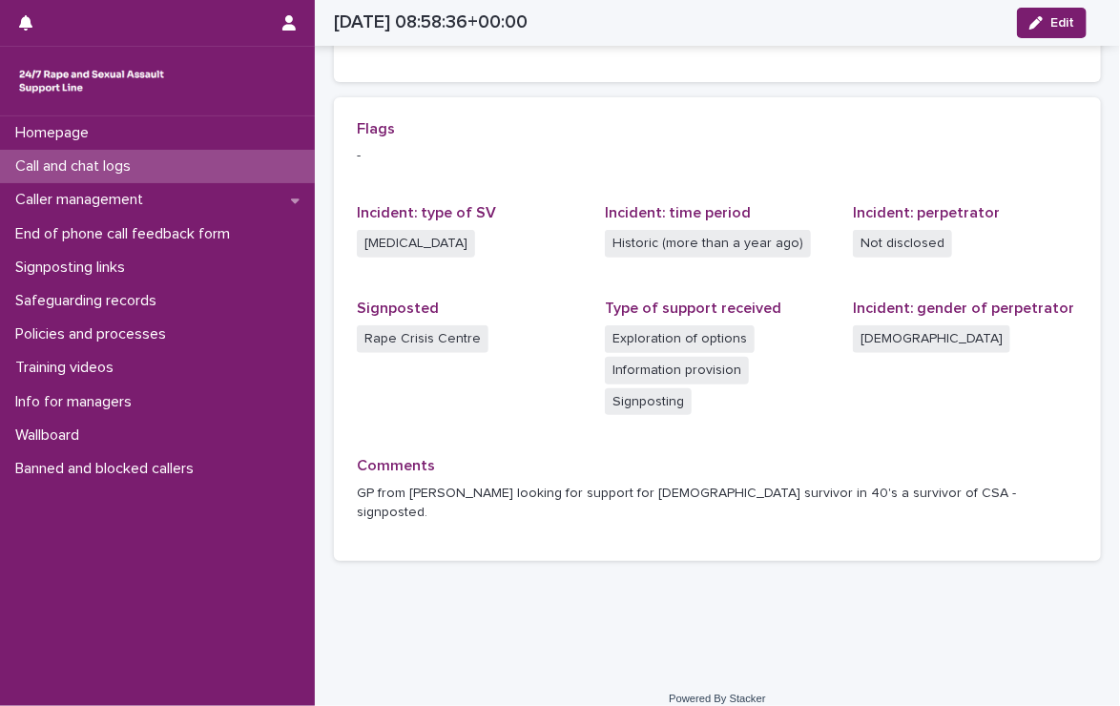
click at [159, 159] on div "Call and chat logs" at bounding box center [157, 166] width 315 height 33
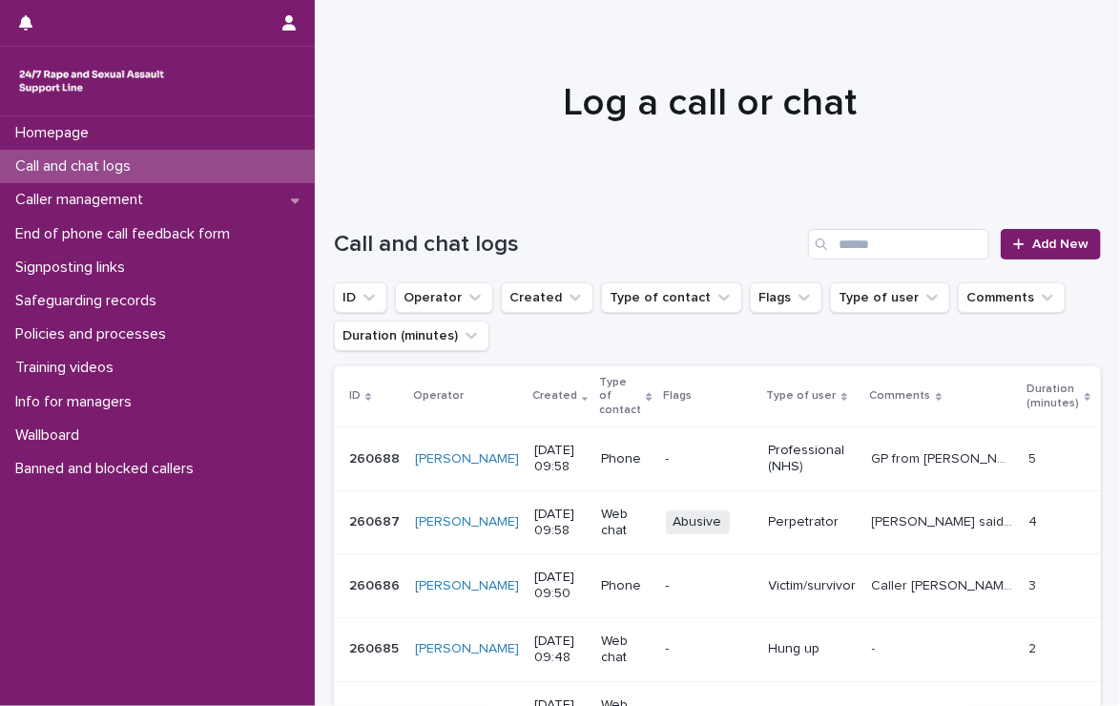
click at [56, 159] on p "Call and chat logs" at bounding box center [77, 166] width 138 height 18
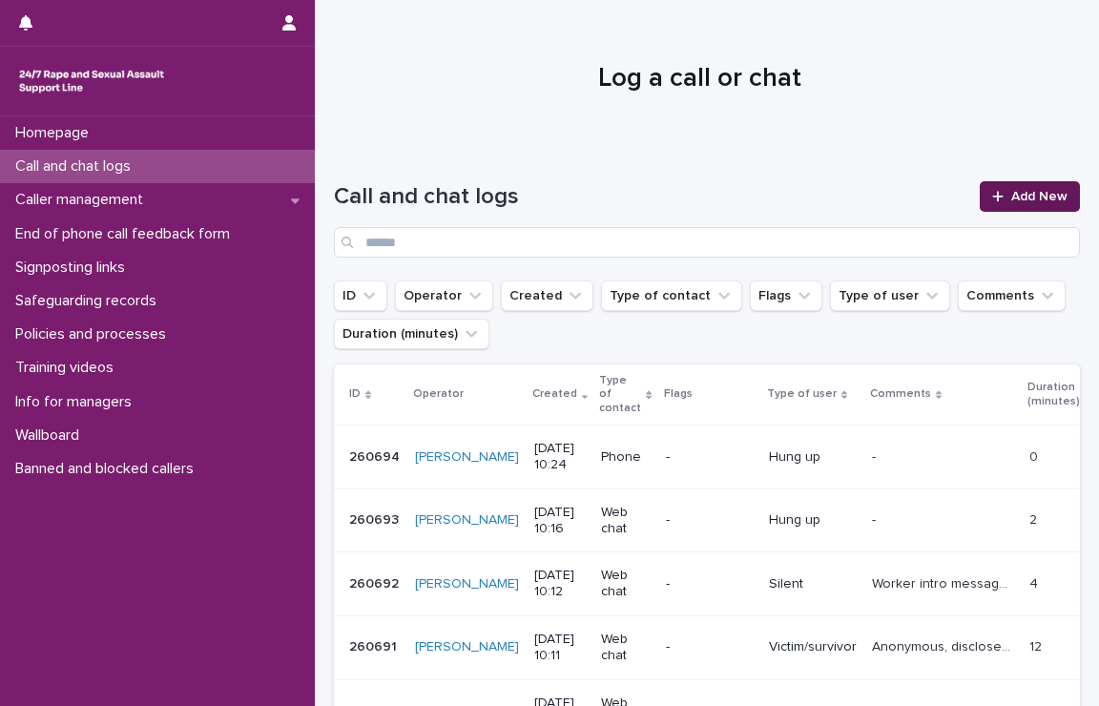
click at [1035, 190] on span "Add New" at bounding box center [1040, 196] width 56 height 13
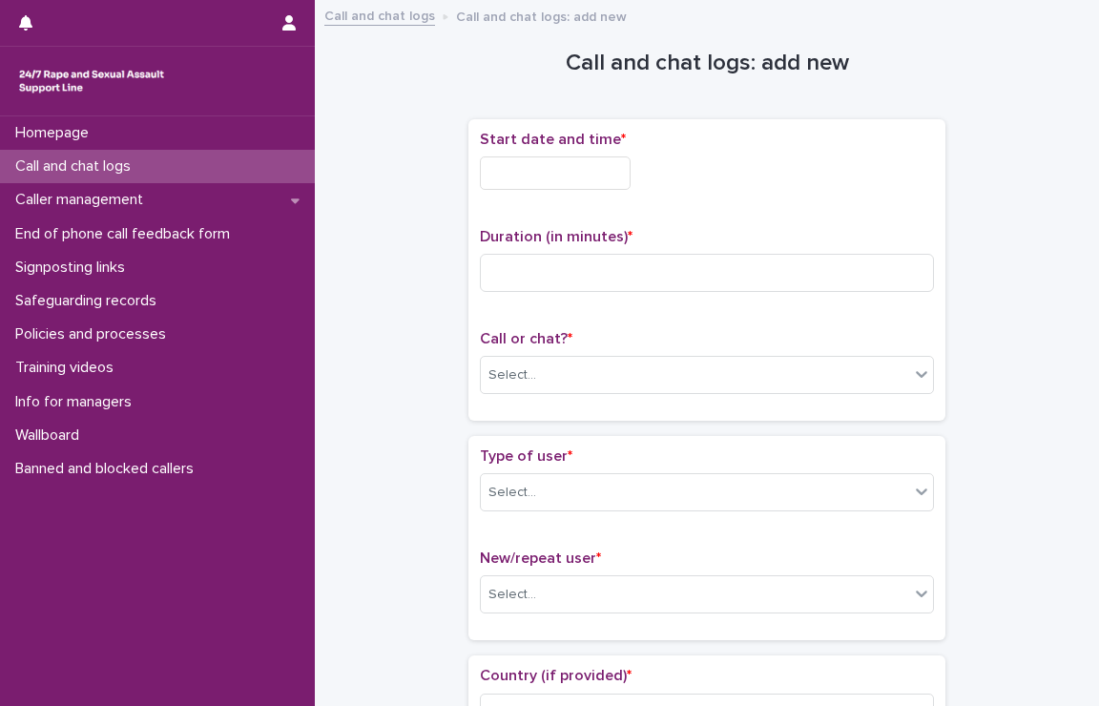
click at [527, 174] on input "text" at bounding box center [555, 173] width 151 height 33
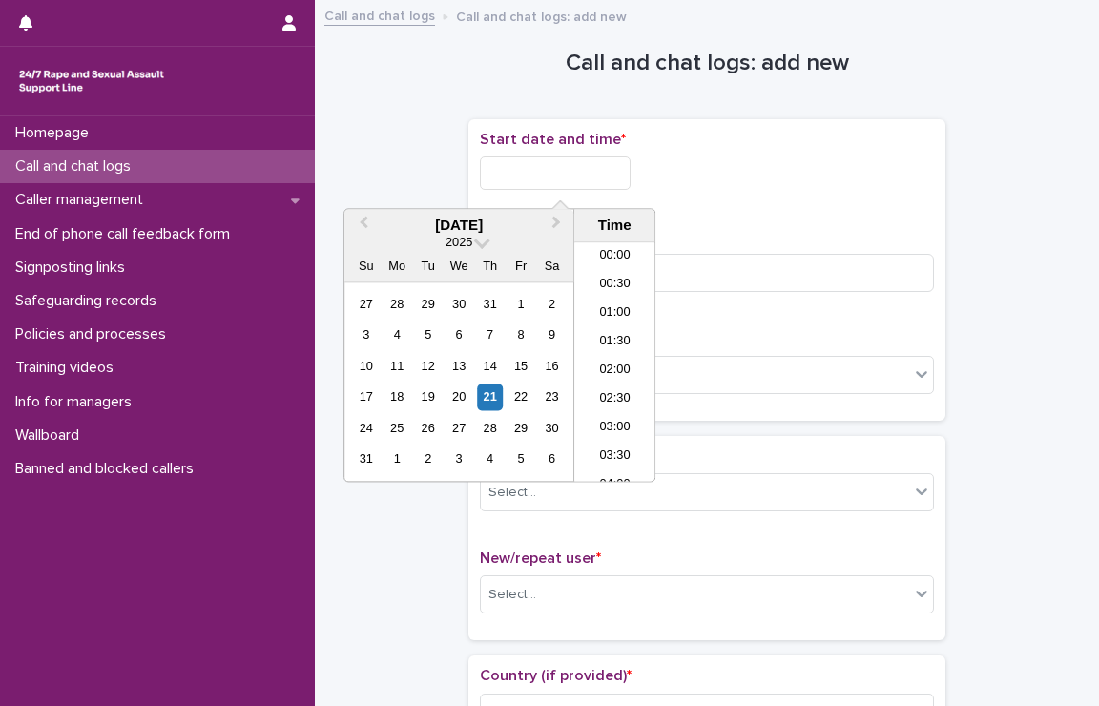
scroll to position [468, 0]
click at [607, 349] on li "10:00" at bounding box center [615, 362] width 81 height 29
type input "**********"
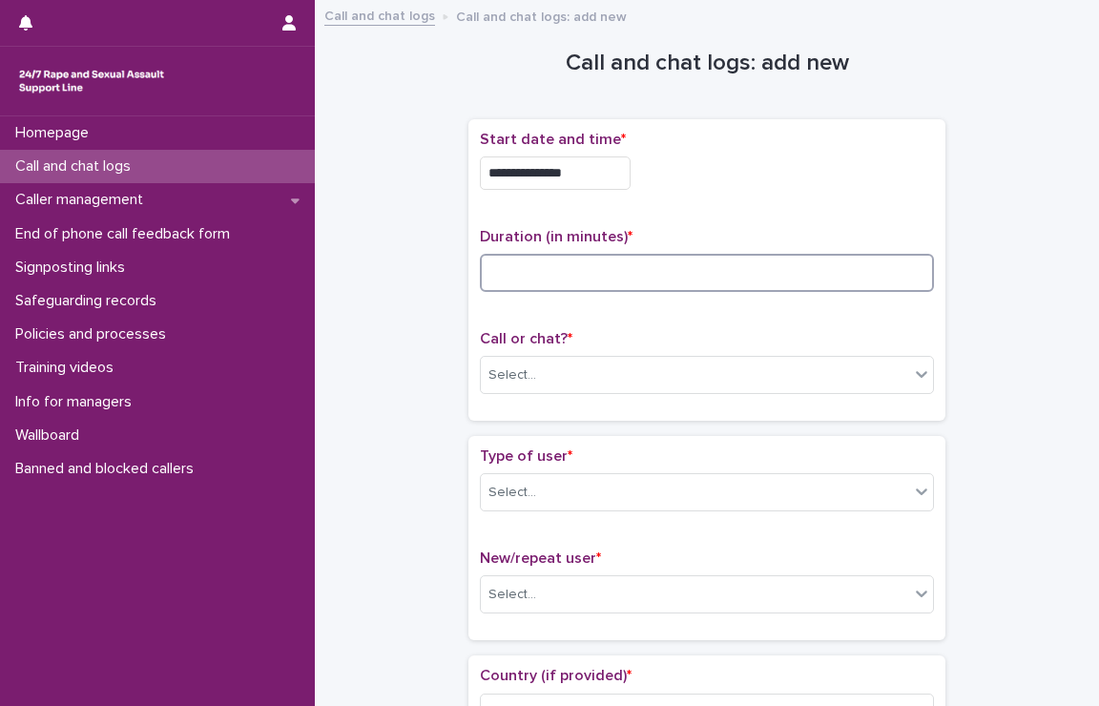
click at [628, 274] on input at bounding box center [707, 273] width 454 height 38
type input "**"
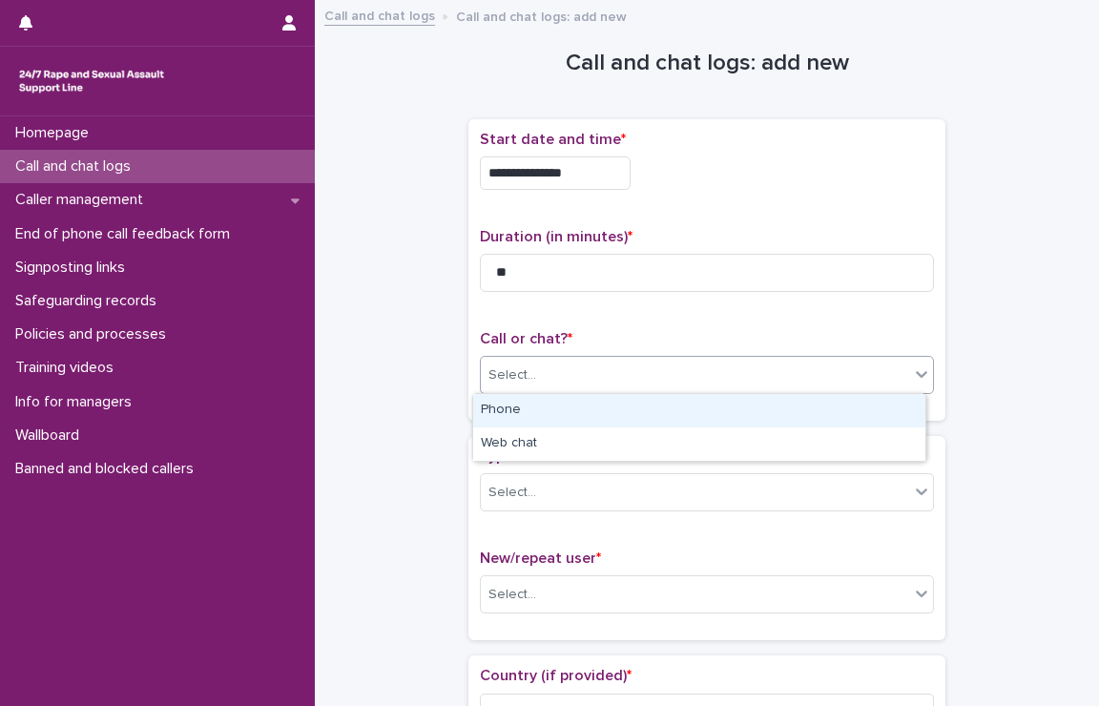
click at [572, 367] on div "Select..." at bounding box center [695, 375] width 429 height 31
click at [561, 403] on div "Phone" at bounding box center [699, 410] width 452 height 33
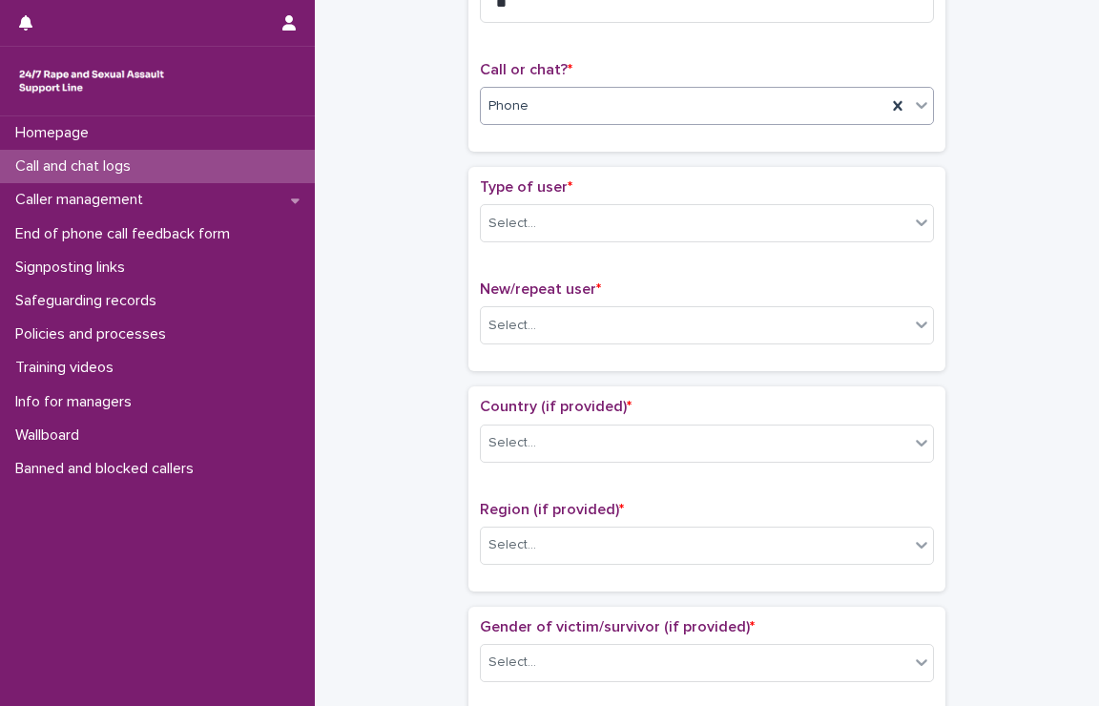
scroll to position [286, 0]
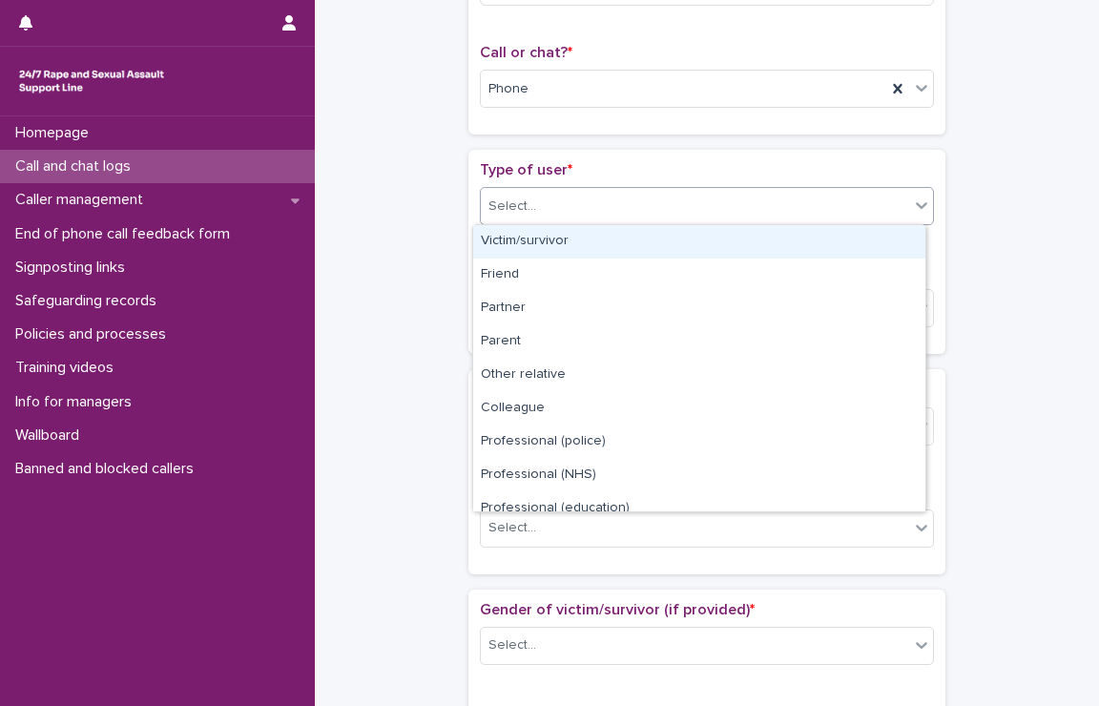
click at [576, 204] on div "Select..." at bounding box center [695, 206] width 429 height 31
click at [557, 237] on div "Victim/survivor" at bounding box center [699, 241] width 452 height 33
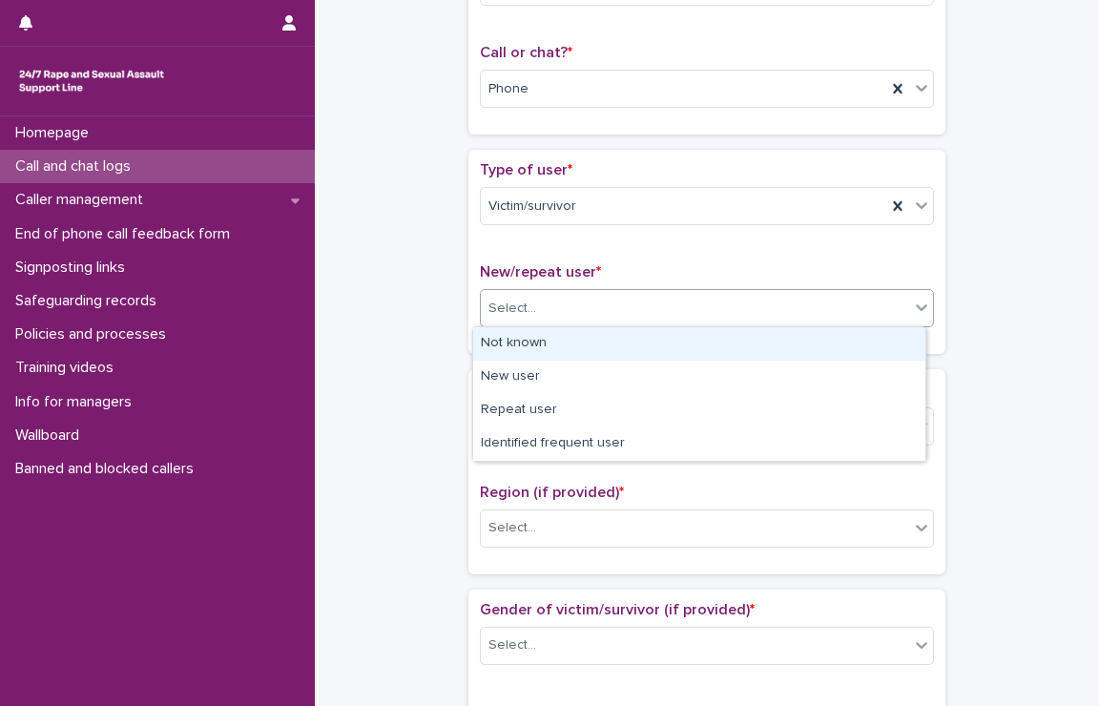
click at [524, 304] on div "Select..." at bounding box center [513, 309] width 48 height 20
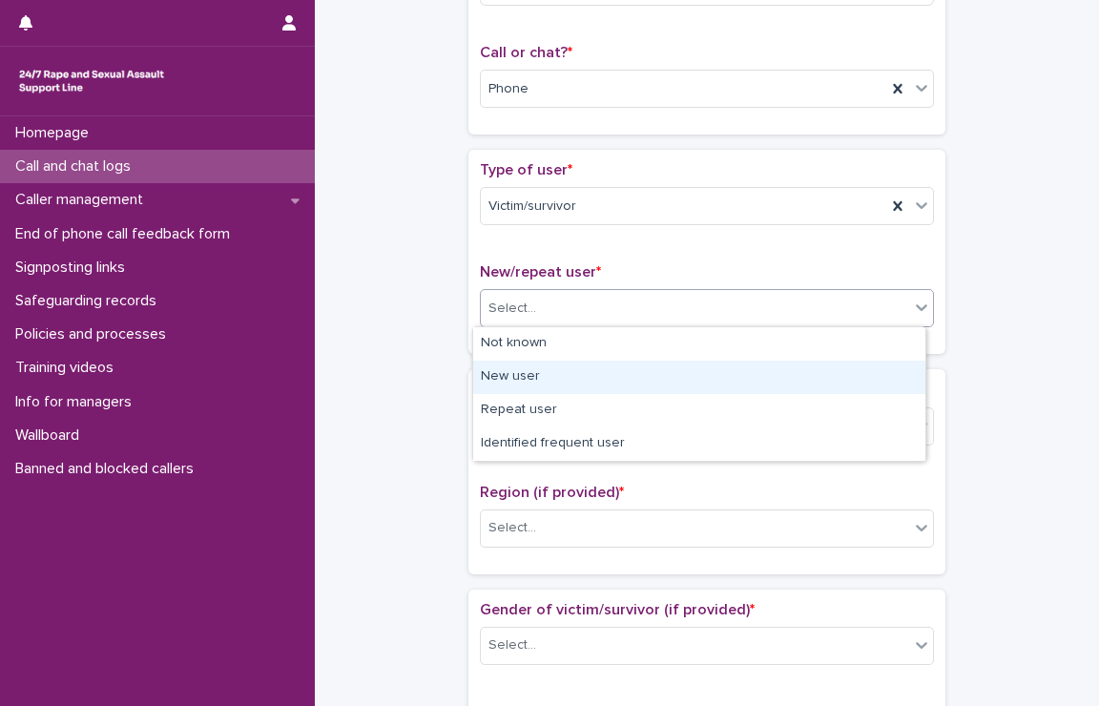
click at [555, 376] on div "New user" at bounding box center [699, 377] width 452 height 33
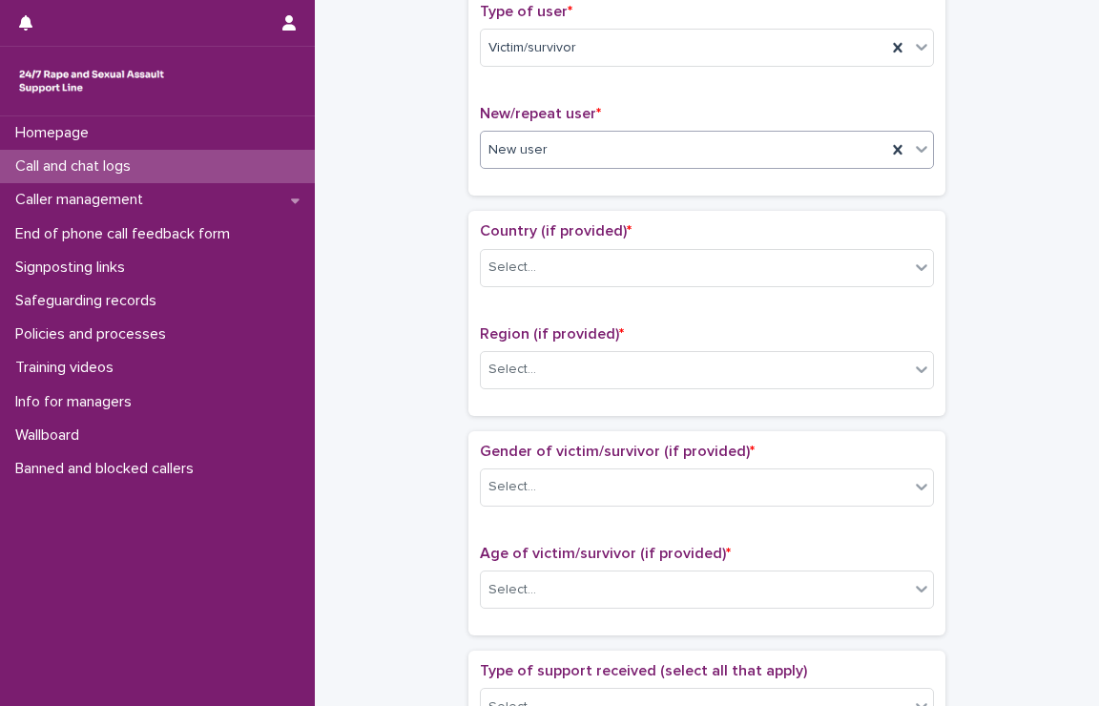
scroll to position [477, 0]
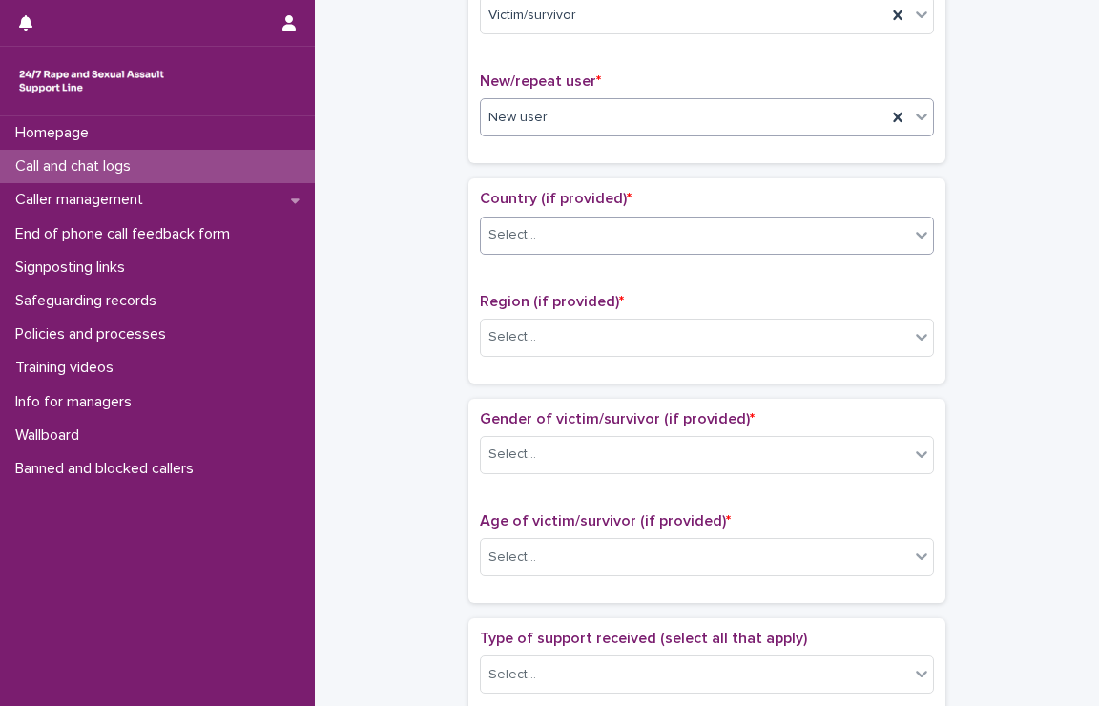
click at [541, 228] on div "Select..." at bounding box center [695, 235] width 429 height 31
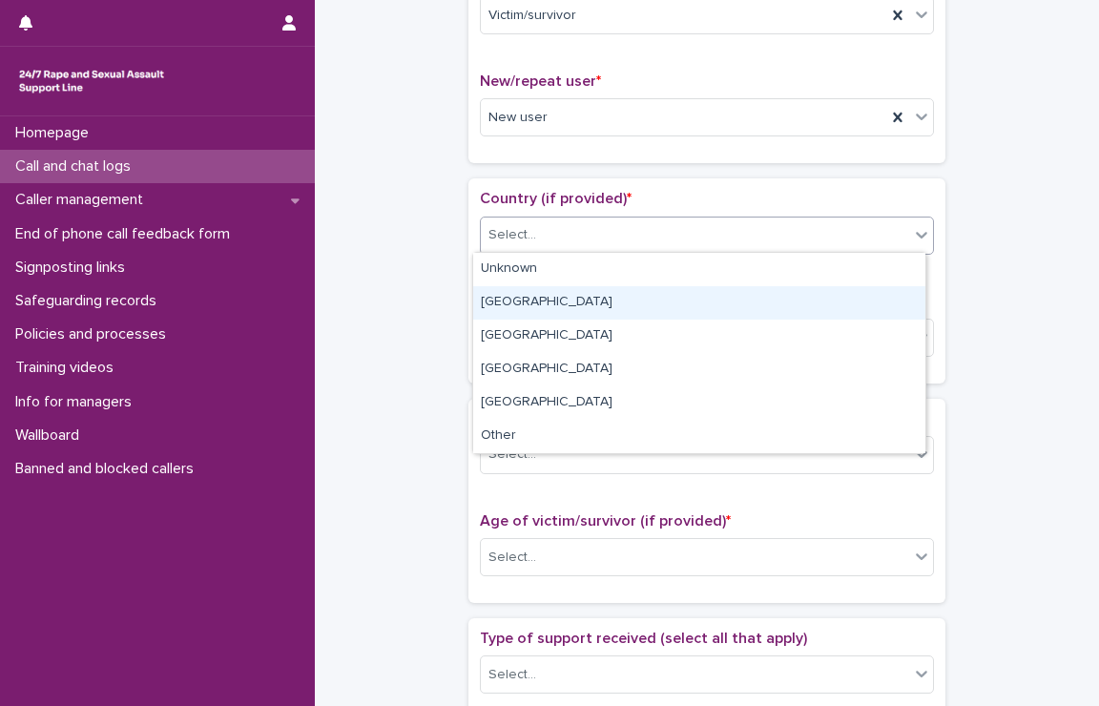
click at [531, 299] on div "[GEOGRAPHIC_DATA]" at bounding box center [699, 302] width 452 height 33
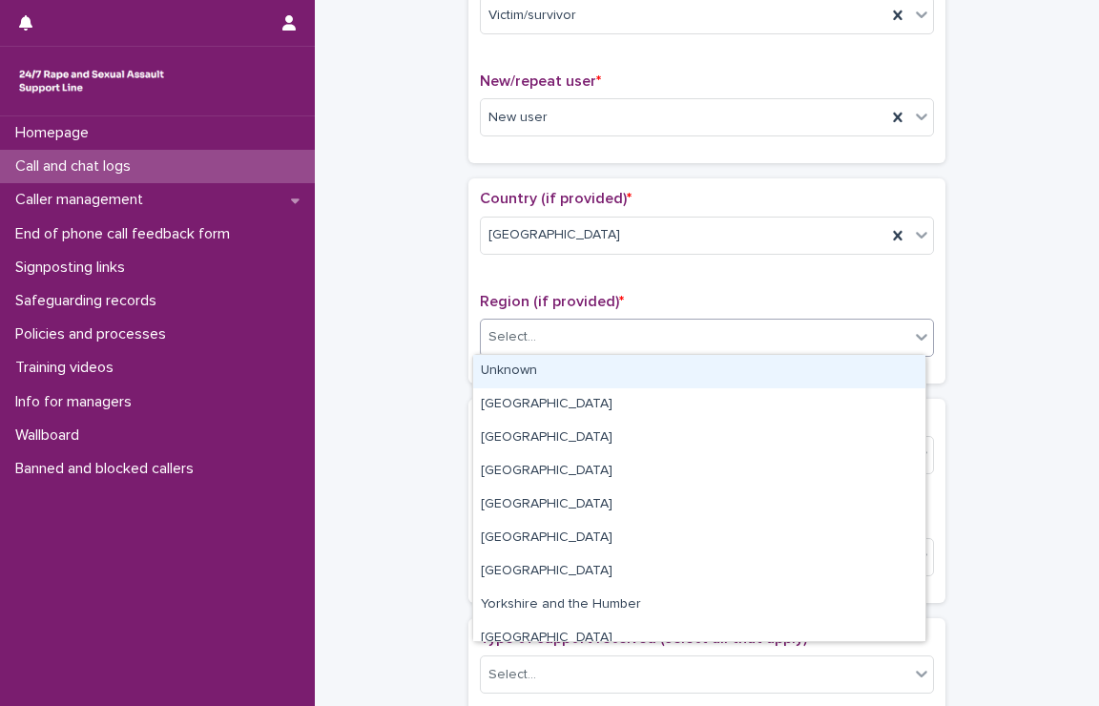
click at [522, 335] on div "Select..." at bounding box center [513, 337] width 48 height 20
click at [519, 370] on div "Unknown" at bounding box center [699, 371] width 452 height 33
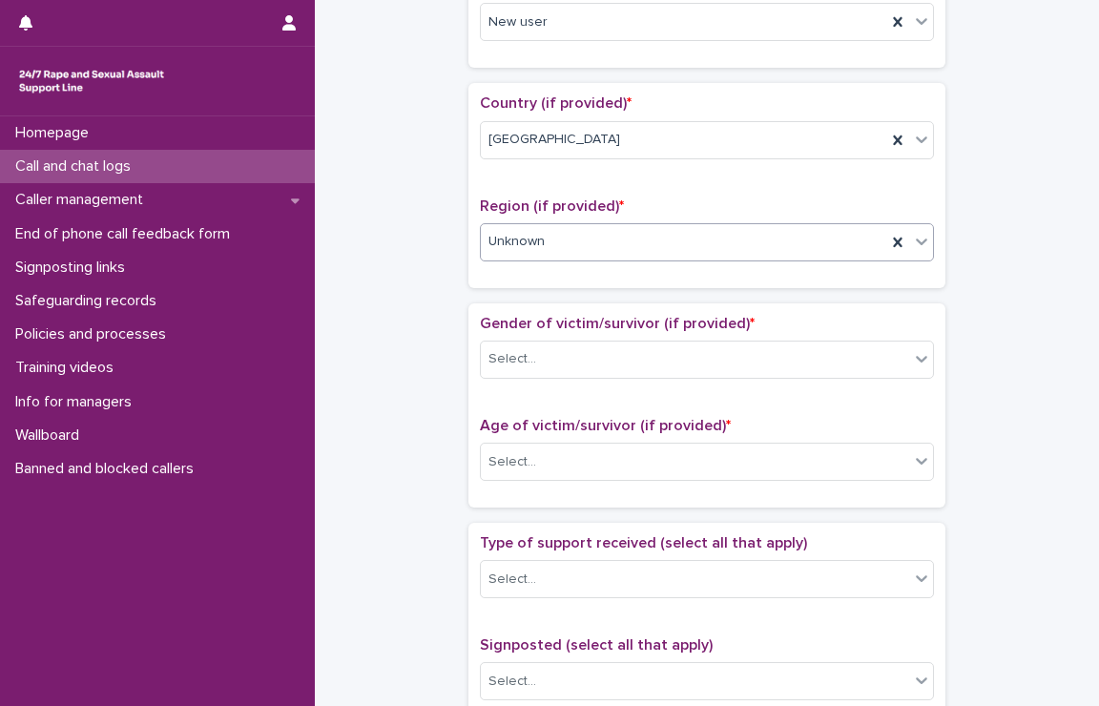
scroll to position [668, 0]
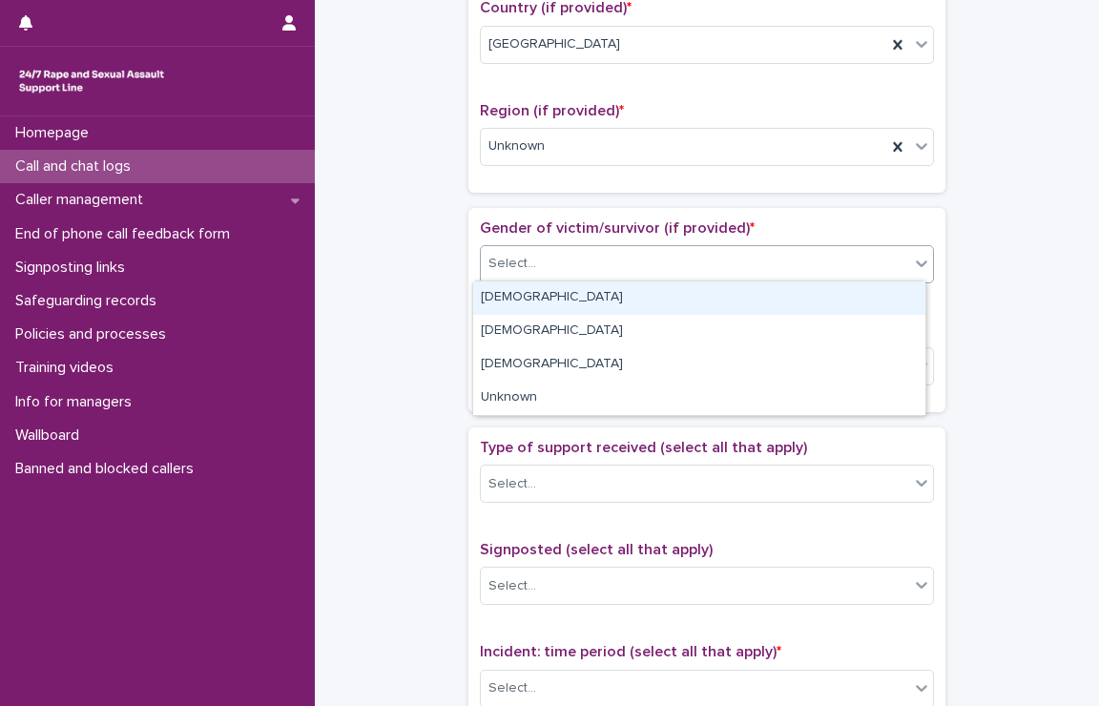
click at [538, 262] on div "Select..." at bounding box center [695, 263] width 429 height 31
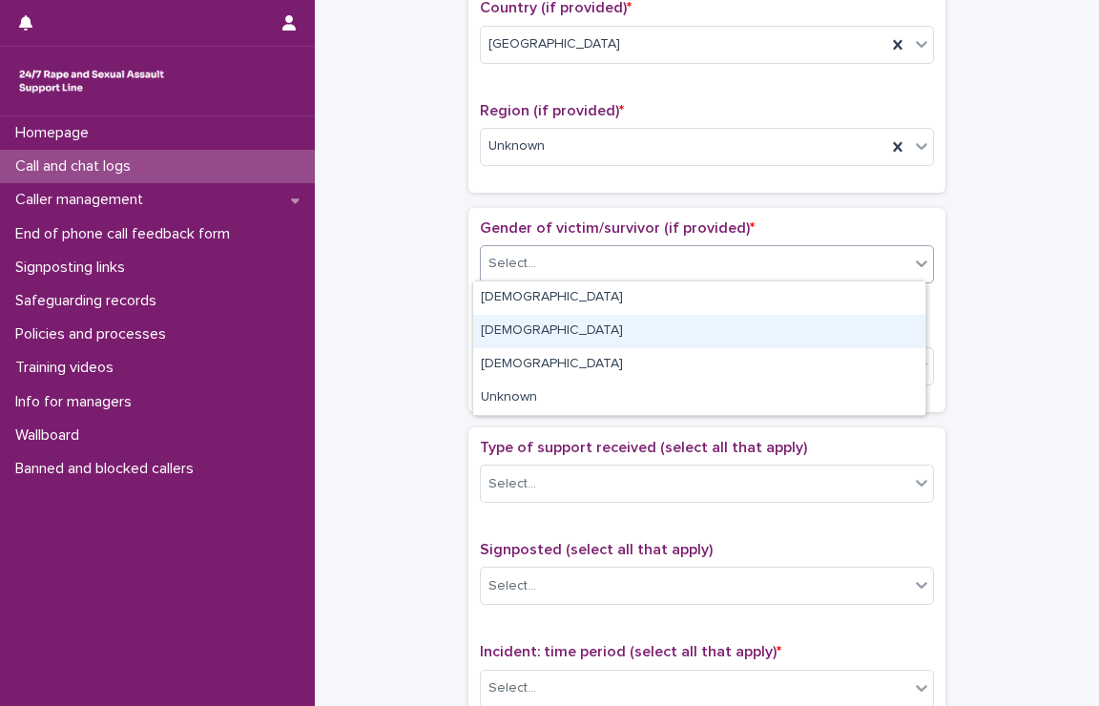
click at [524, 325] on div "[DEMOGRAPHIC_DATA]" at bounding box center [699, 331] width 452 height 33
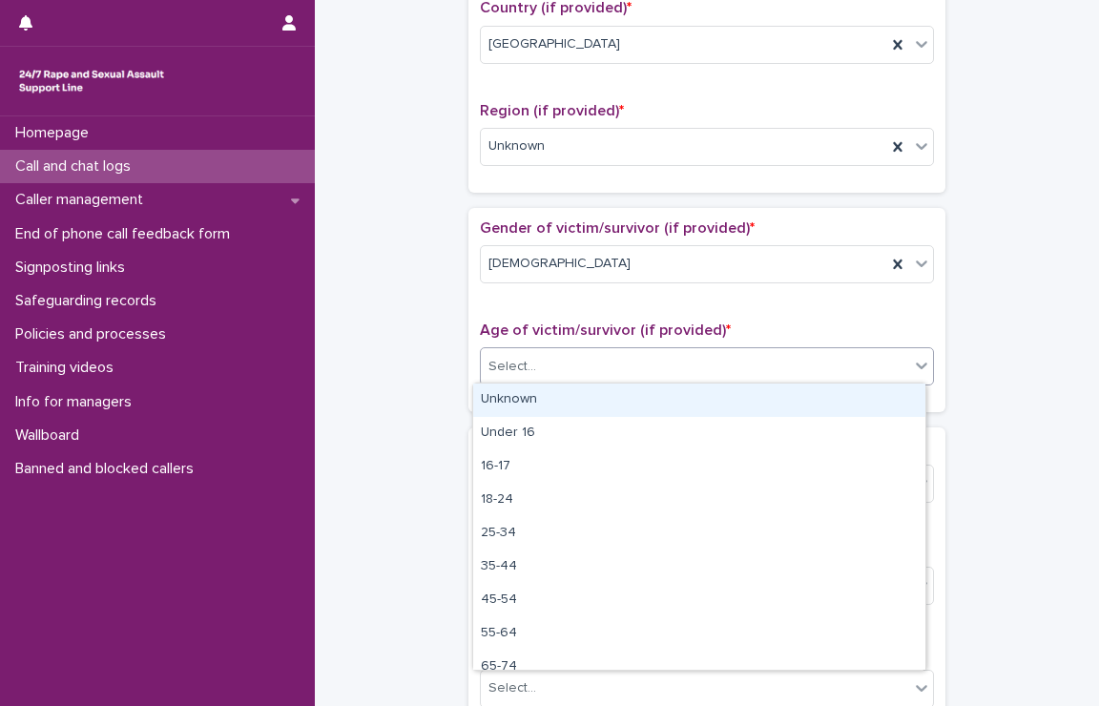
click at [527, 357] on div "Select..." at bounding box center [513, 367] width 48 height 20
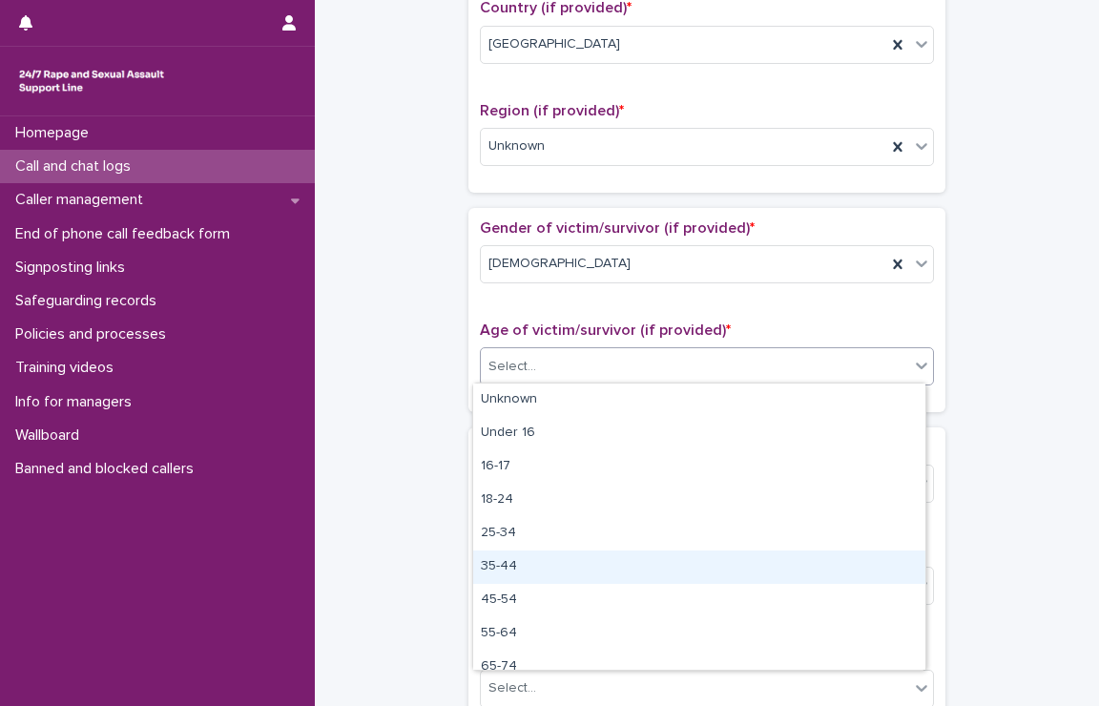
click at [499, 557] on div "35-44" at bounding box center [699, 567] width 452 height 33
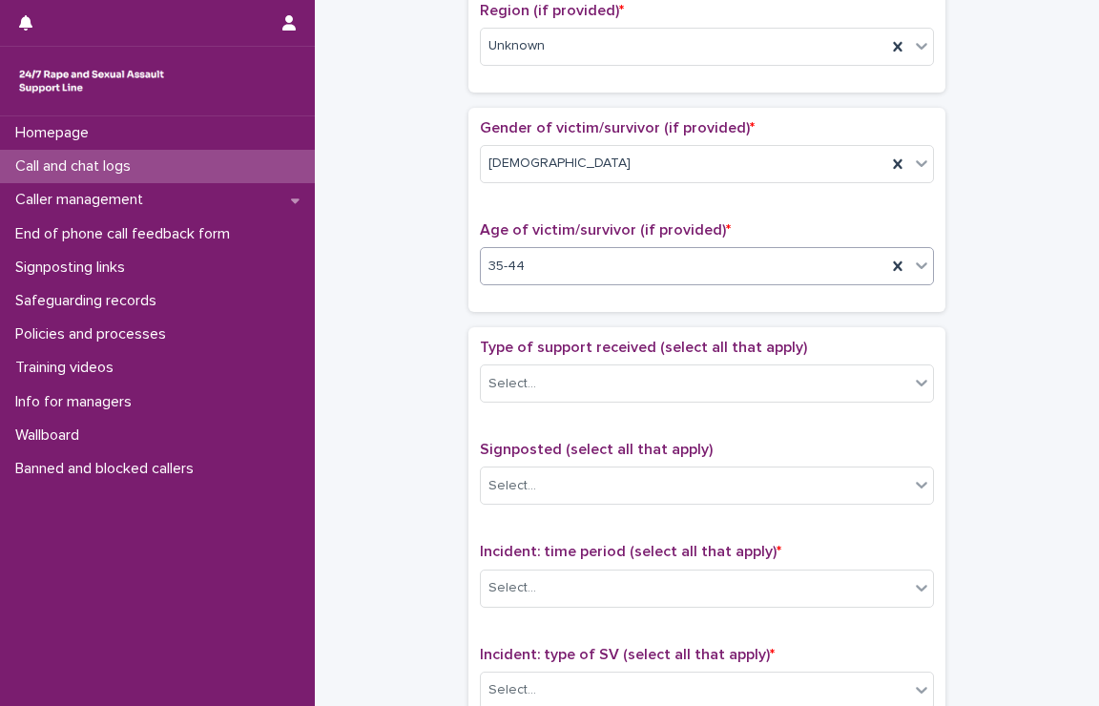
scroll to position [764, 0]
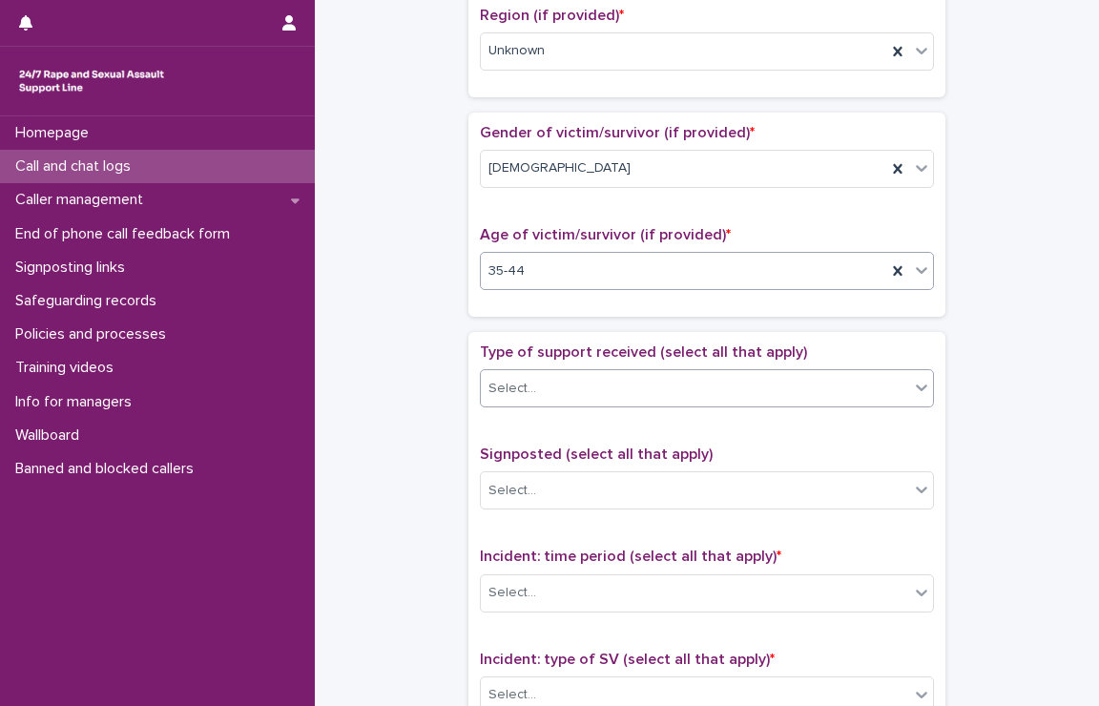
click at [648, 381] on div "Select..." at bounding box center [695, 388] width 429 height 31
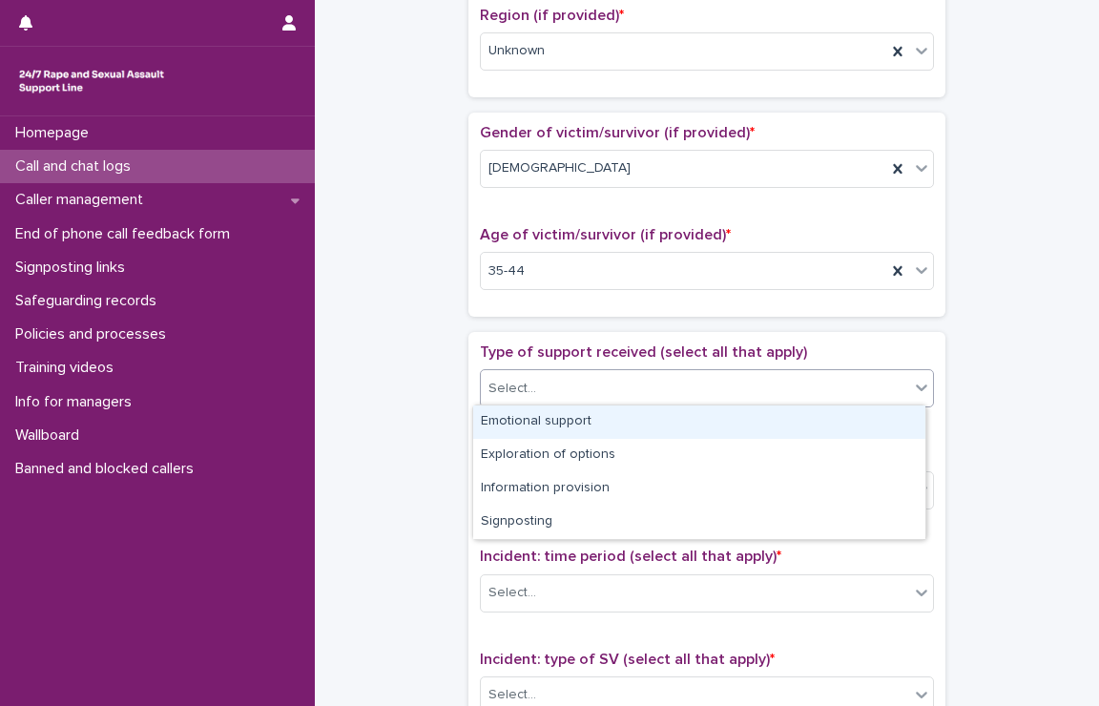
click at [615, 423] on div "Emotional support" at bounding box center [699, 422] width 452 height 33
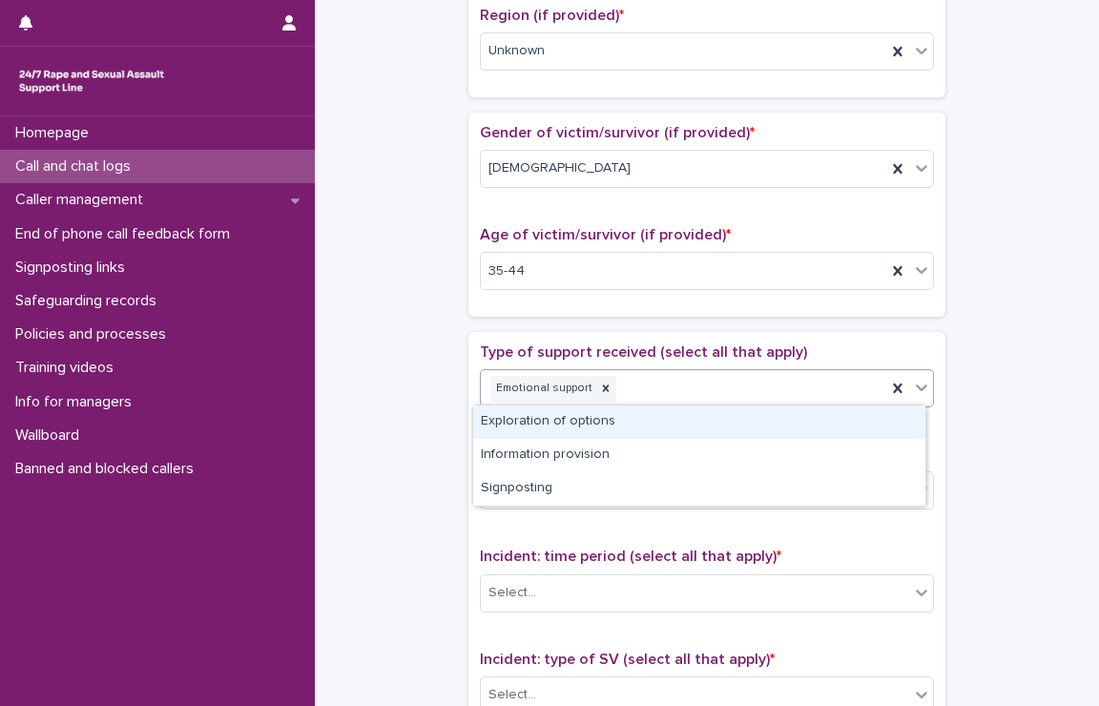
click at [709, 388] on div "Emotional support" at bounding box center [684, 388] width 406 height 33
click at [702, 429] on div "Exploration of options" at bounding box center [699, 422] width 452 height 33
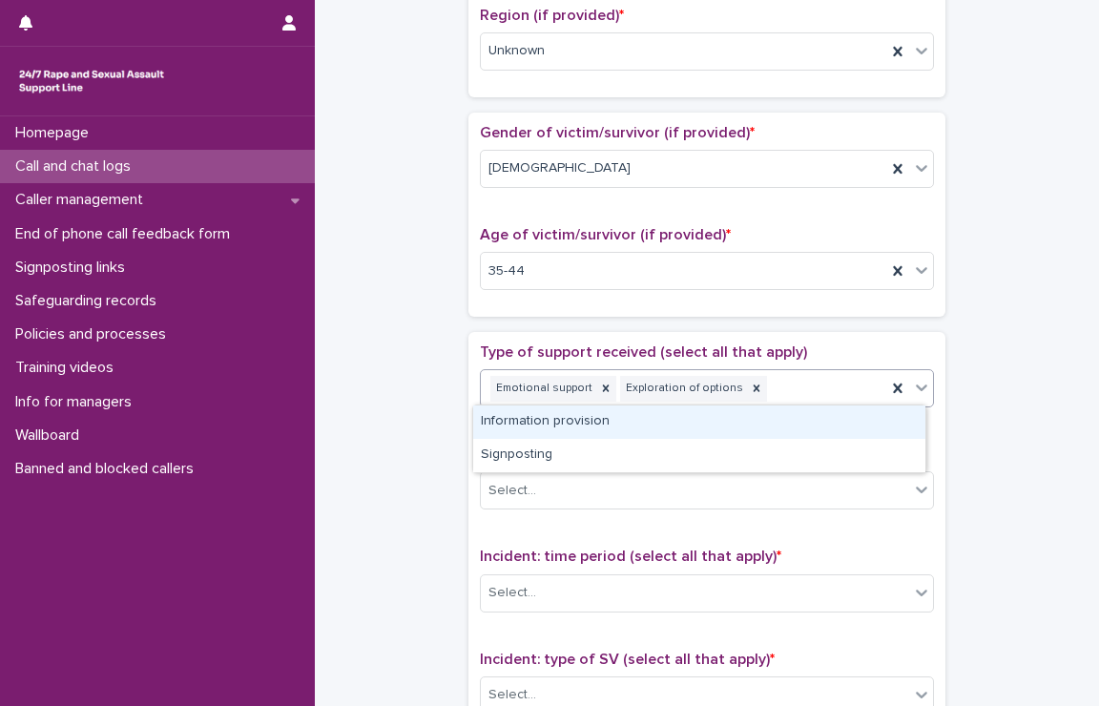
click at [813, 383] on div "Emotional support Exploration of options" at bounding box center [684, 388] width 406 height 33
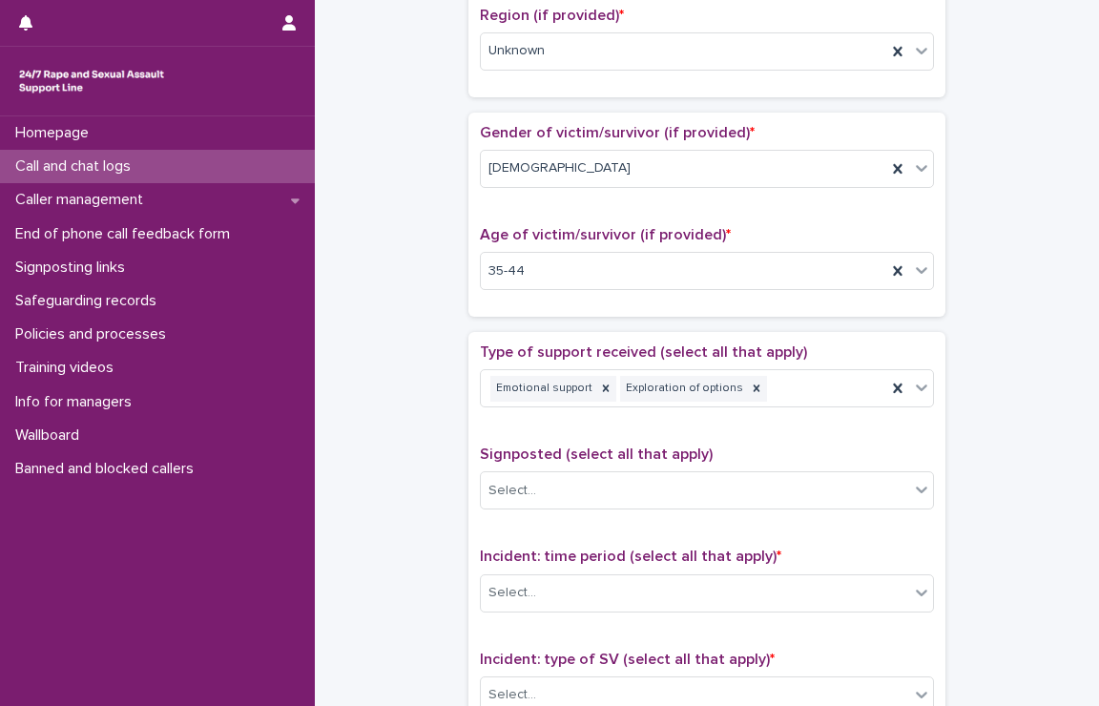
click at [437, 387] on div "**********" at bounding box center [707, 223] width 746 height 1951
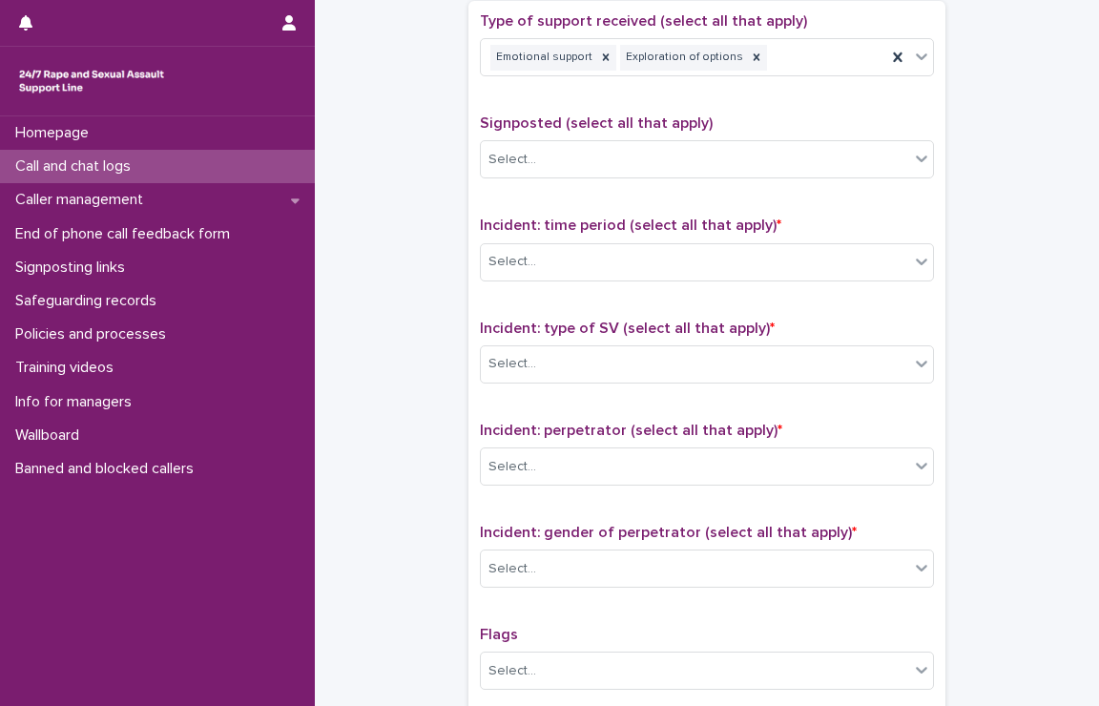
scroll to position [1050, 0]
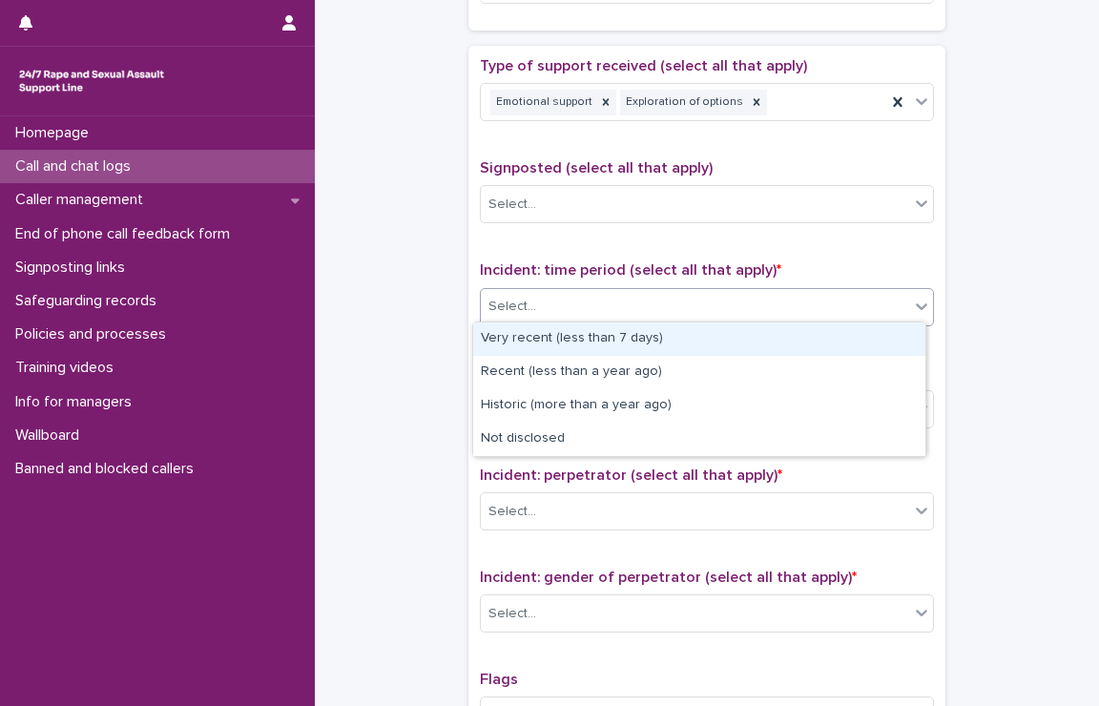
click at [549, 304] on div "Select..." at bounding box center [695, 306] width 429 height 31
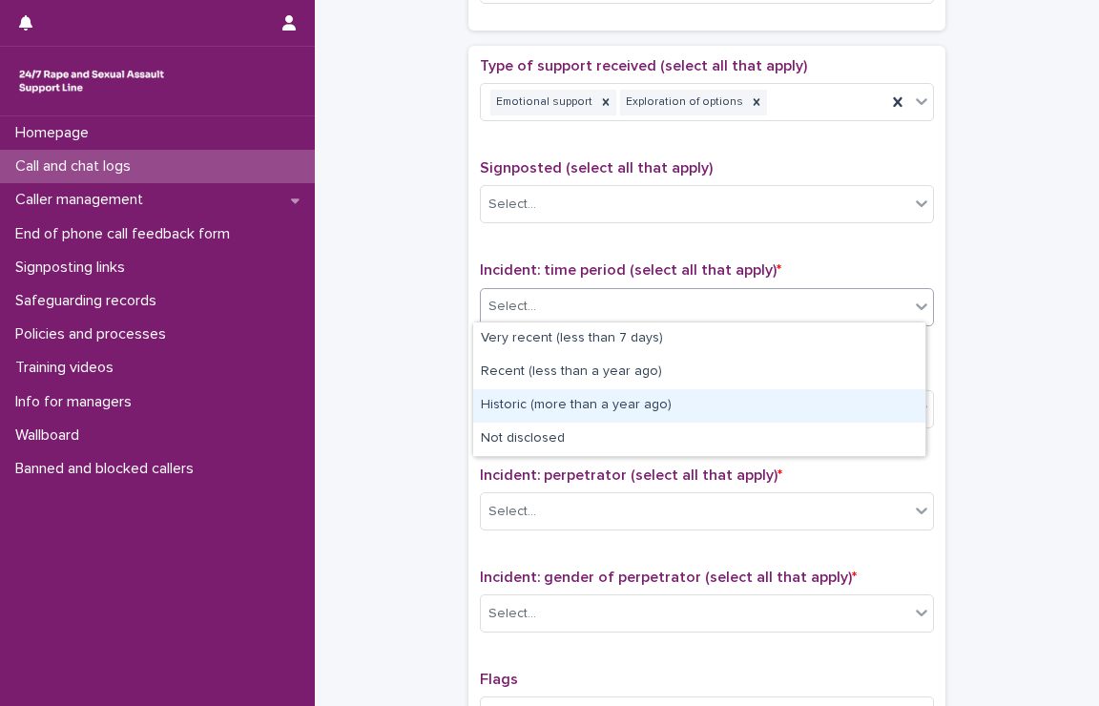
click at [605, 406] on div "Historic (more than a year ago)" at bounding box center [699, 405] width 452 height 33
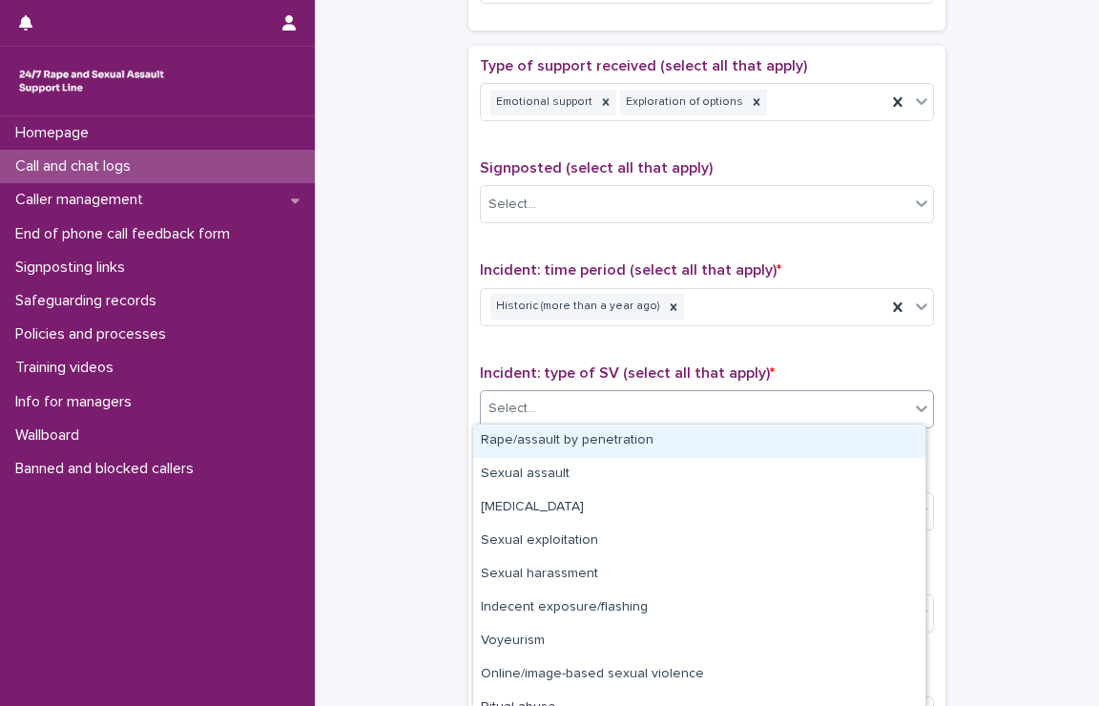
click at [605, 406] on div "Select..." at bounding box center [695, 408] width 429 height 31
click at [631, 437] on div "Rape/assault by penetration" at bounding box center [699, 441] width 452 height 33
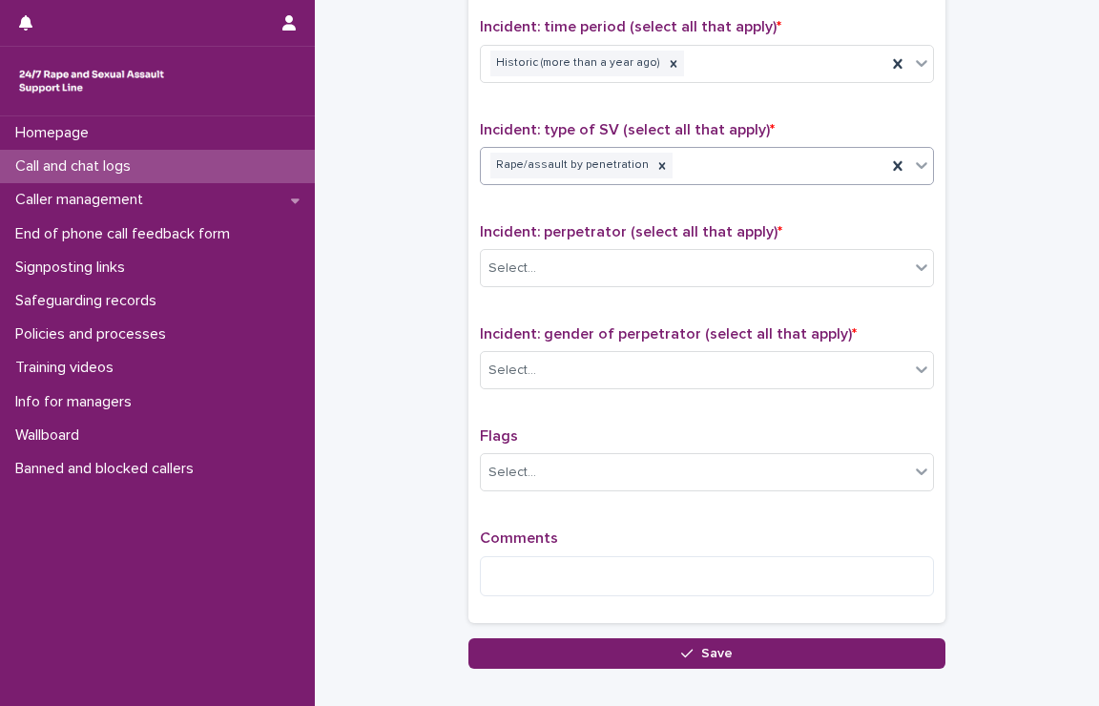
scroll to position [1336, 0]
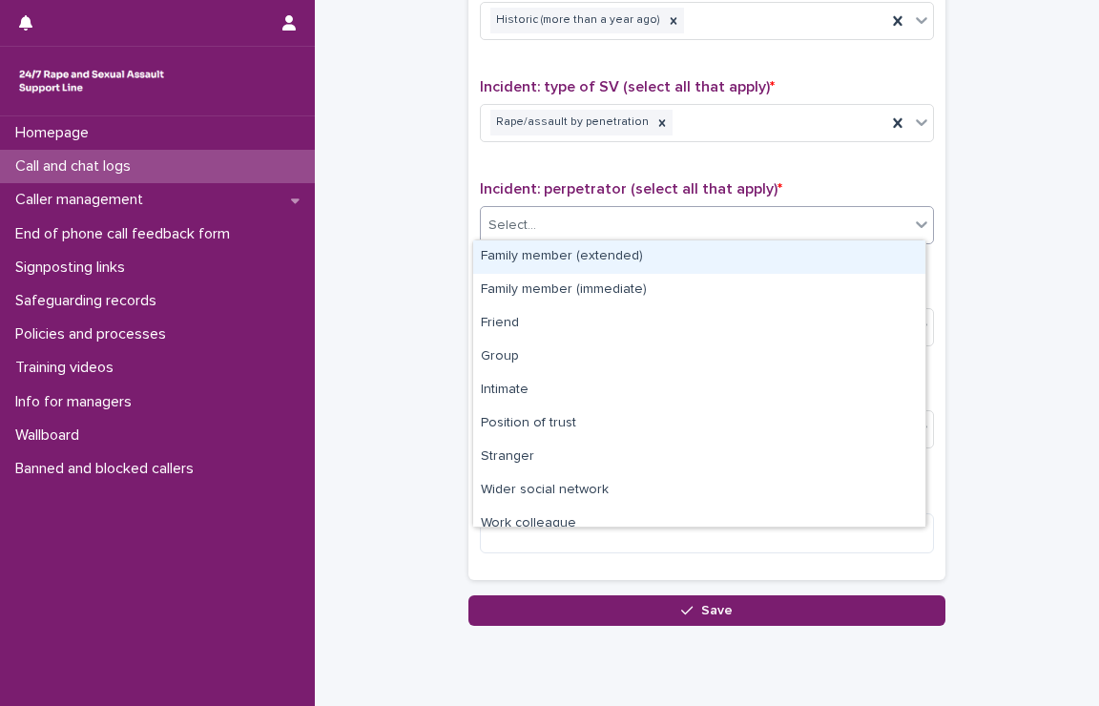
click at [567, 210] on div "Select..." at bounding box center [695, 225] width 429 height 31
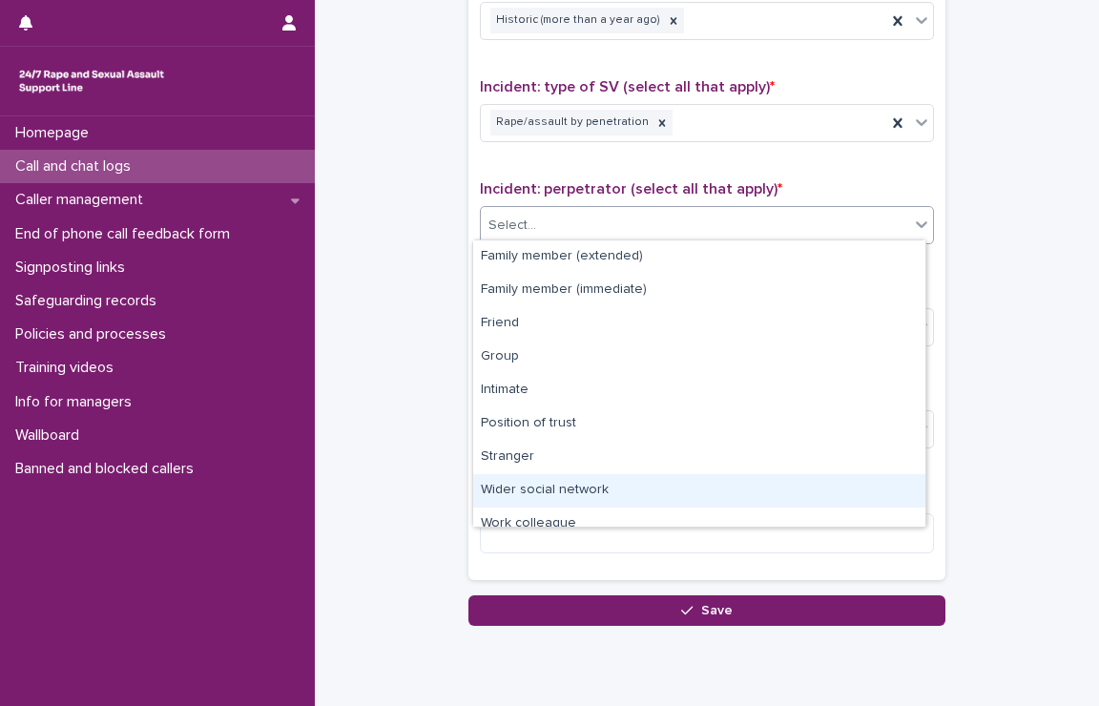
click at [672, 492] on div "Wider social network" at bounding box center [699, 490] width 452 height 33
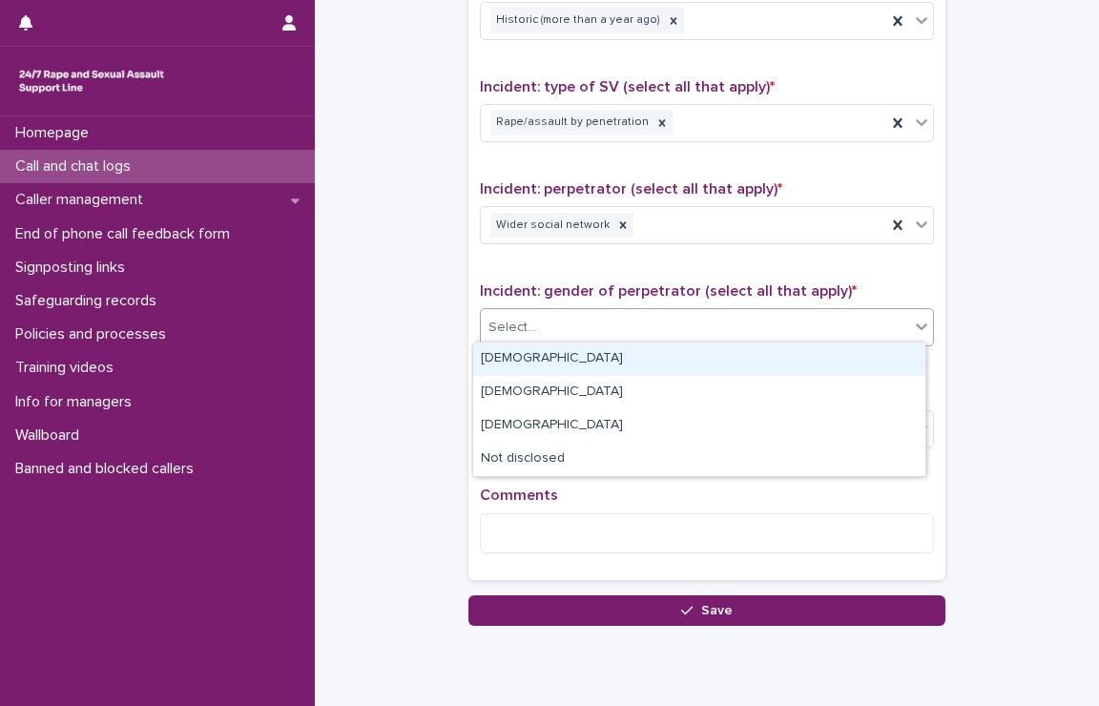
click at [590, 323] on div "Select..." at bounding box center [695, 327] width 429 height 31
click at [568, 358] on div "[DEMOGRAPHIC_DATA]" at bounding box center [699, 359] width 452 height 33
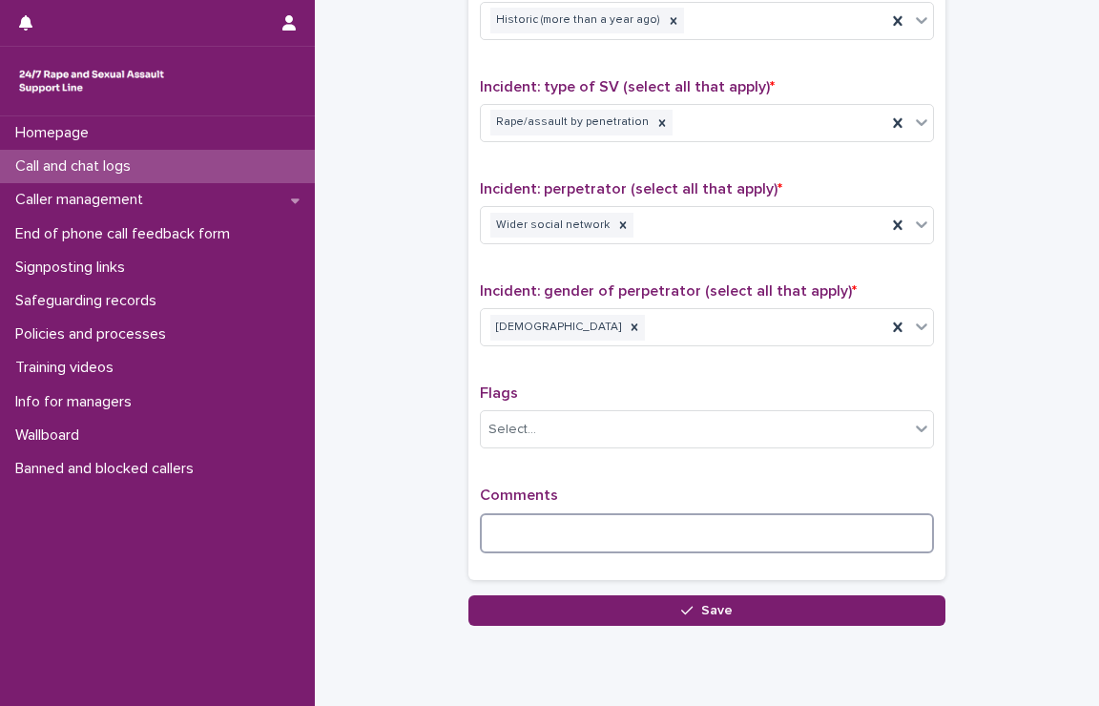
click at [576, 530] on textarea at bounding box center [707, 533] width 454 height 41
click at [614, 534] on textarea "**********" at bounding box center [707, 533] width 454 height 41
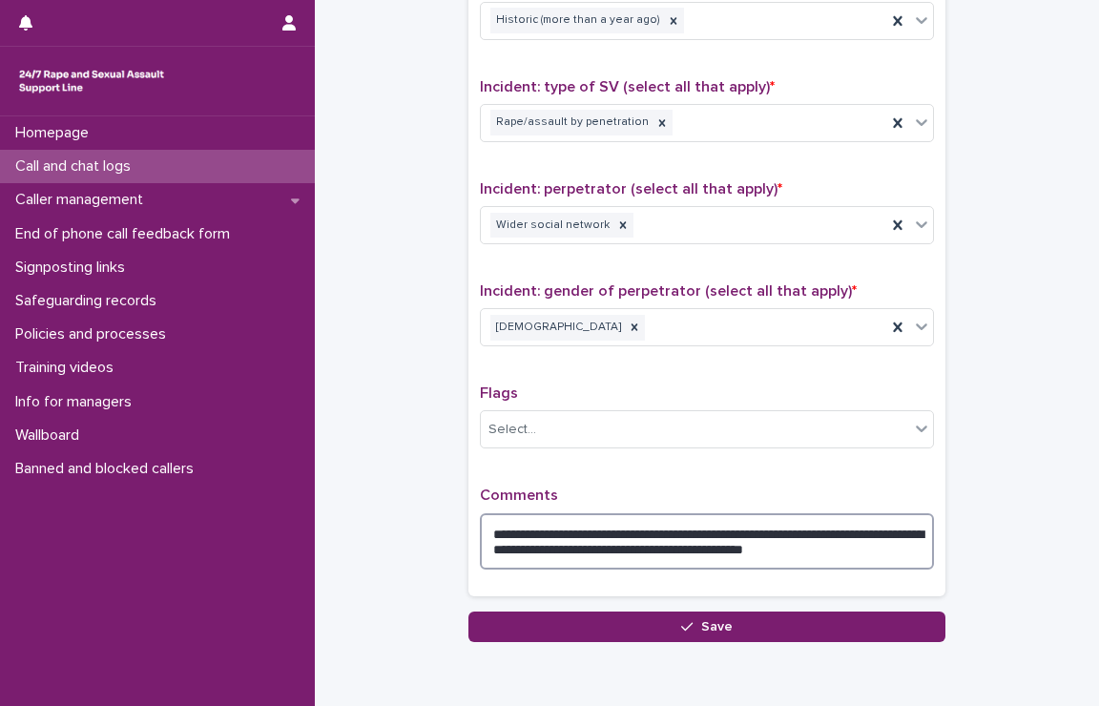
click at [806, 548] on textarea "**********" at bounding box center [707, 541] width 454 height 57
click at [907, 548] on textarea "**********" at bounding box center [707, 541] width 454 height 57
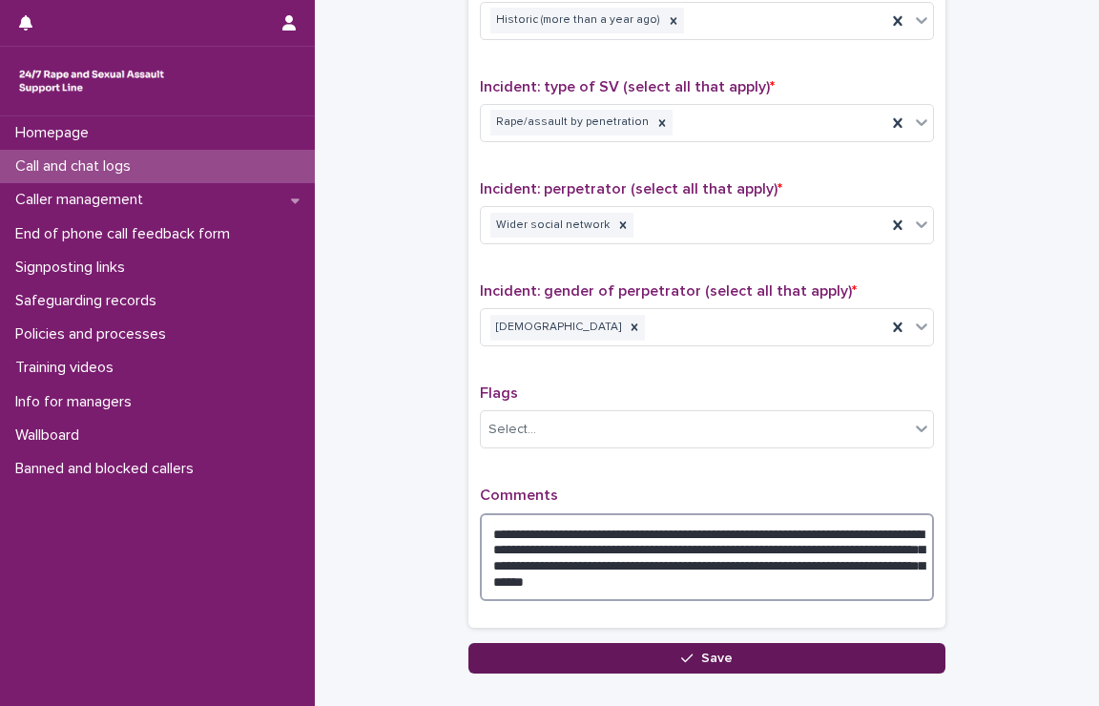
type textarea "**********"
click at [689, 652] on div "button" at bounding box center [690, 658] width 19 height 13
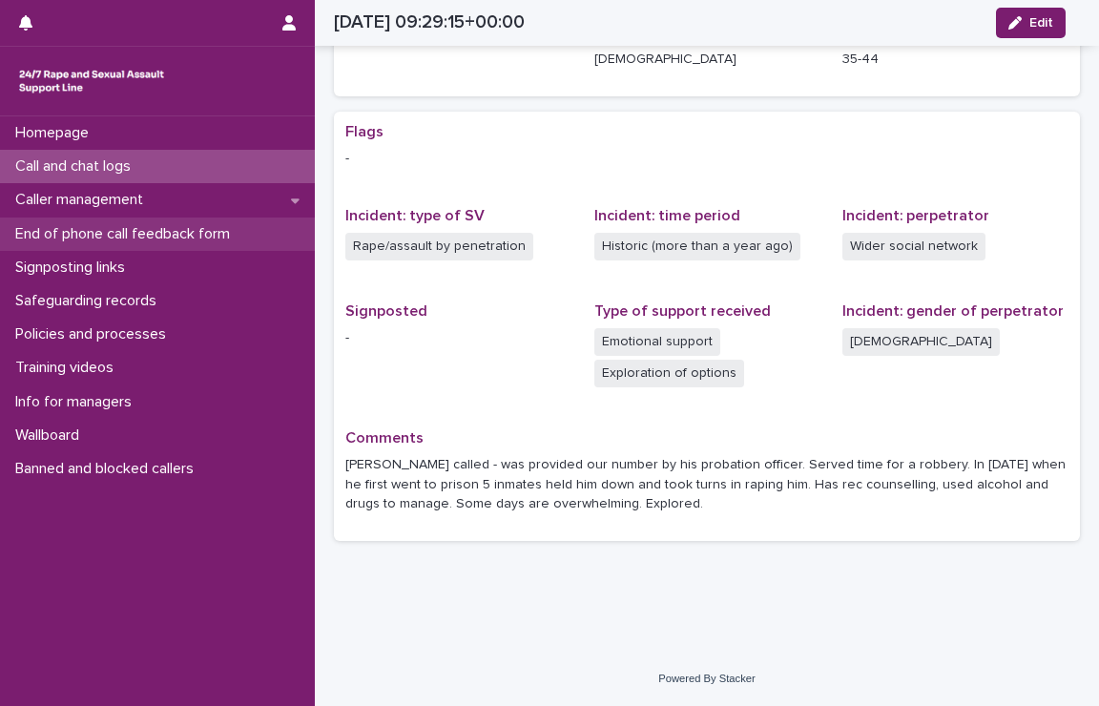
scroll to position [304, 0]
click at [49, 159] on p "Call and chat logs" at bounding box center [77, 166] width 138 height 18
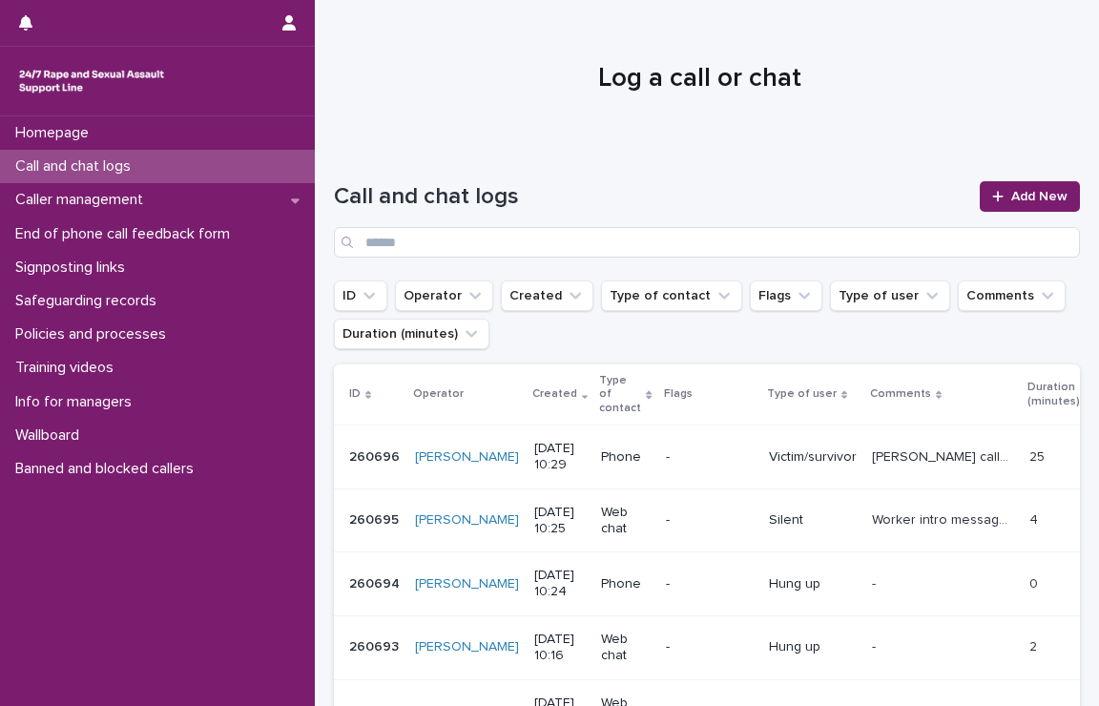
click at [61, 157] on p "Call and chat logs" at bounding box center [77, 166] width 138 height 18
